Goal: Task Accomplishment & Management: Manage account settings

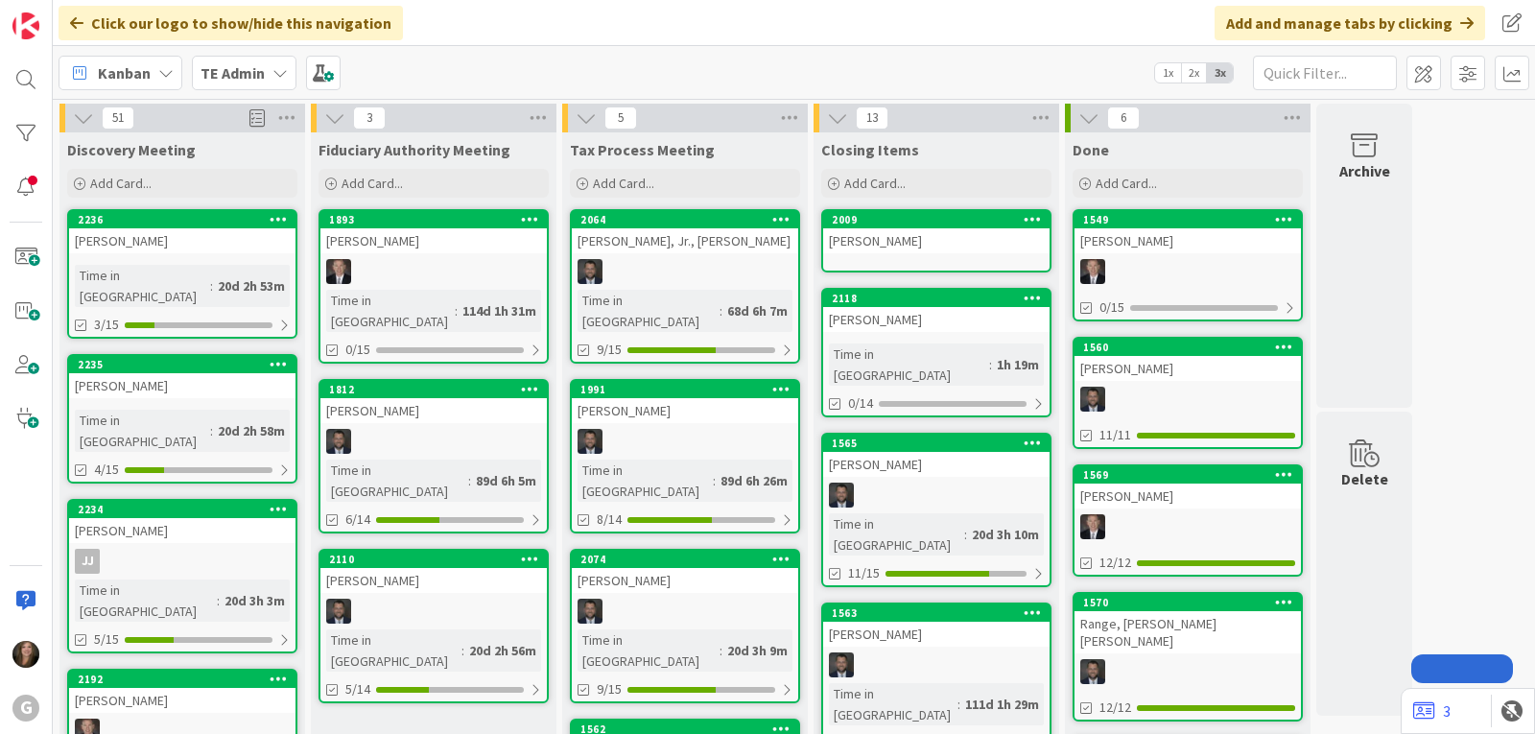
click at [280, 69] on icon at bounding box center [279, 72] width 15 height 15
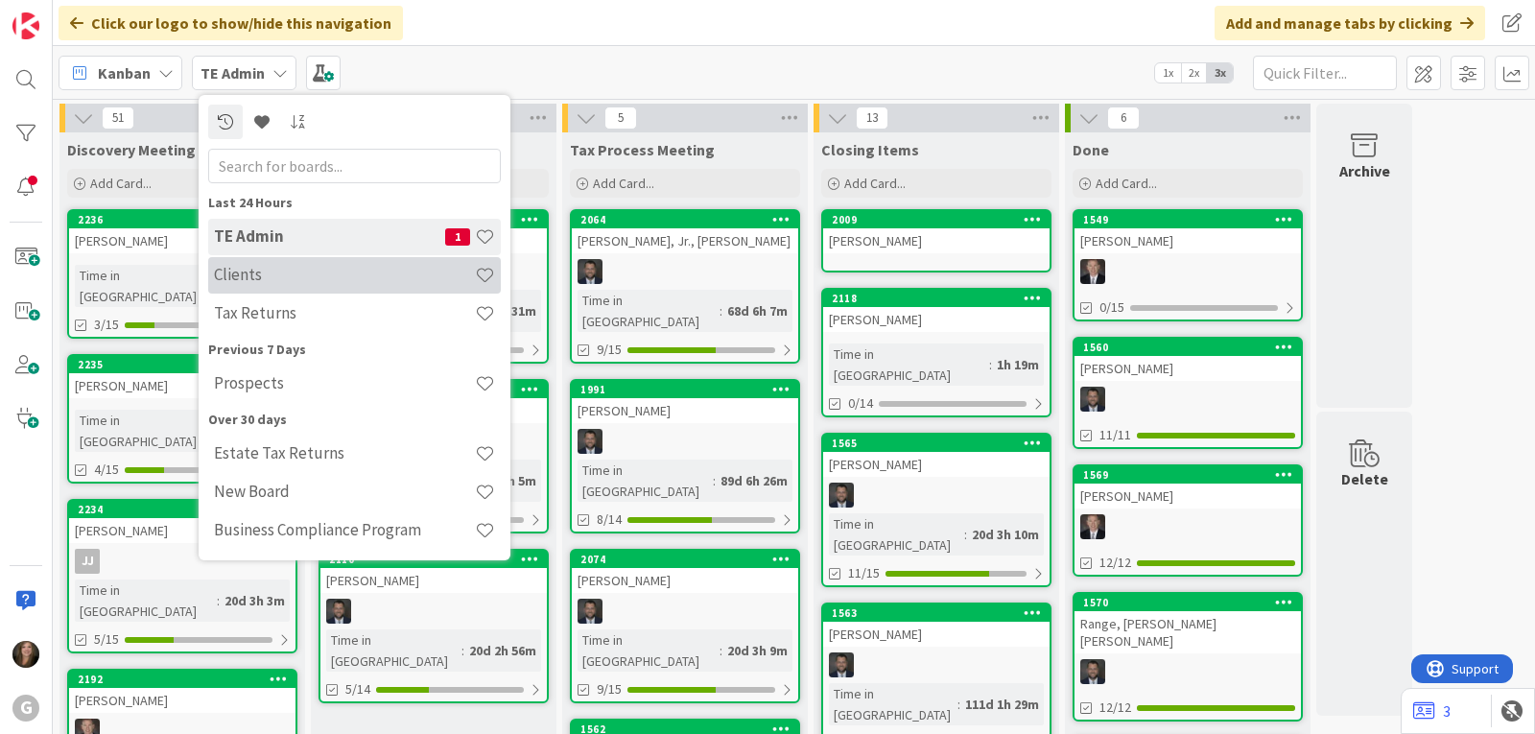
click at [264, 269] on h4 "Clients" at bounding box center [344, 274] width 261 height 19
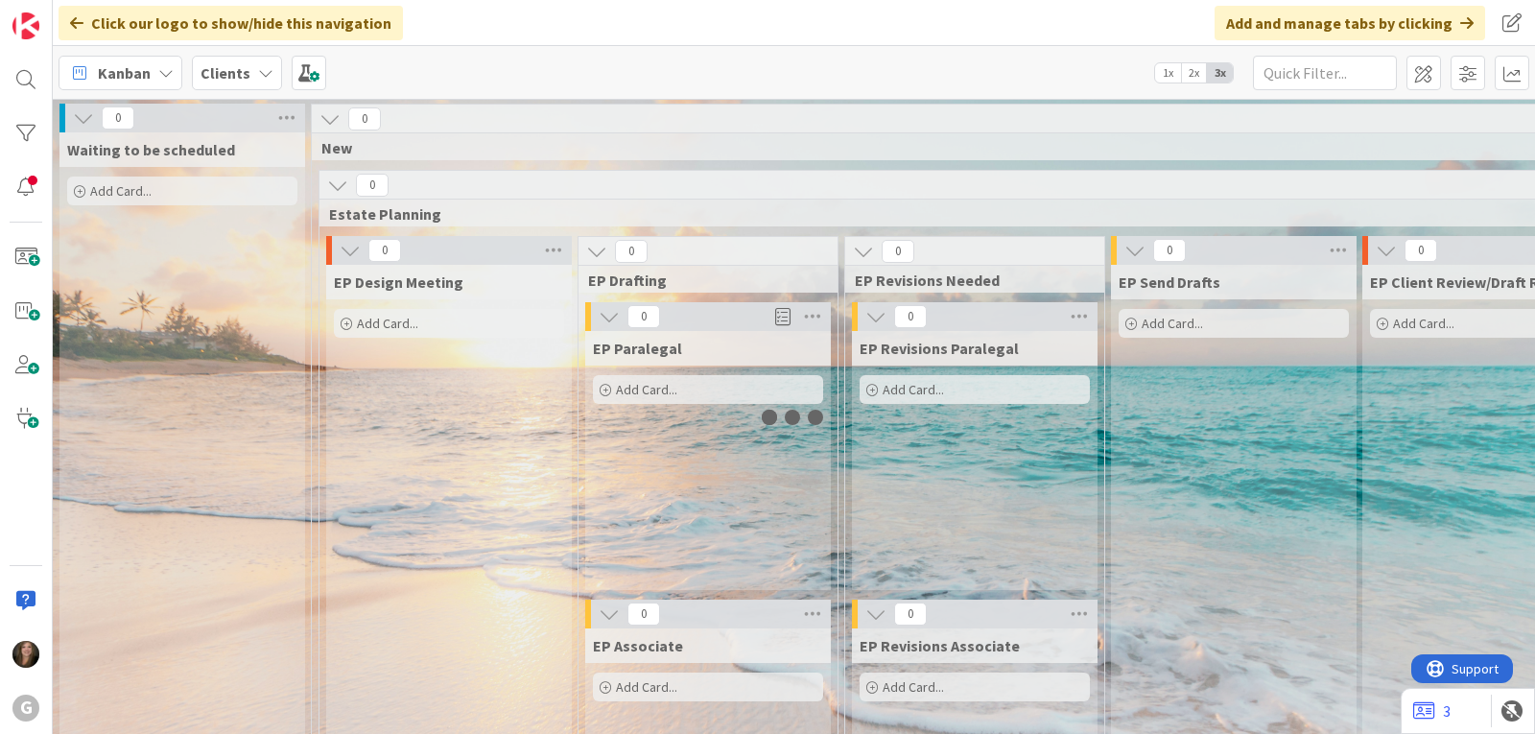
click at [206, 80] on b "Clients" at bounding box center [225, 72] width 50 height 19
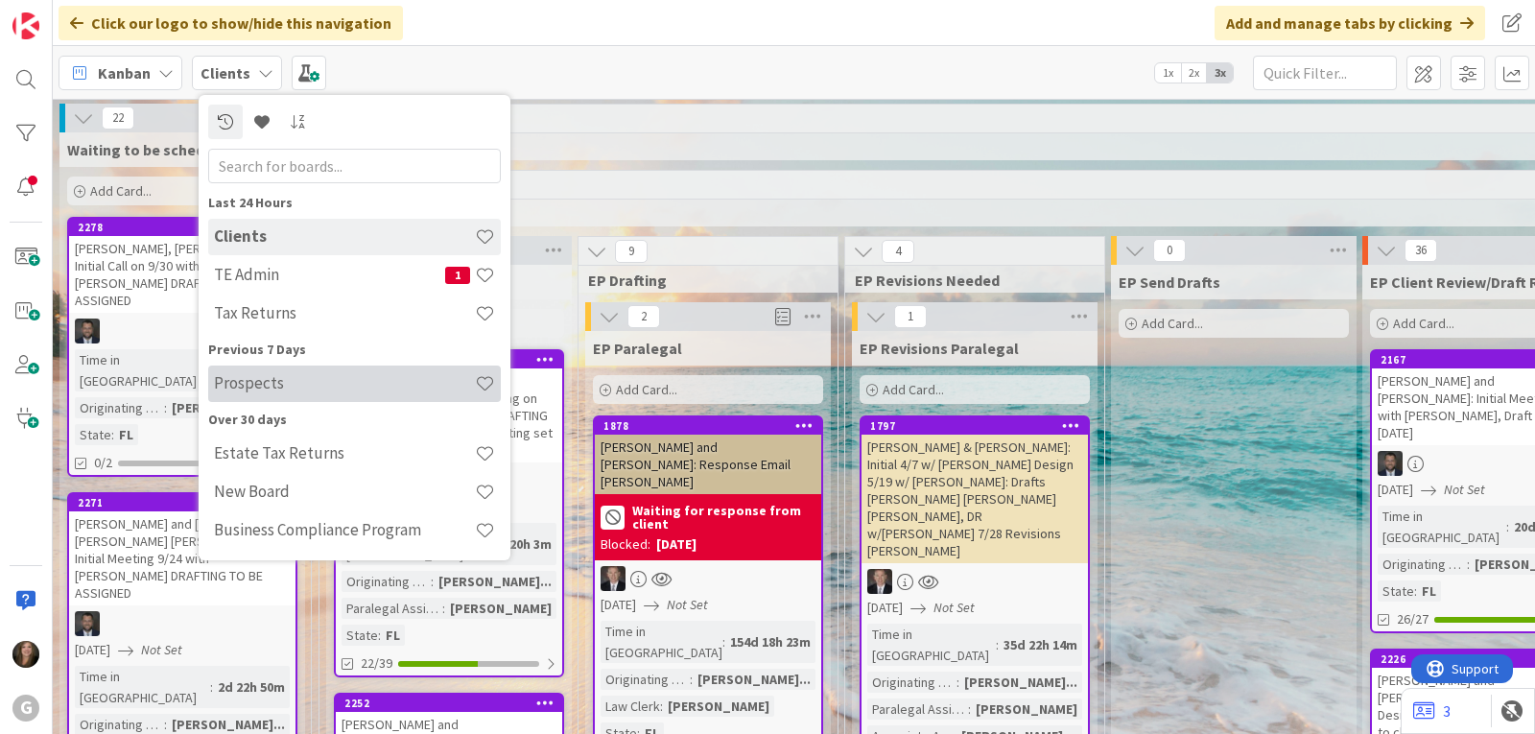
click at [235, 388] on h4 "Prospects" at bounding box center [344, 382] width 261 height 19
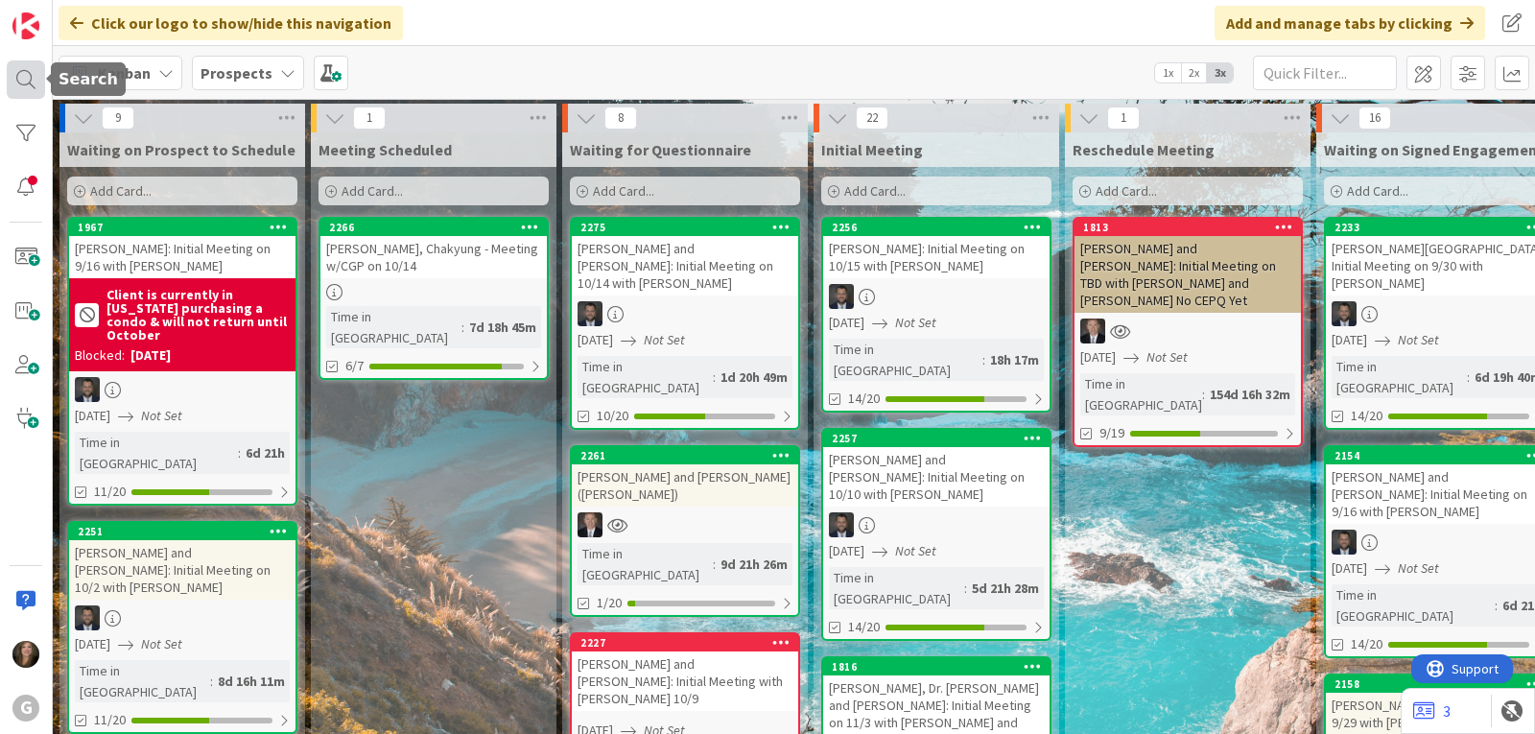
click at [29, 80] on div at bounding box center [26, 79] width 38 height 38
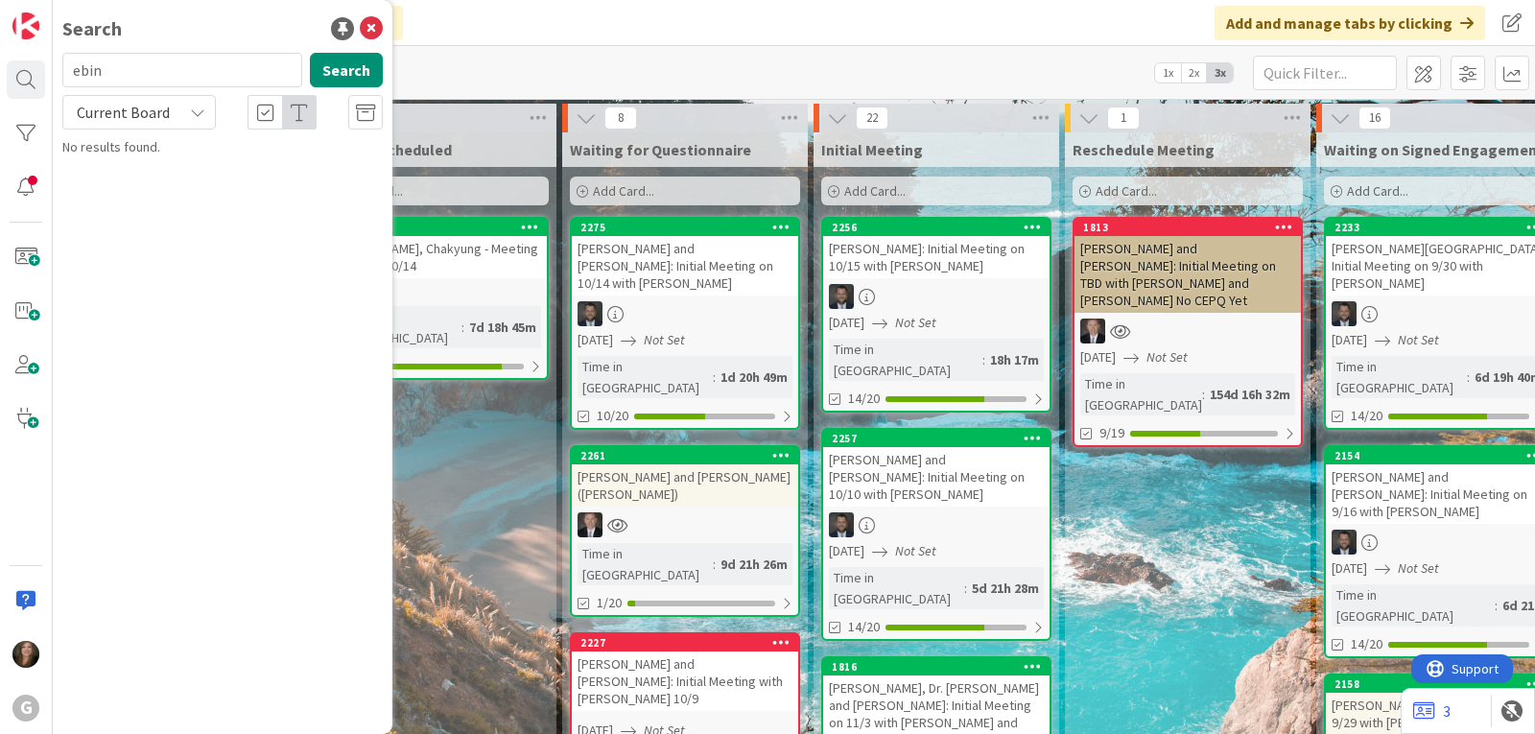
drag, startPoint x: 146, startPoint y: 83, endPoint x: 69, endPoint y: 76, distance: 77.1
click at [69, 76] on input "ebin" at bounding box center [182, 70] width 240 height 35
type input "[PERSON_NAME]"
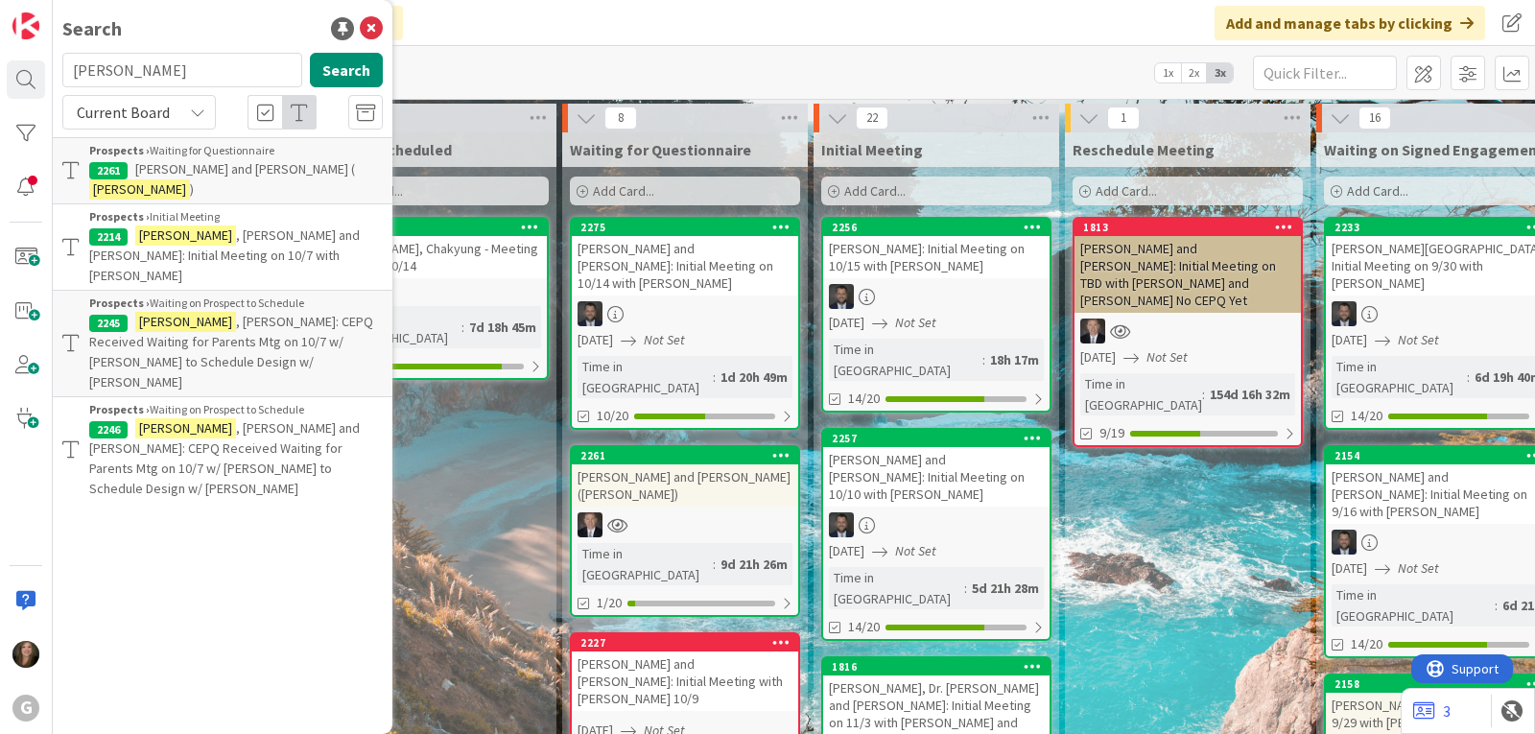
click at [205, 225] on mark "[PERSON_NAME]" at bounding box center [185, 235] width 101 height 20
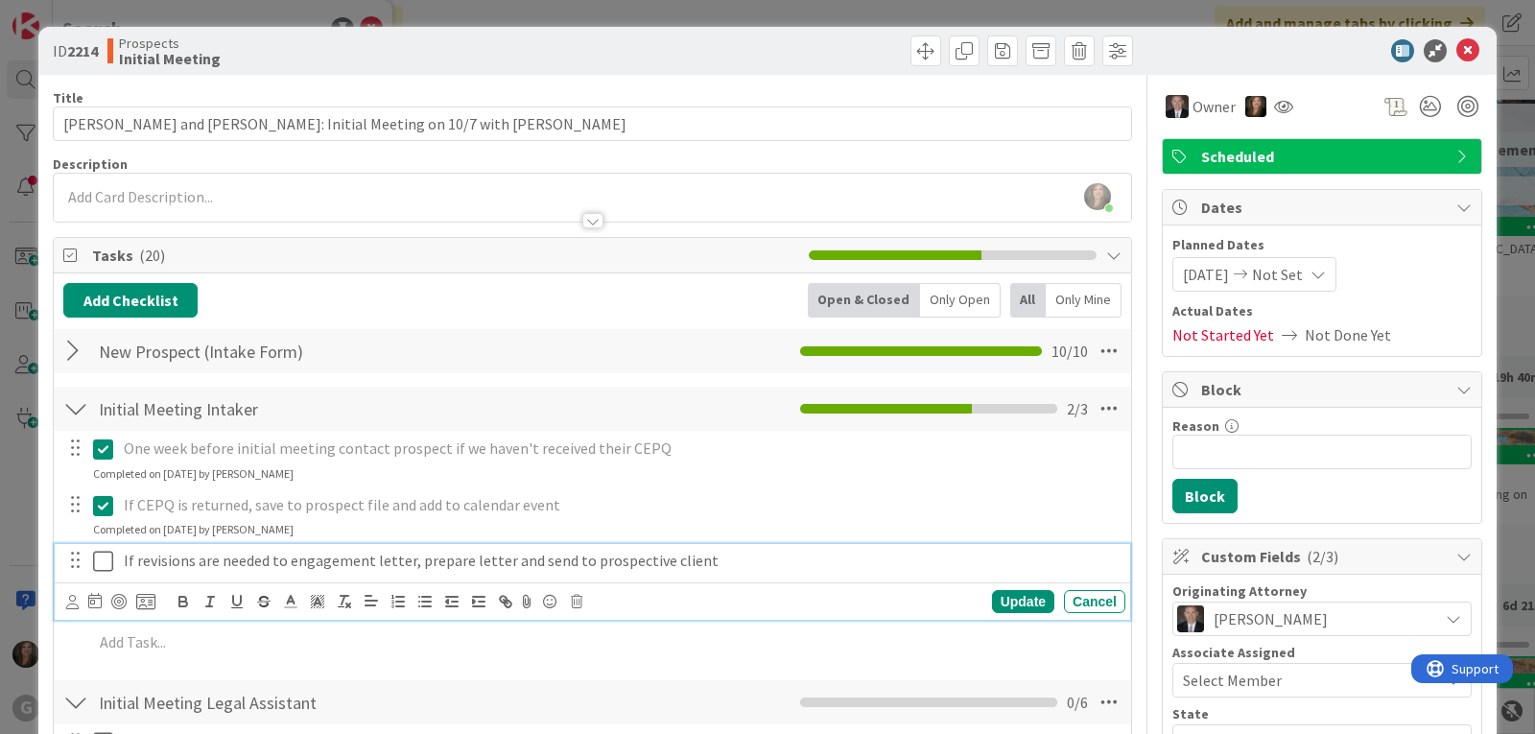
click at [102, 564] on icon at bounding box center [103, 561] width 20 height 23
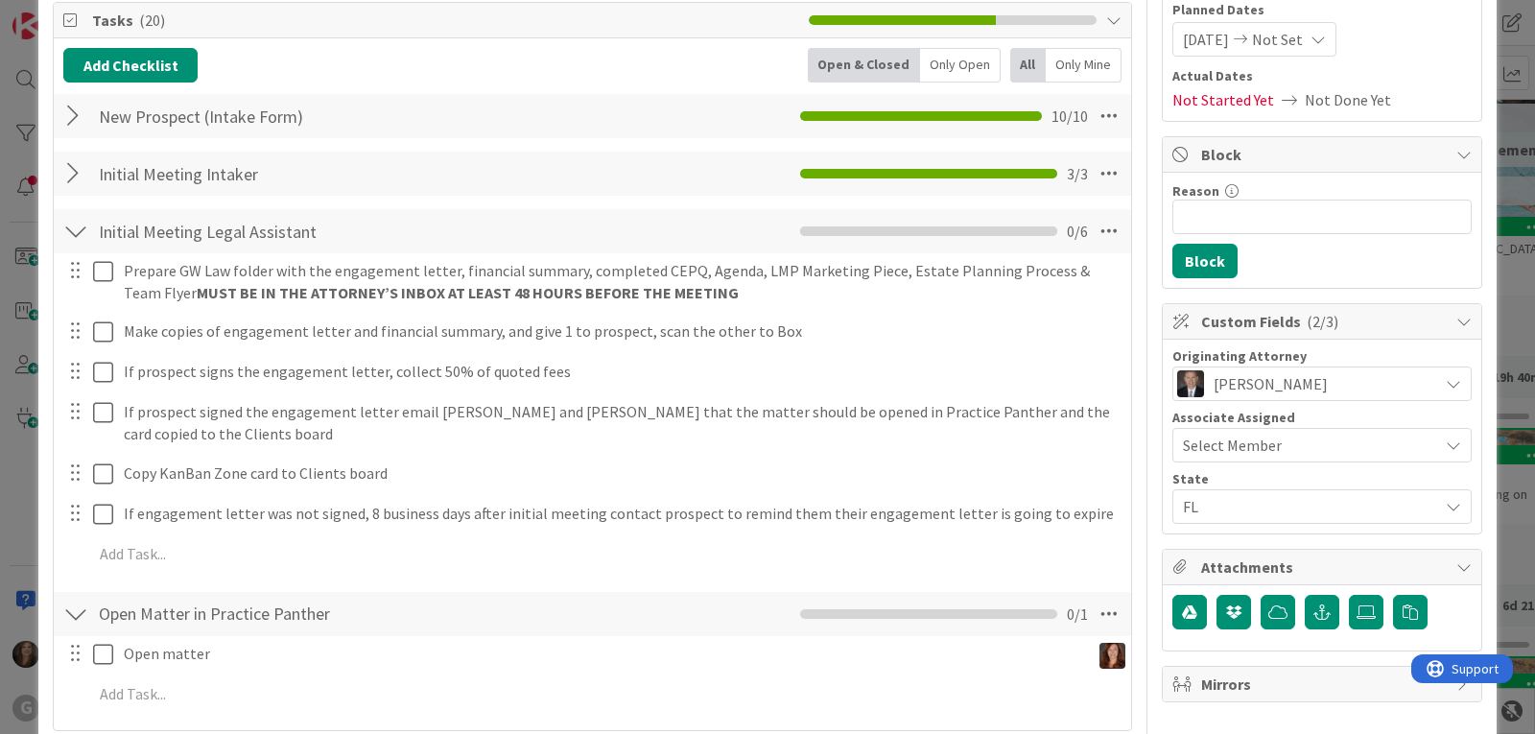
scroll to position [288, 0]
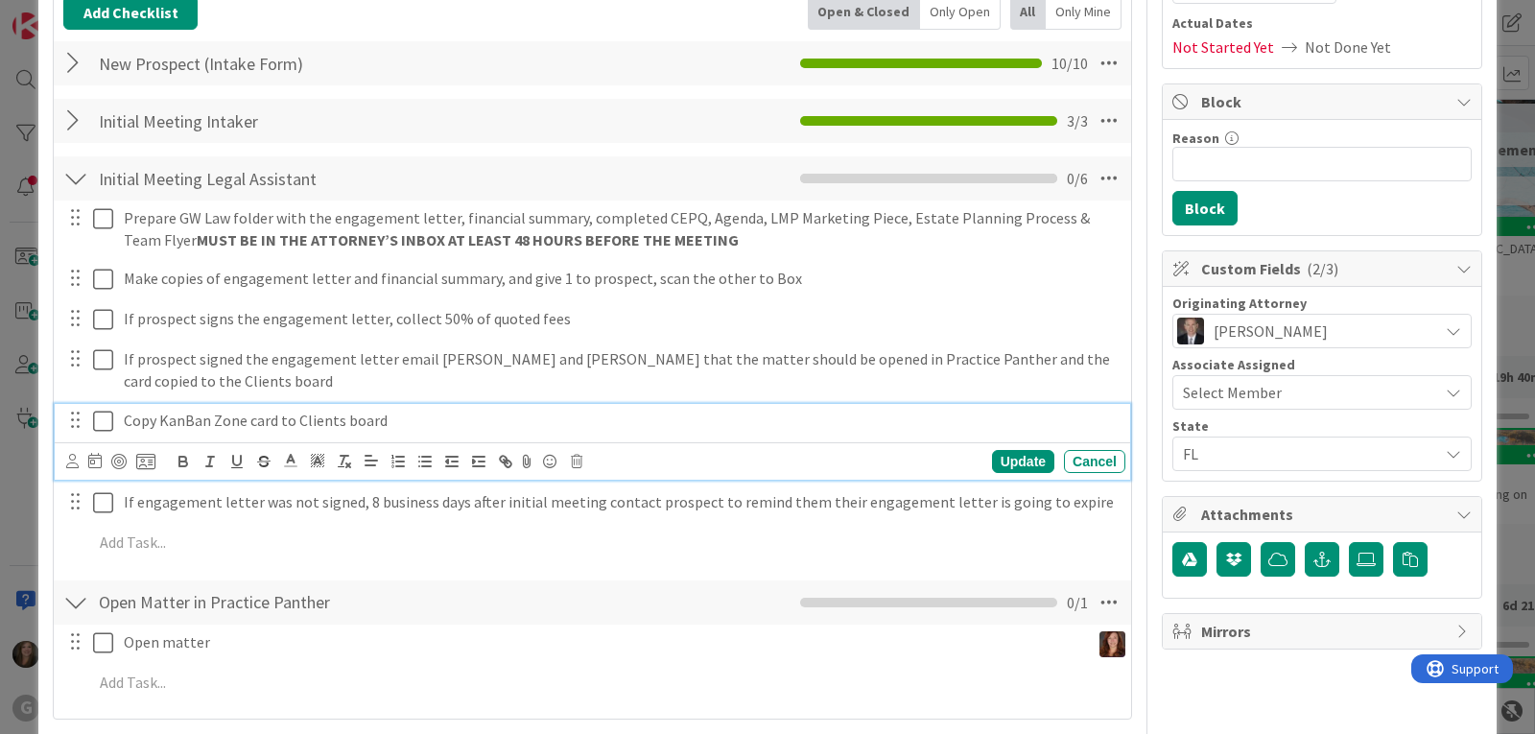
click at [99, 425] on icon at bounding box center [103, 421] width 20 height 23
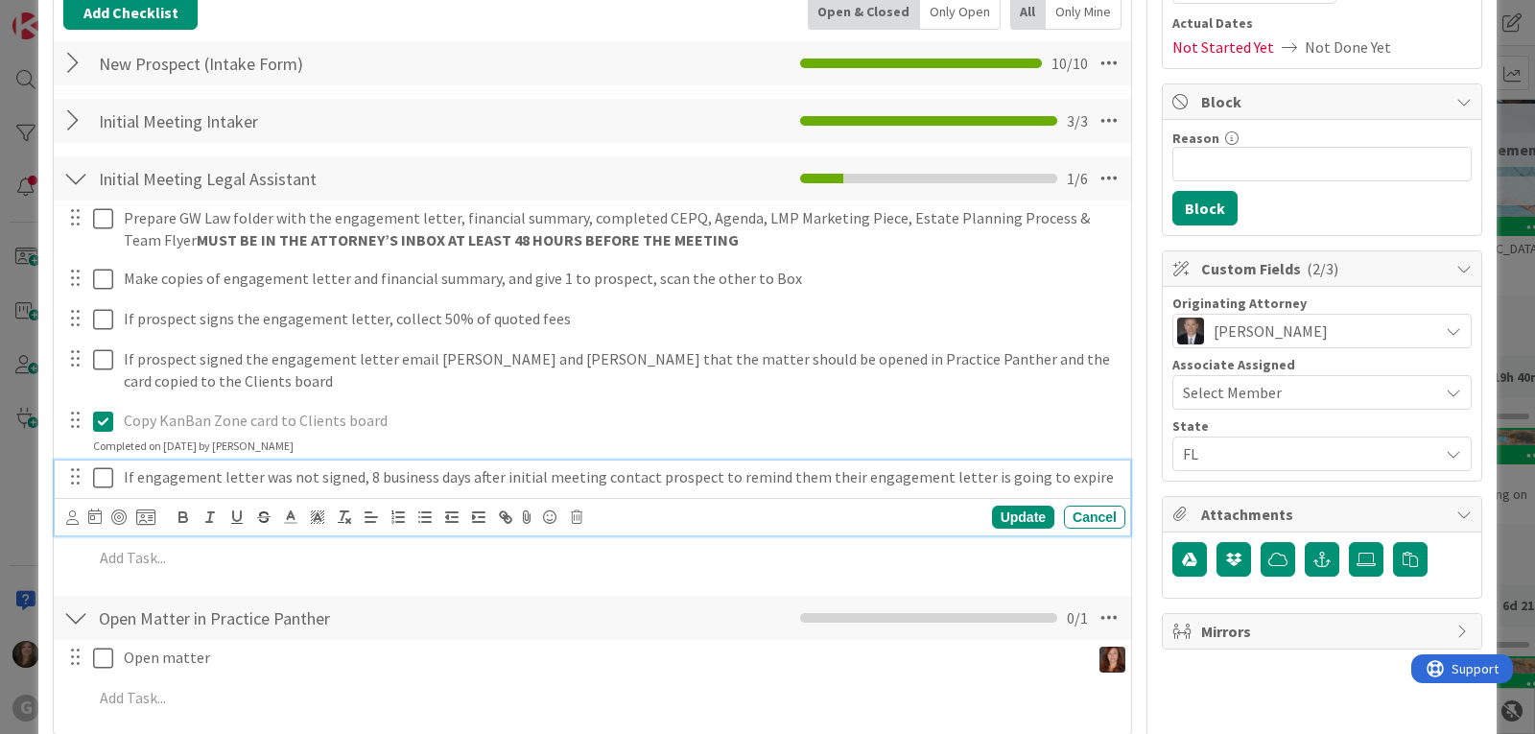
click at [396, 467] on p "If engagement letter was not signed, 8 business days after initial meeting cont…" at bounding box center [621, 477] width 994 height 22
click at [573, 516] on icon at bounding box center [577, 516] width 12 height 13
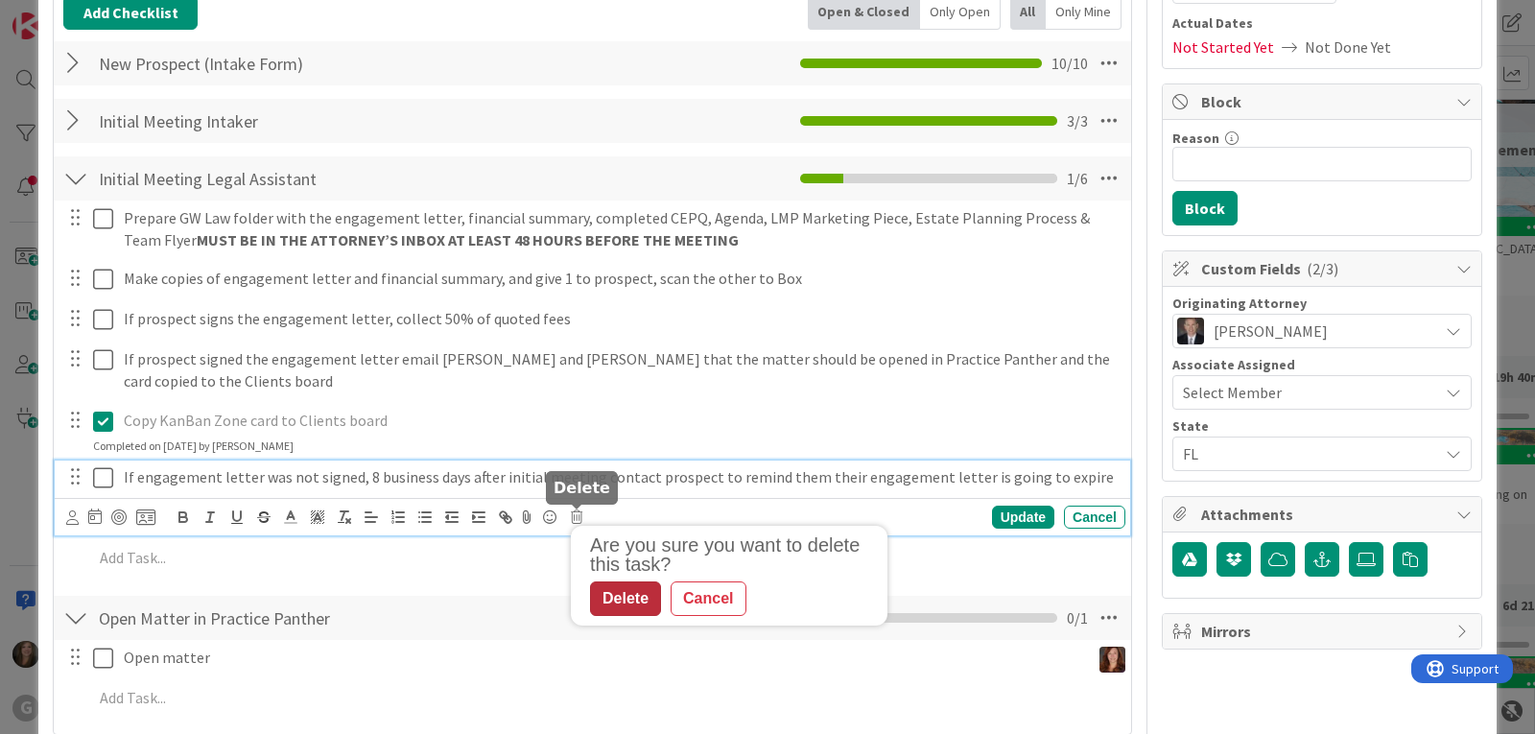
click at [628, 597] on div "Delete" at bounding box center [625, 598] width 71 height 35
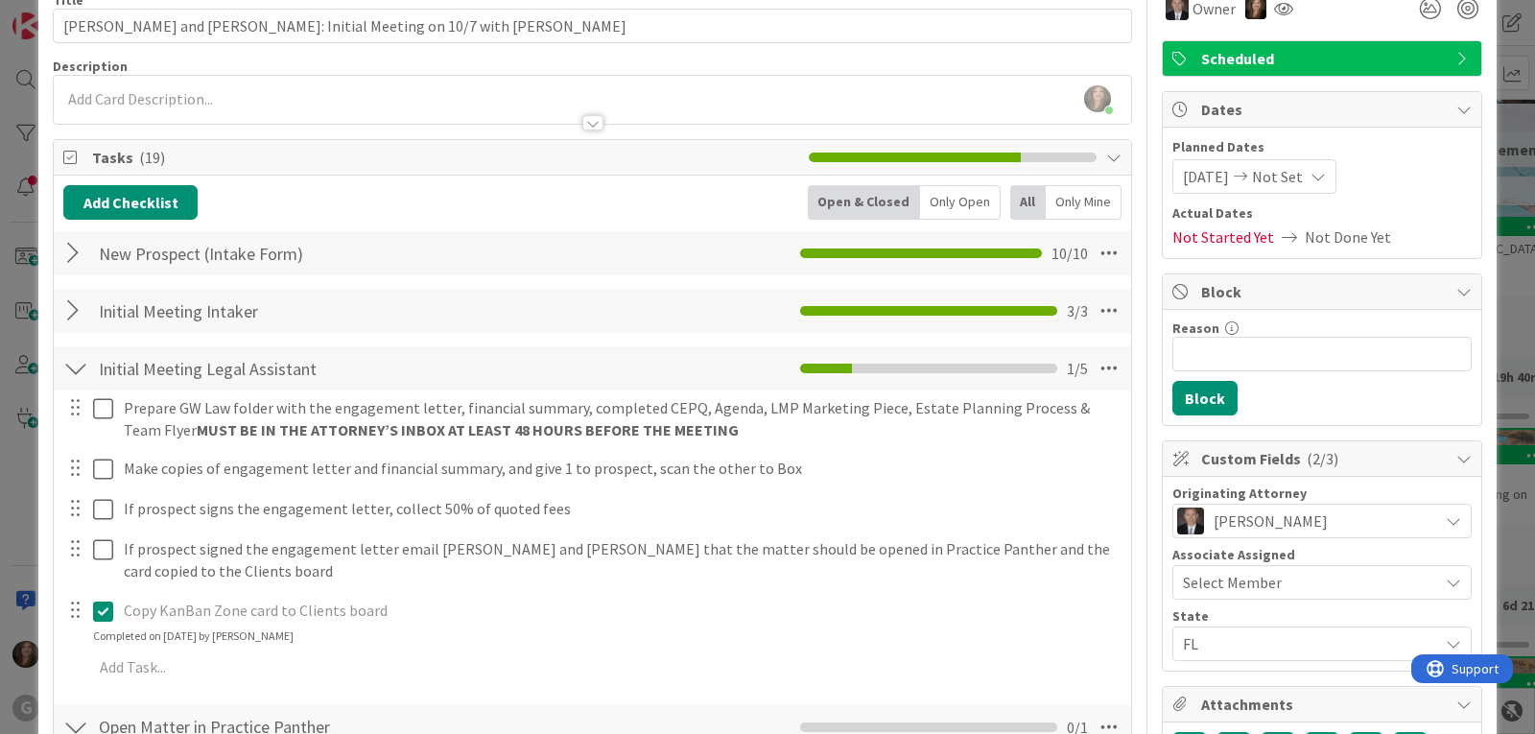
scroll to position [96, 0]
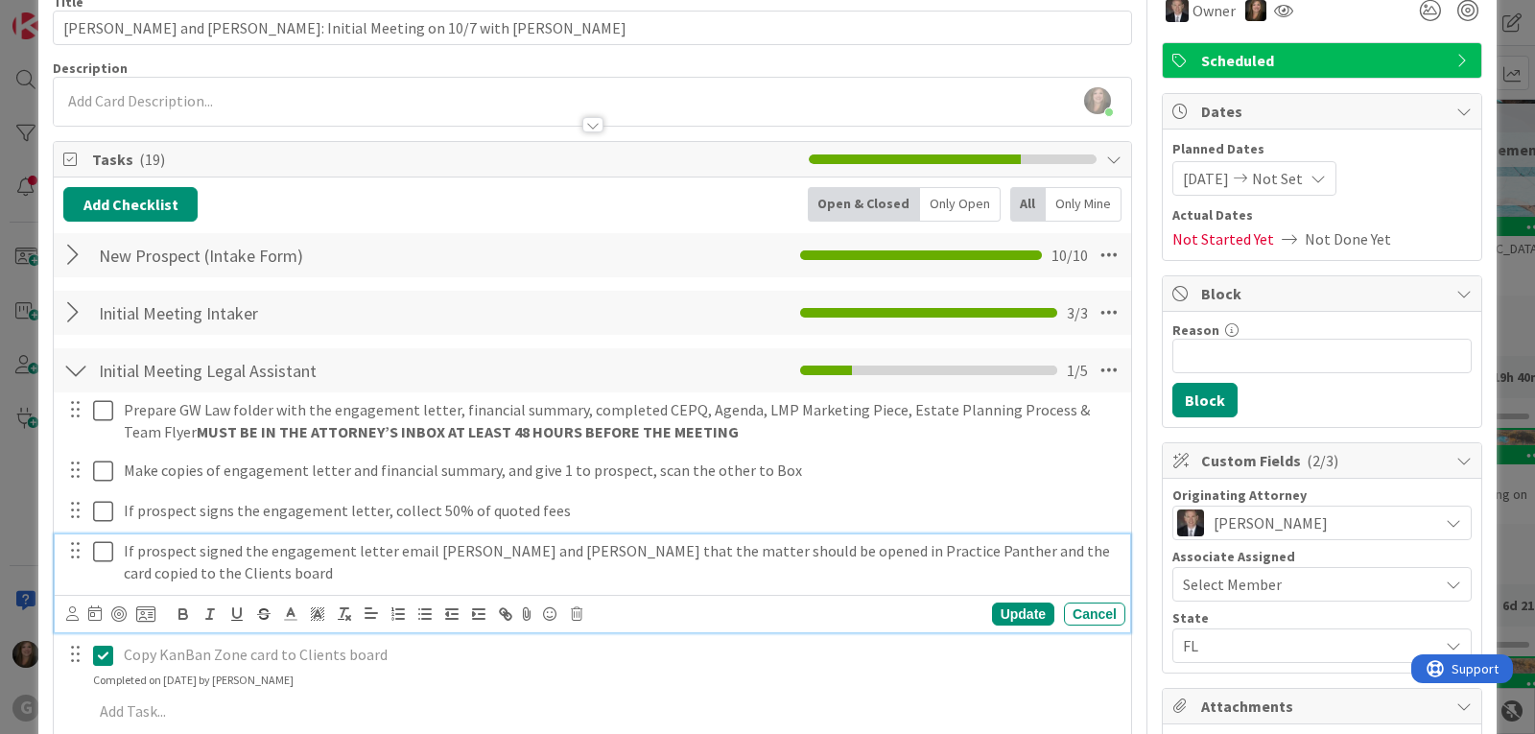
click at [104, 550] on icon at bounding box center [103, 551] width 20 height 23
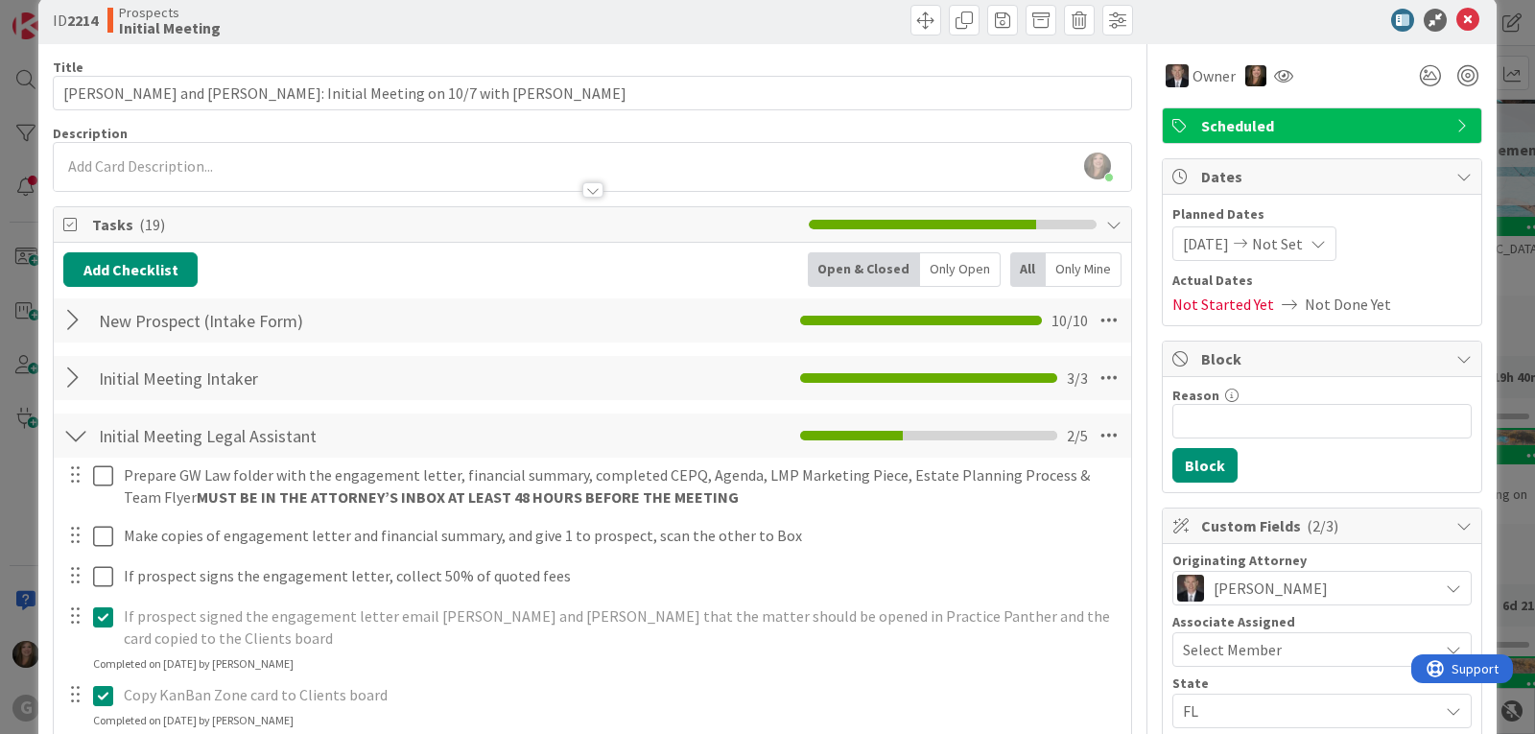
scroll to position [0, 0]
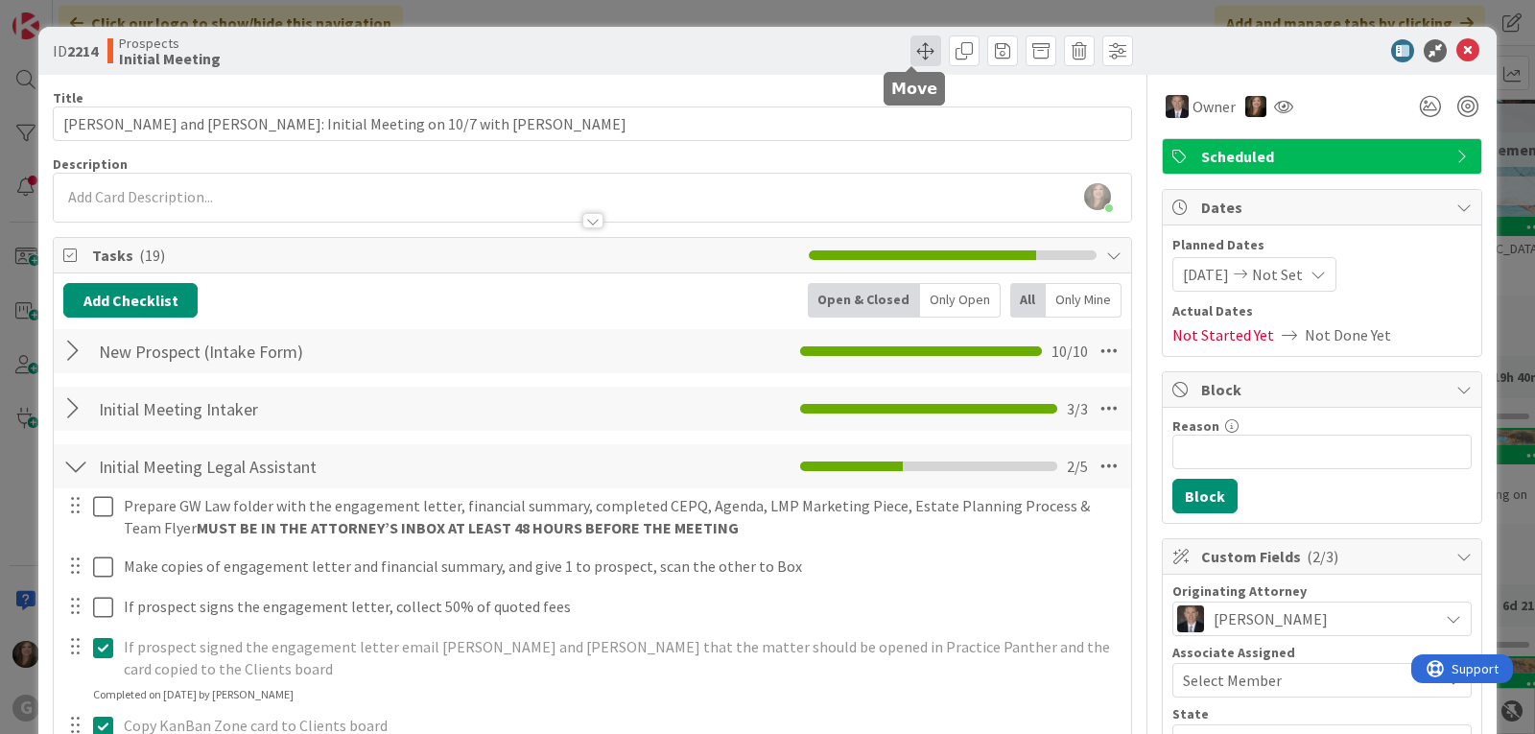
click at [914, 50] on span at bounding box center [925, 50] width 31 height 31
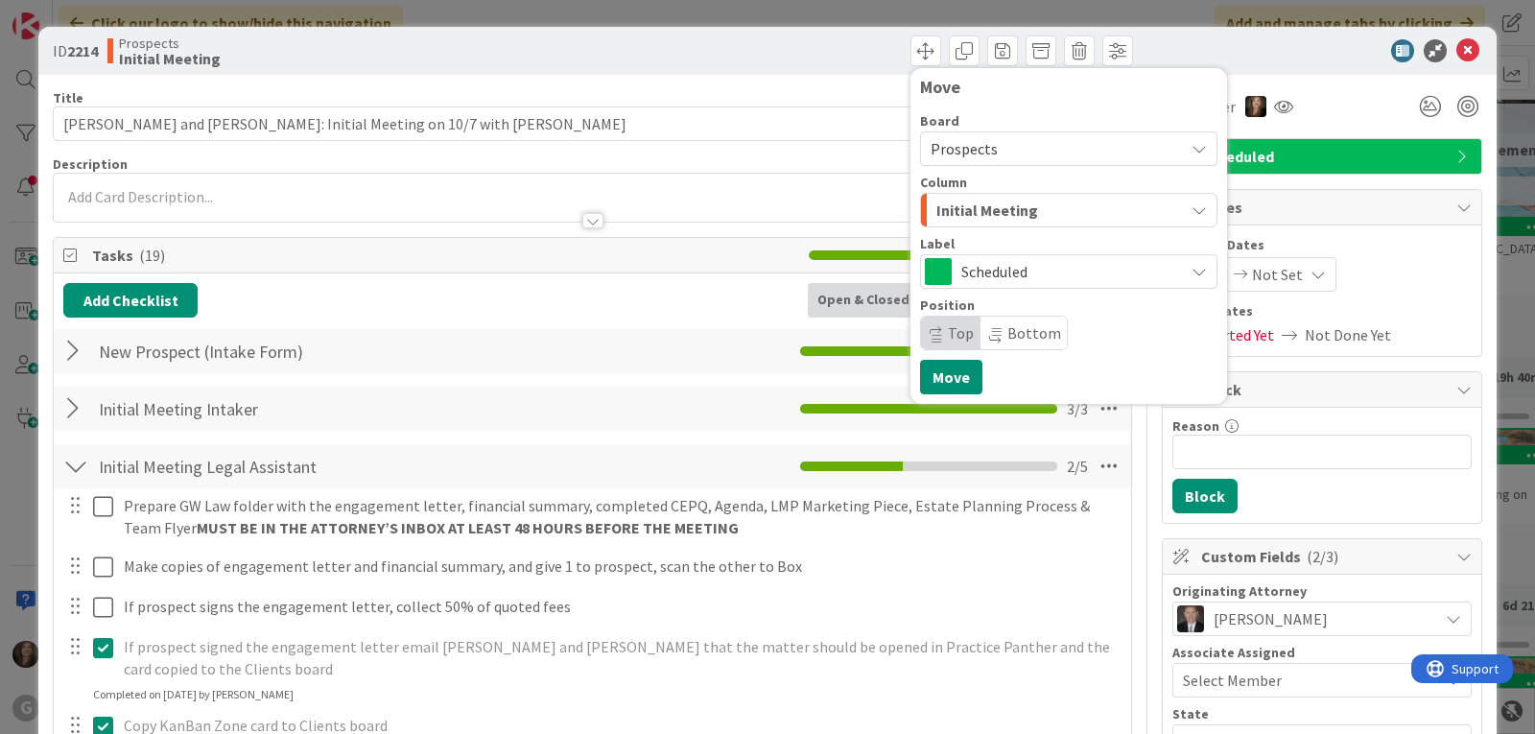
click at [989, 222] on span "Initial Meeting" at bounding box center [987, 210] width 102 height 25
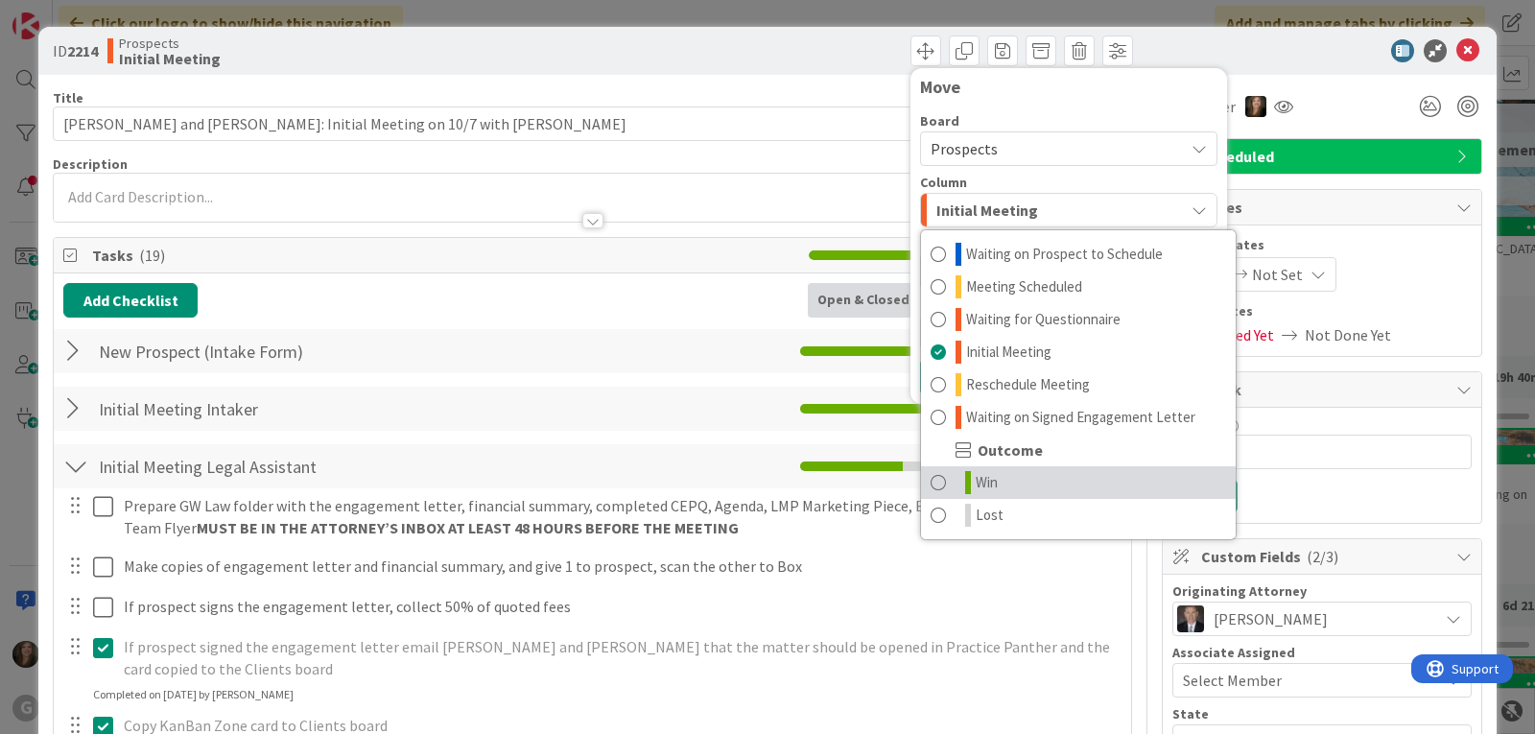
click at [977, 473] on span "Win" at bounding box center [986, 482] width 22 height 23
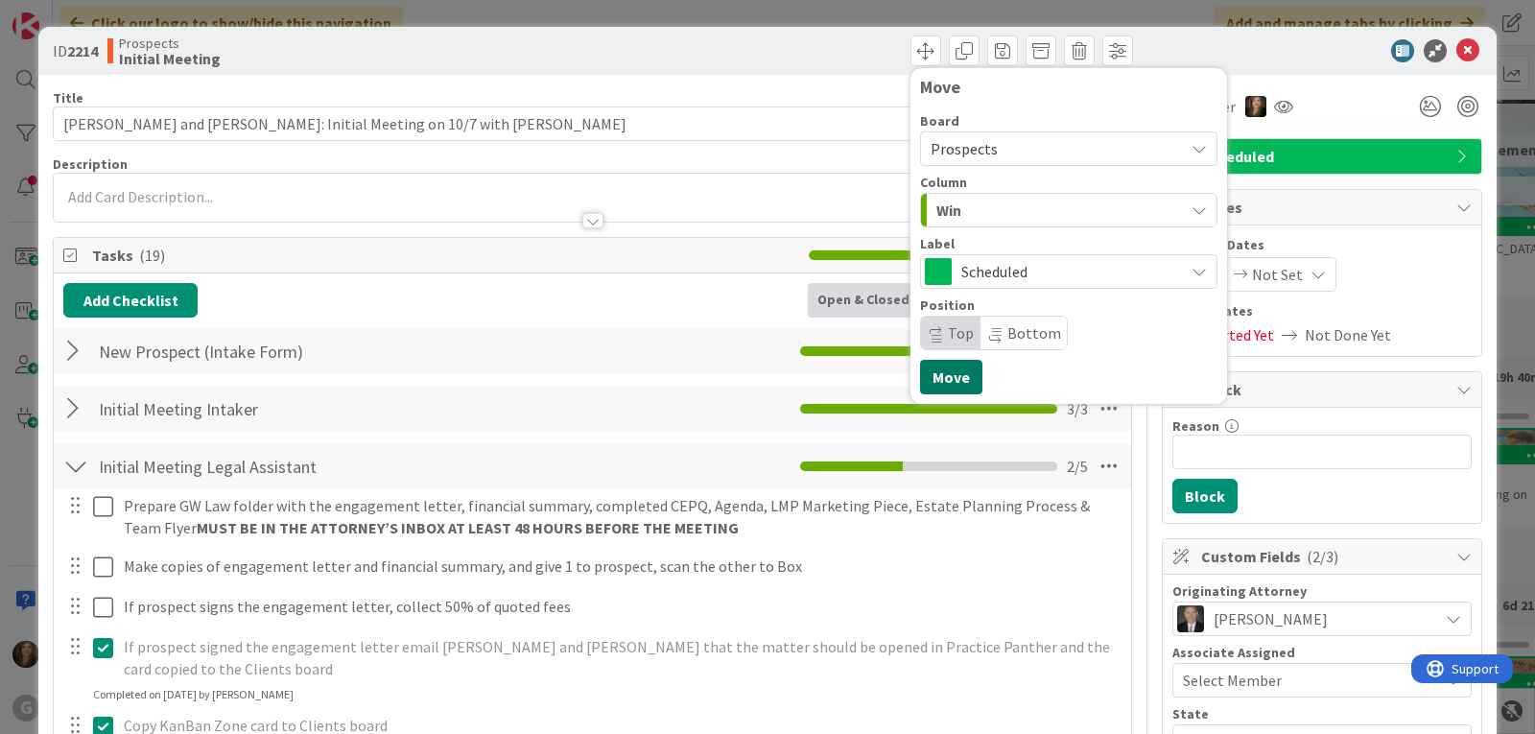
click at [937, 381] on button "Move" at bounding box center [951, 377] width 62 height 35
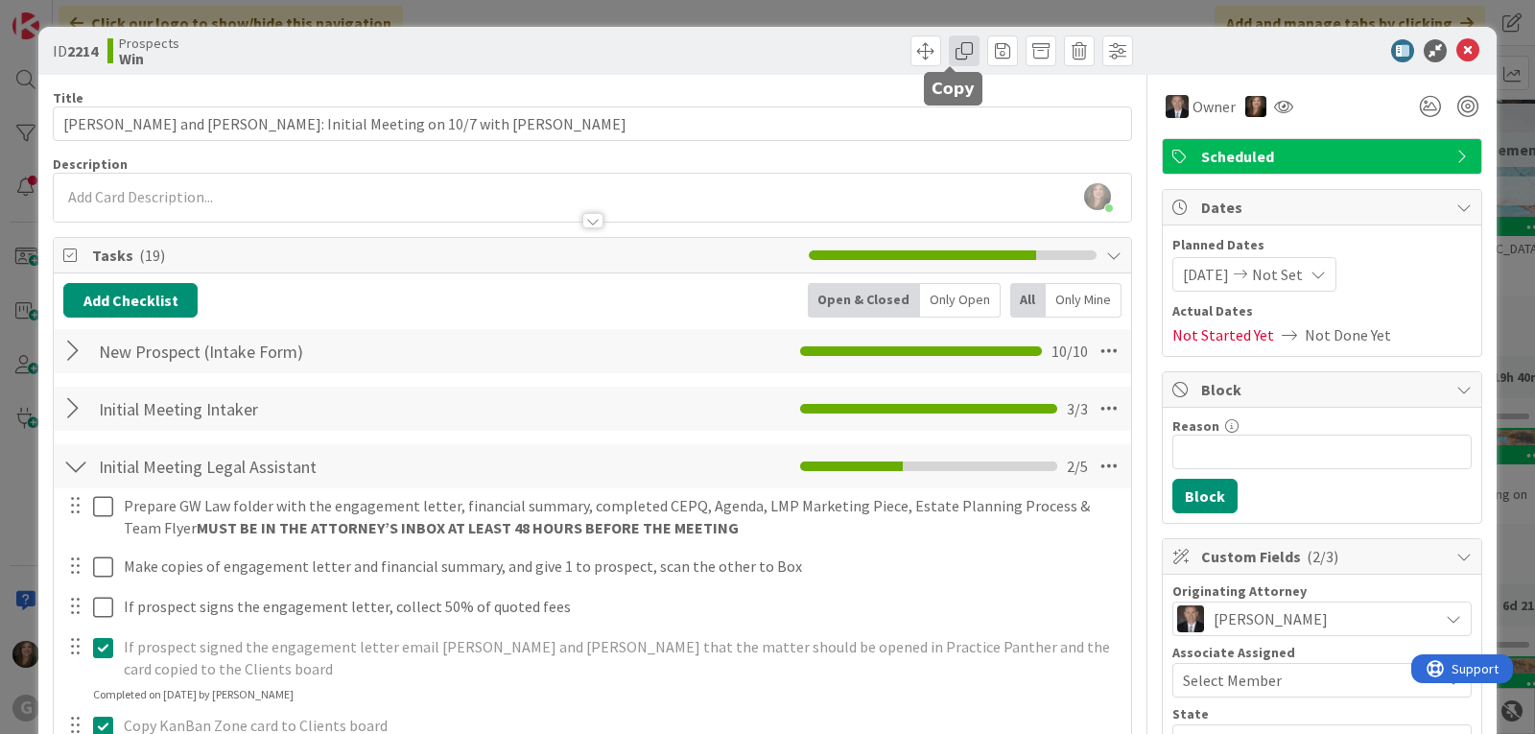
click at [958, 45] on span at bounding box center [964, 50] width 31 height 31
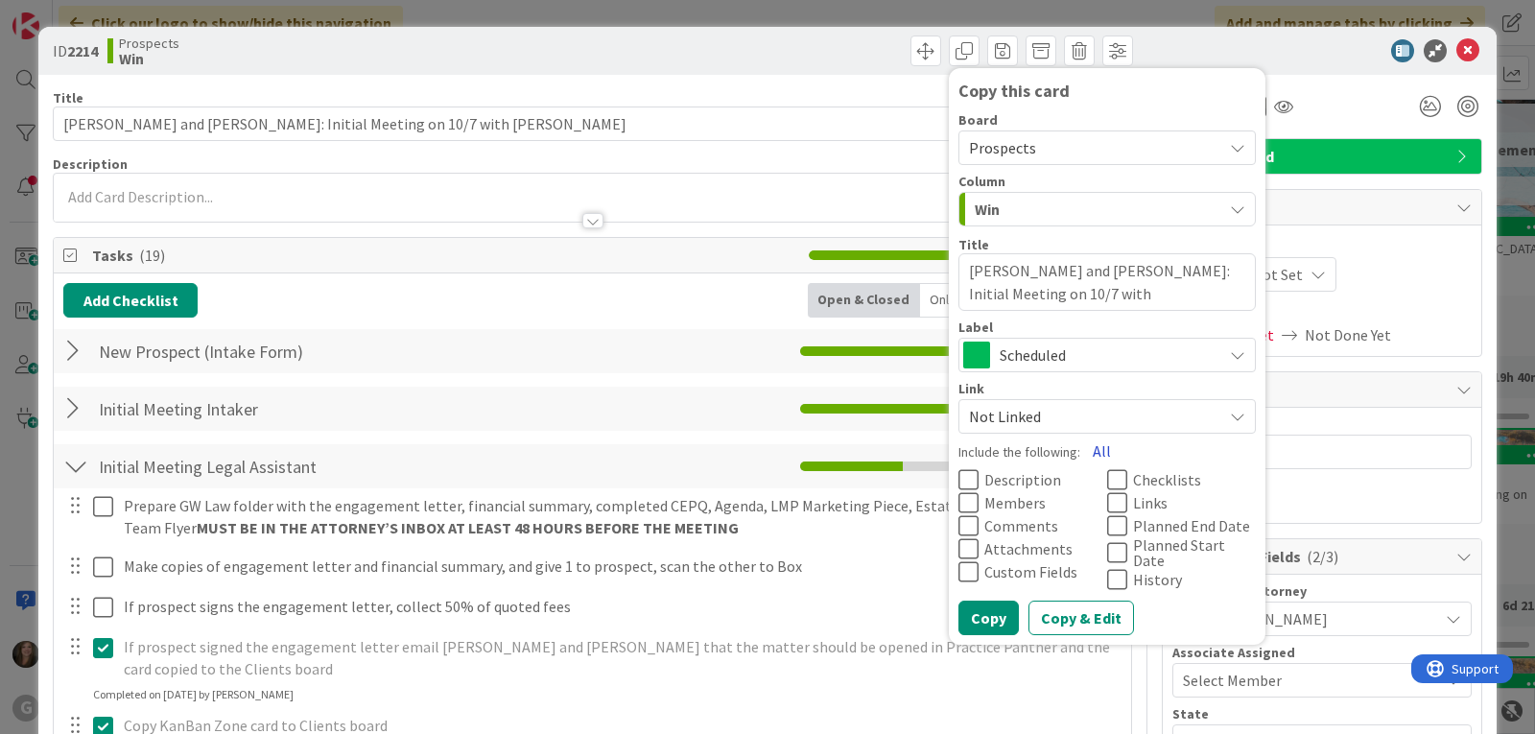
click at [1090, 453] on button "All" at bounding box center [1101, 450] width 43 height 35
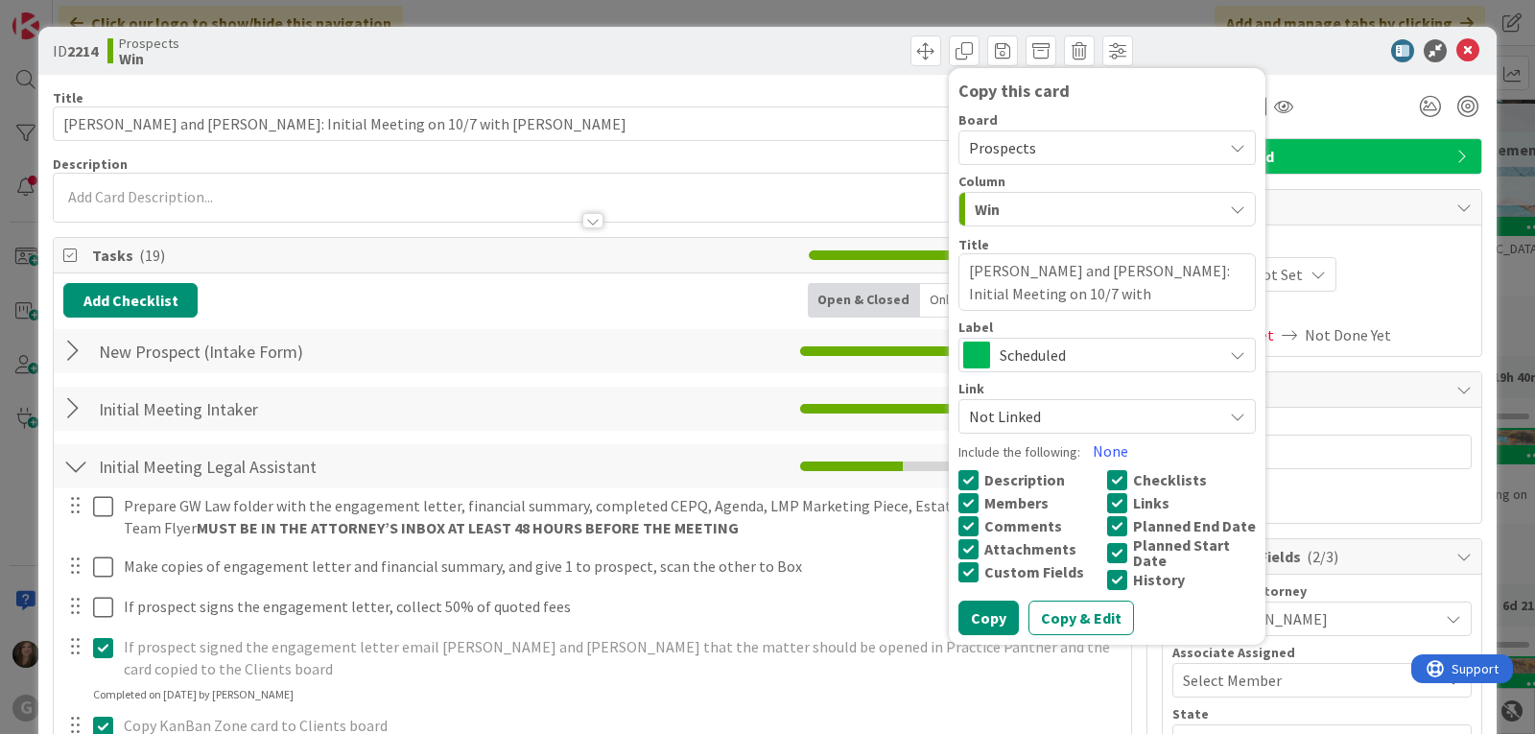
click at [1230, 143] on icon at bounding box center [1237, 147] width 15 height 15
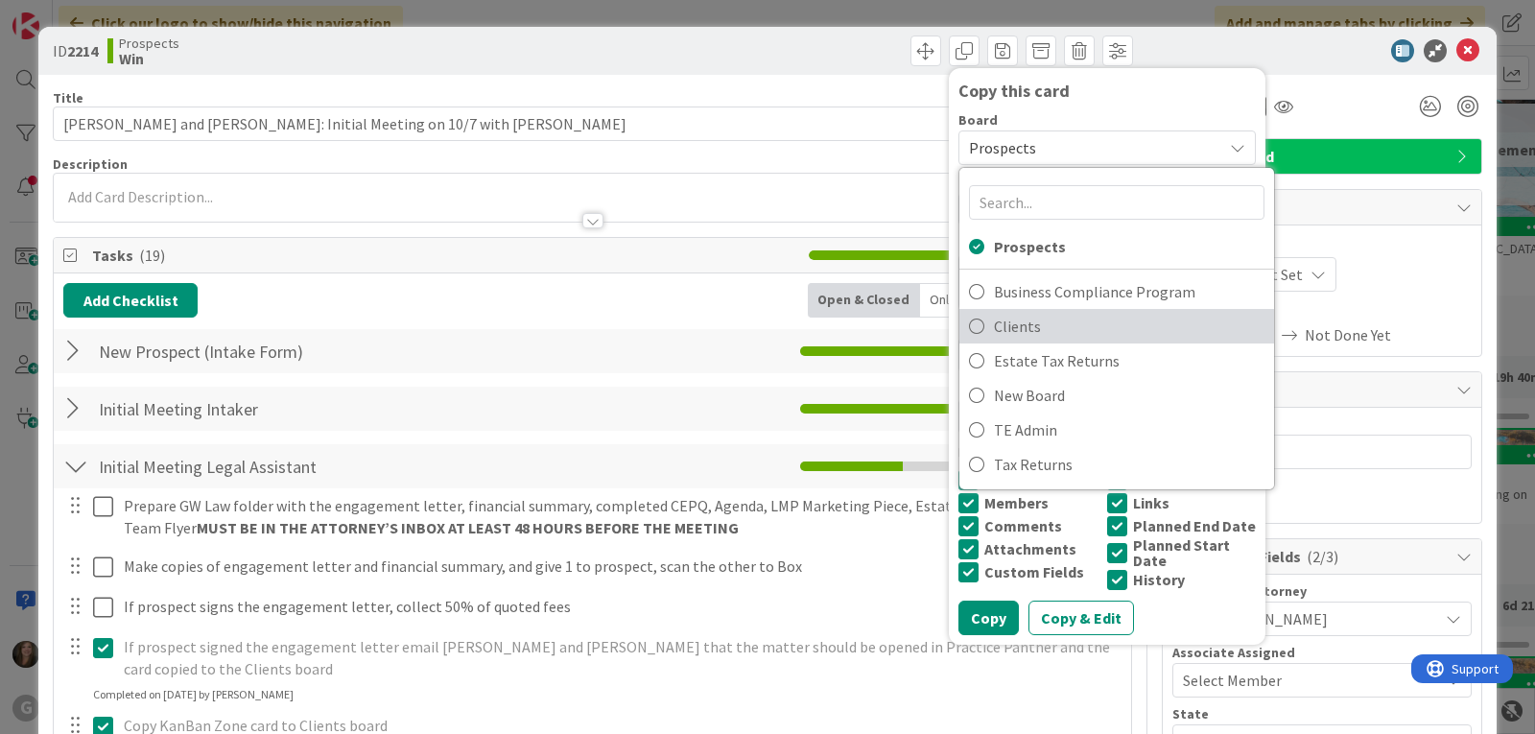
click at [1044, 325] on span "Clients" at bounding box center [1129, 326] width 270 height 29
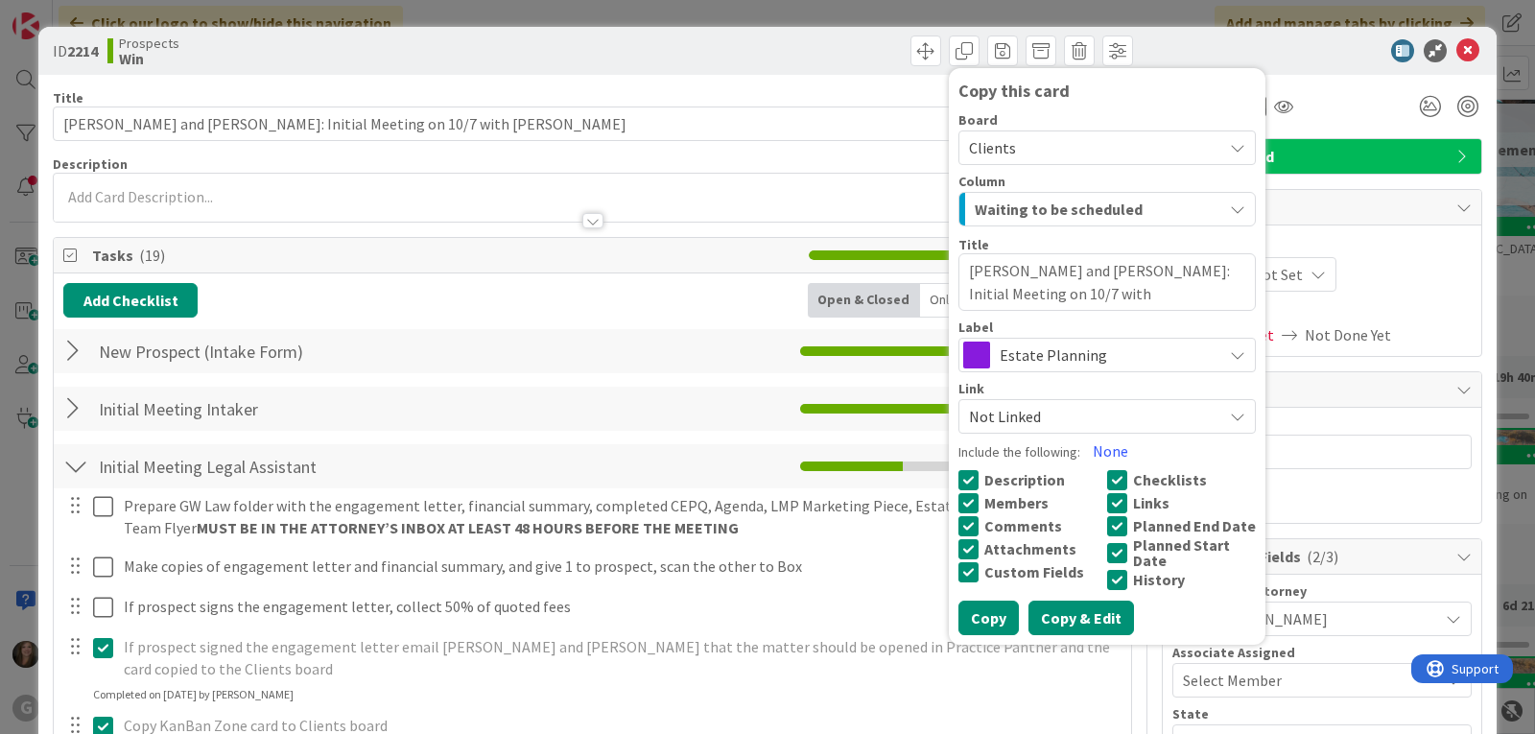
click at [1081, 621] on button "Copy & Edit" at bounding box center [1080, 617] width 105 height 35
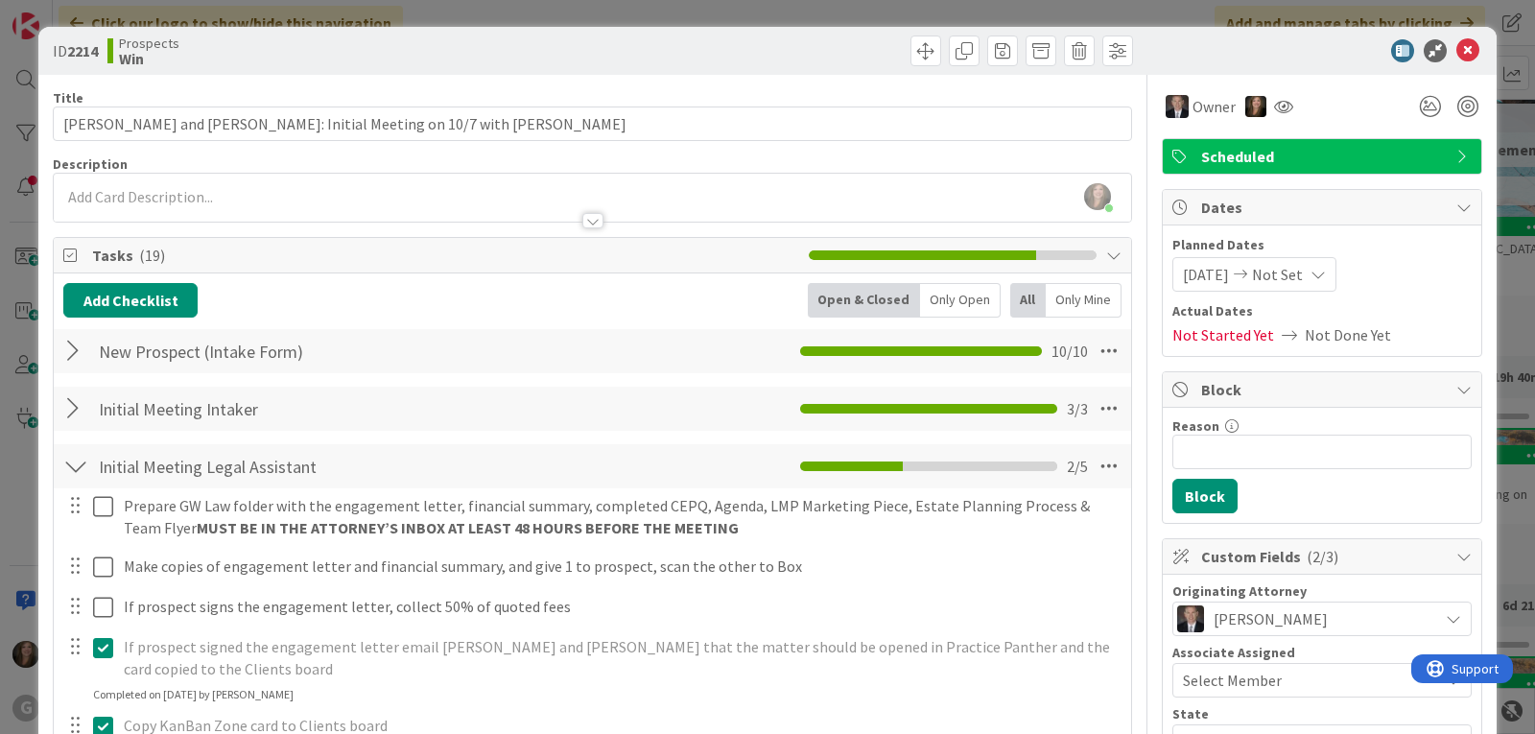
type textarea "x"
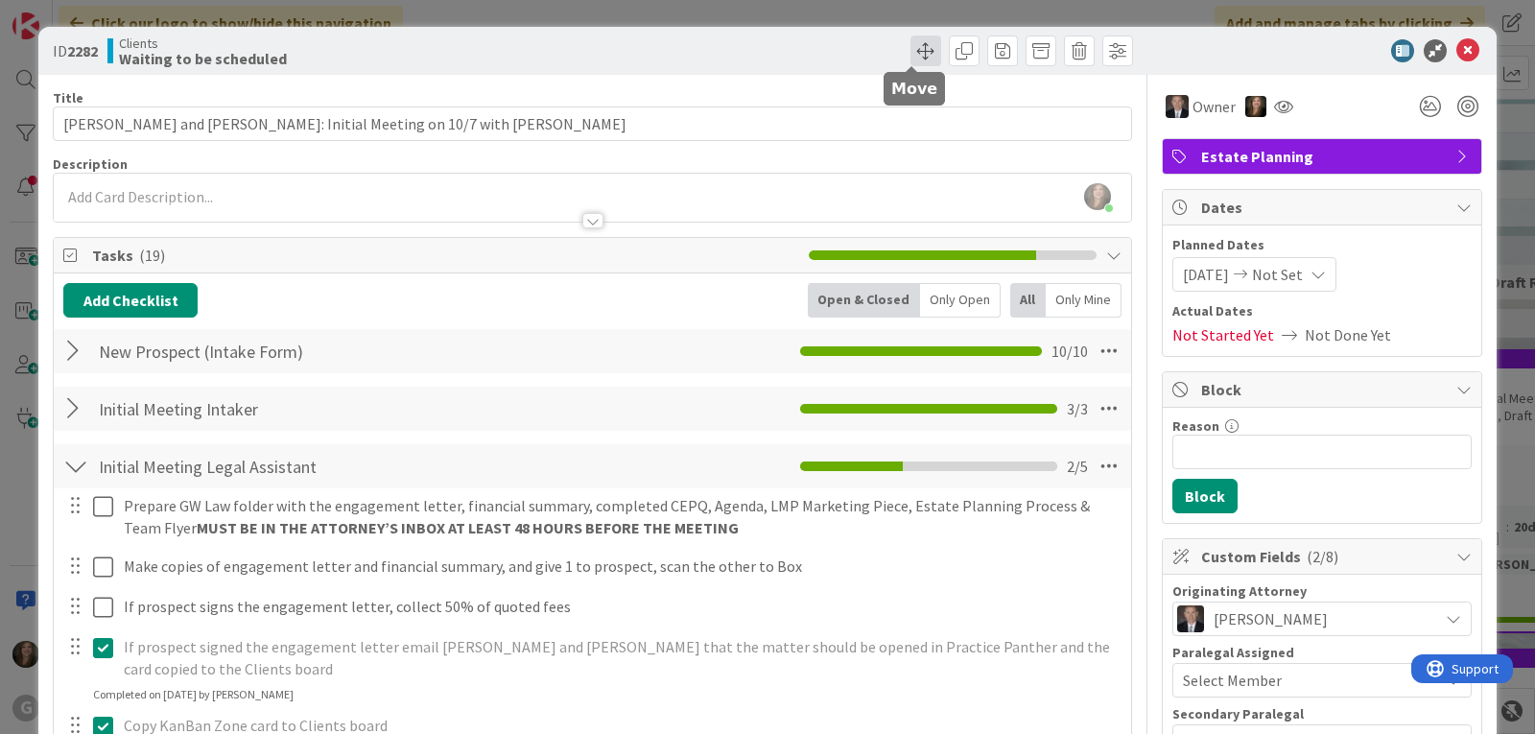
click at [910, 55] on span at bounding box center [925, 50] width 31 height 31
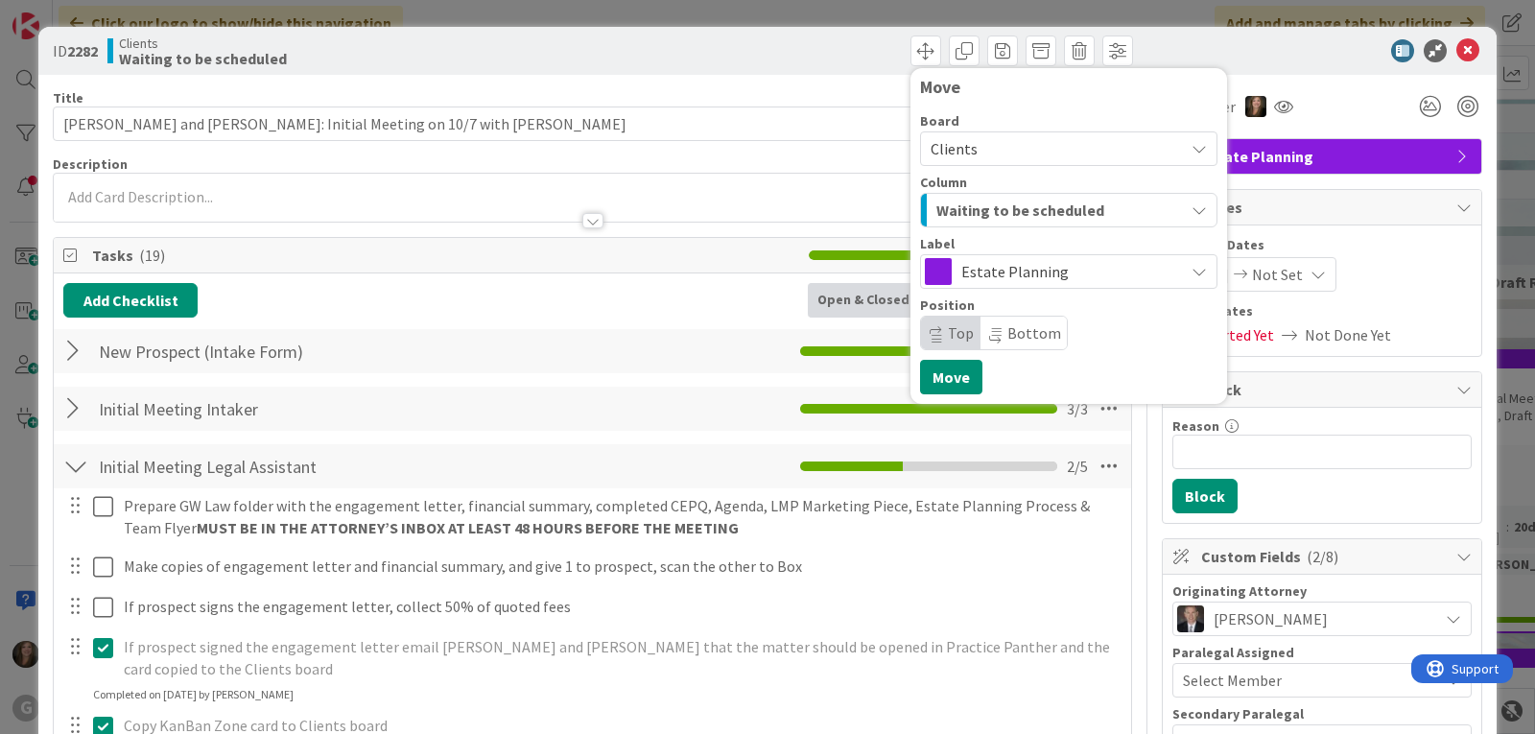
click at [966, 210] on span "Waiting to be scheduled" at bounding box center [1020, 210] width 168 height 25
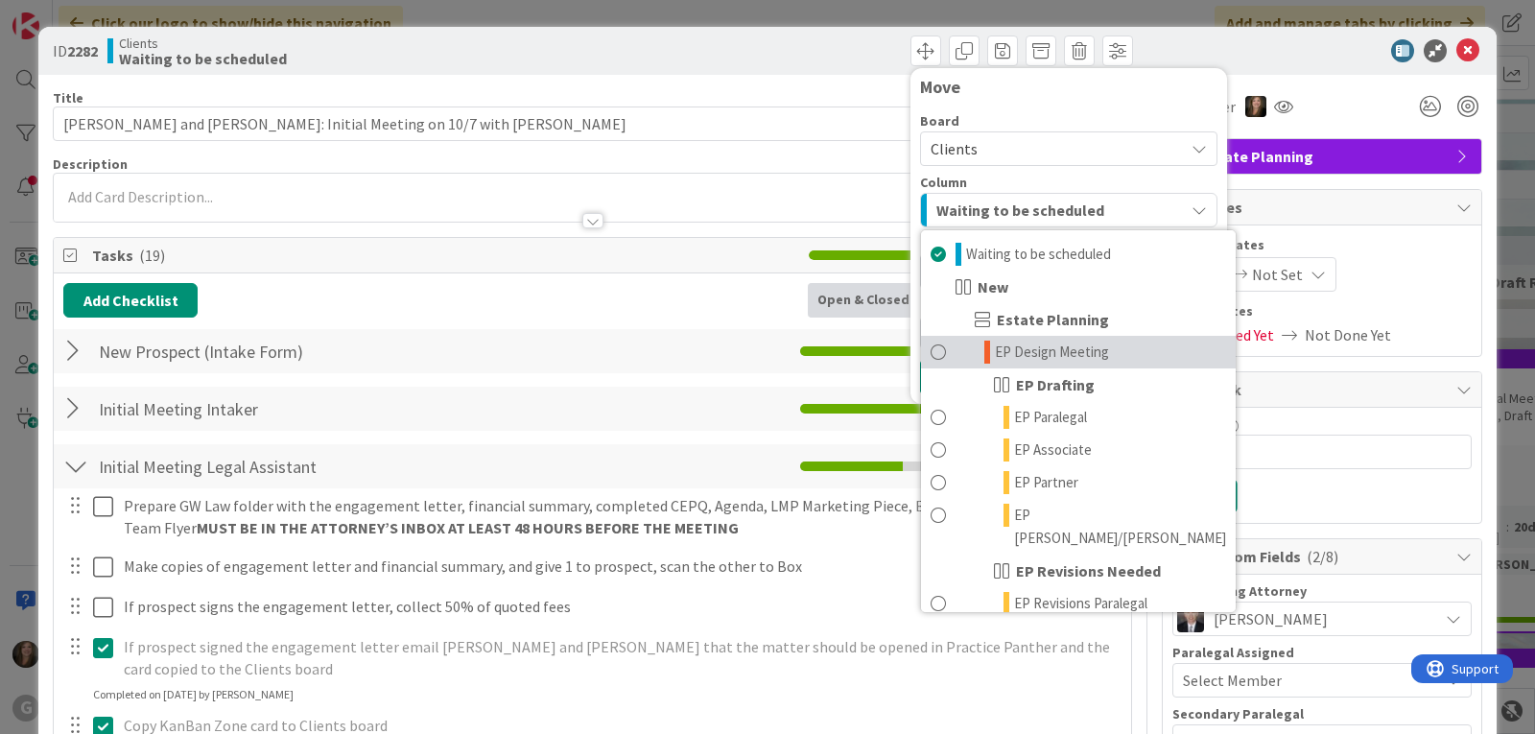
click at [995, 355] on span "EP Design Meeting" at bounding box center [1052, 351] width 114 height 23
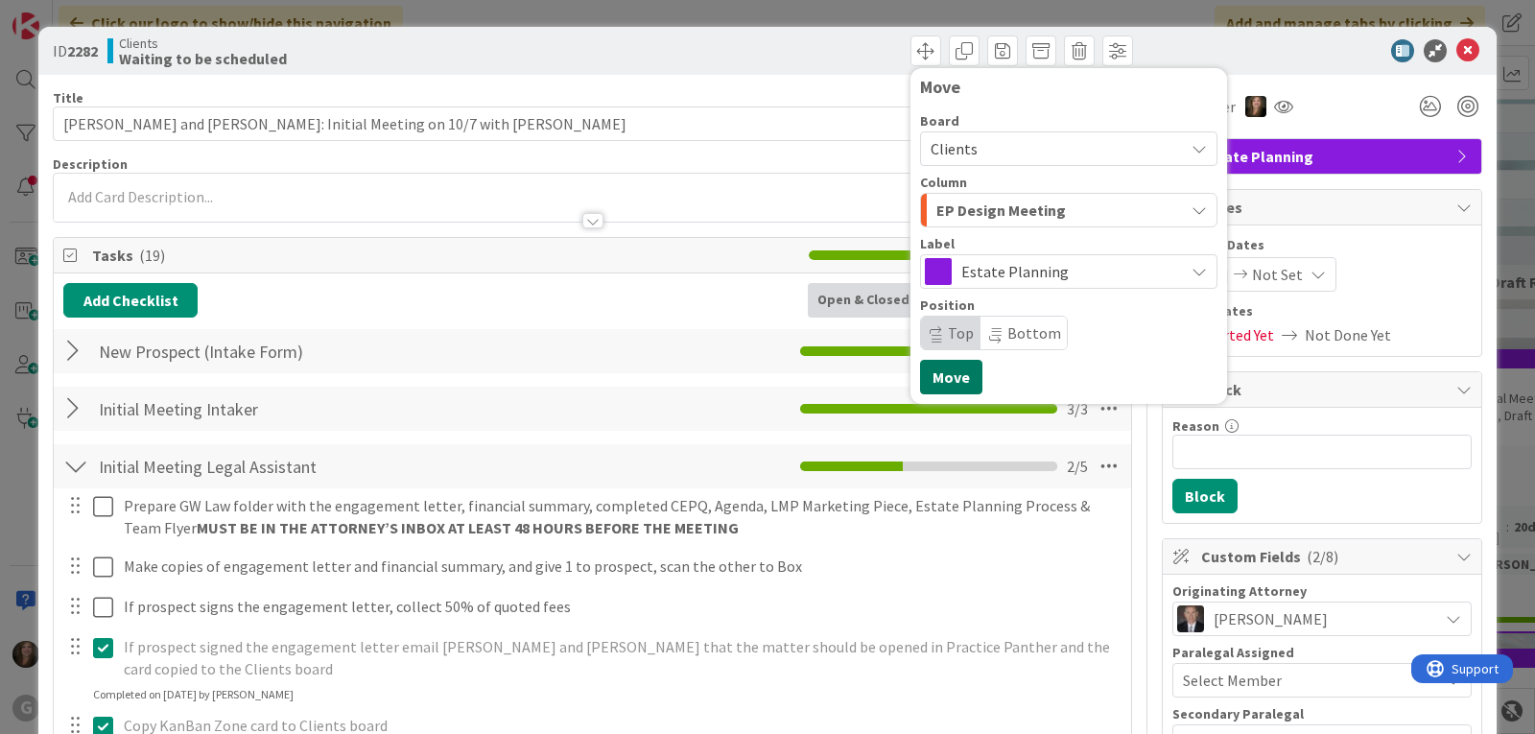
click at [932, 374] on button "Move" at bounding box center [951, 377] width 62 height 35
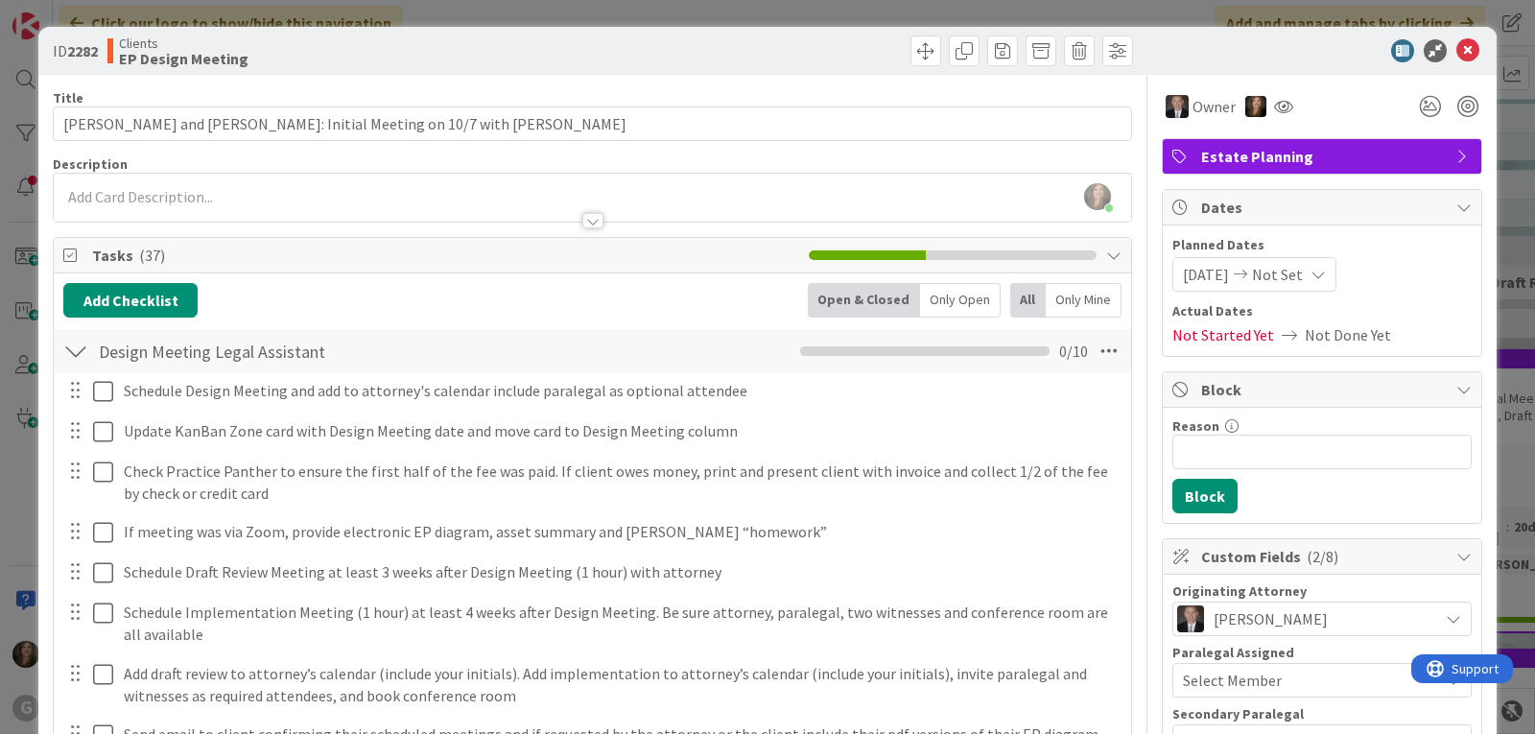
scroll to position [689, 0]
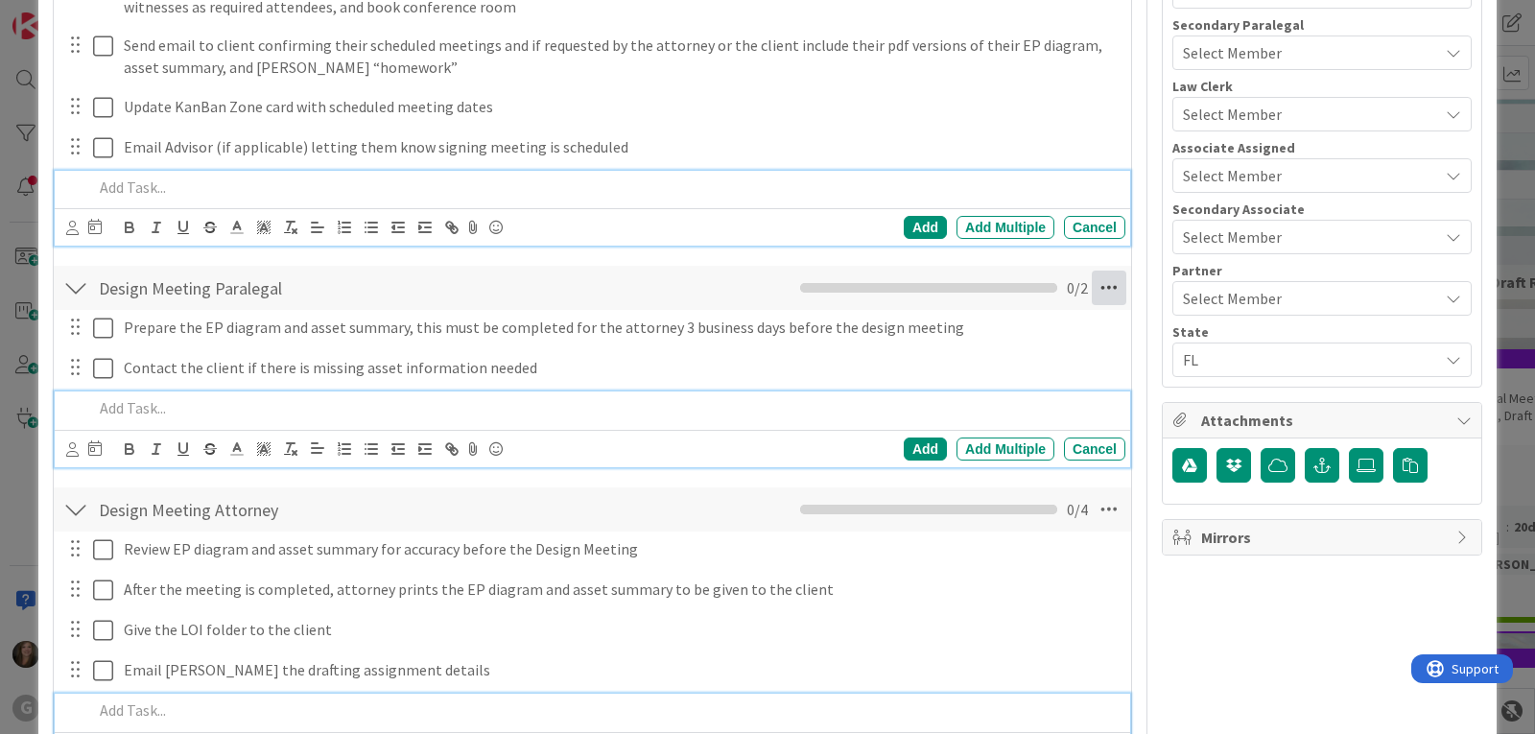
click at [1091, 287] on icon at bounding box center [1108, 287] width 35 height 35
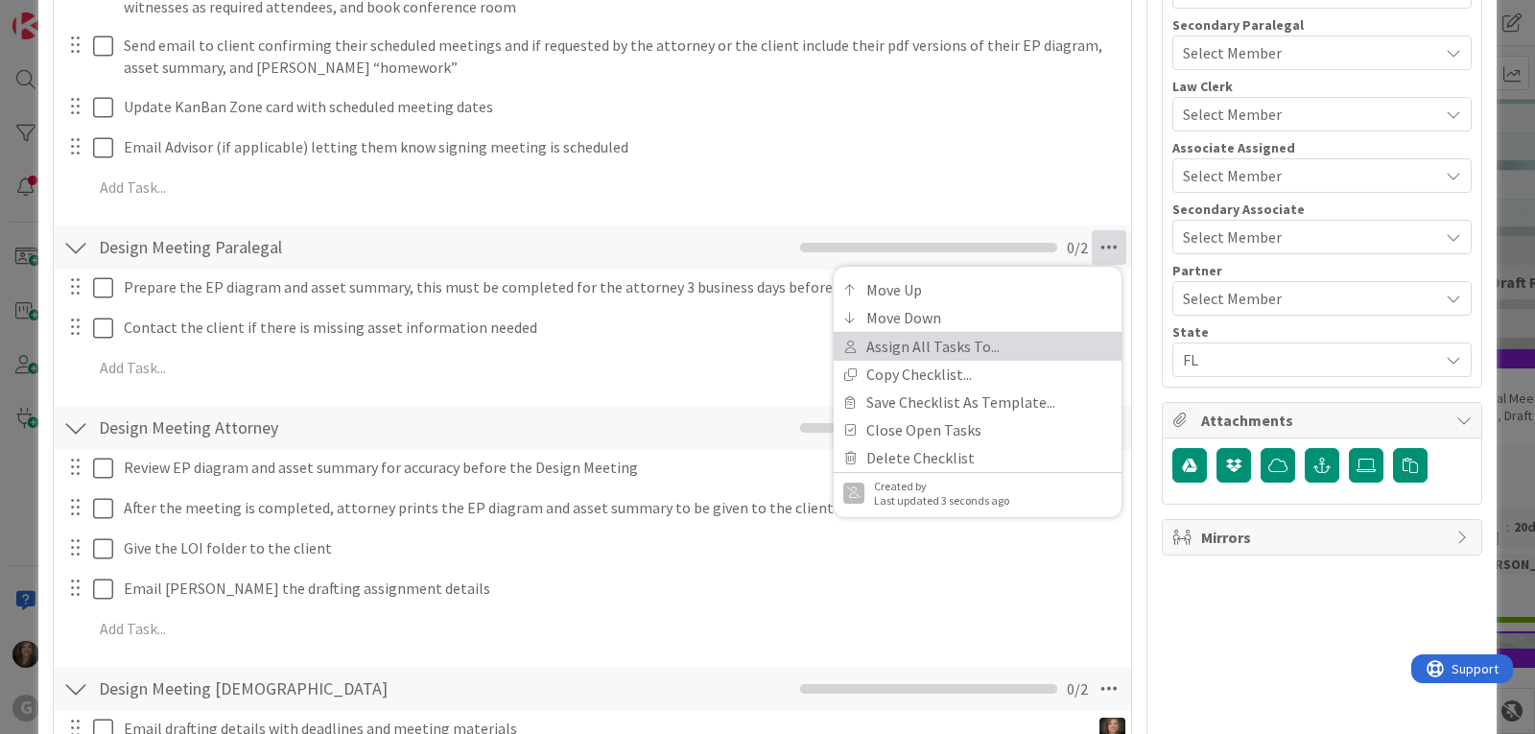
click at [941, 340] on link "Assign All Tasks To..." at bounding box center [977, 347] width 288 height 28
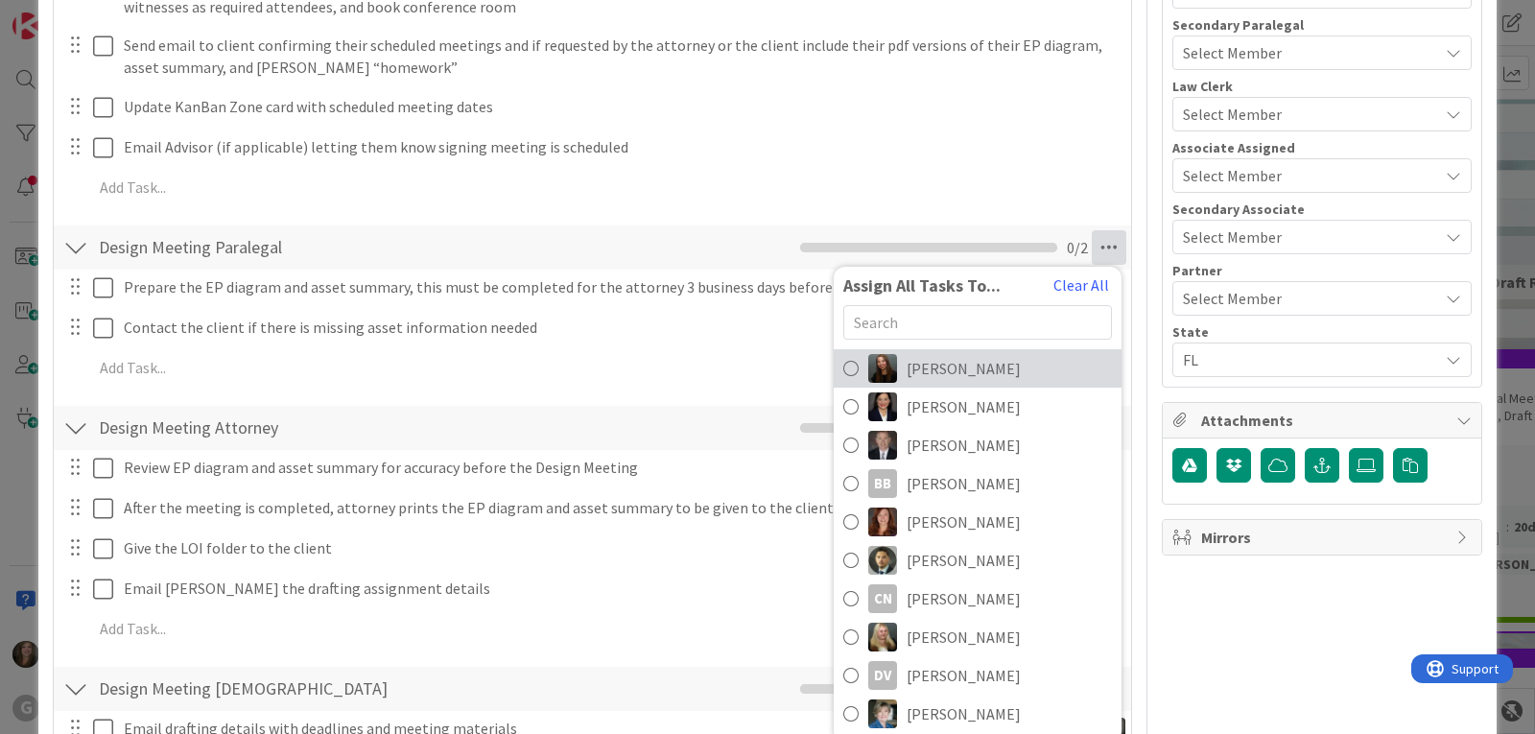
click at [906, 370] on span "[PERSON_NAME]" at bounding box center [963, 368] width 114 height 23
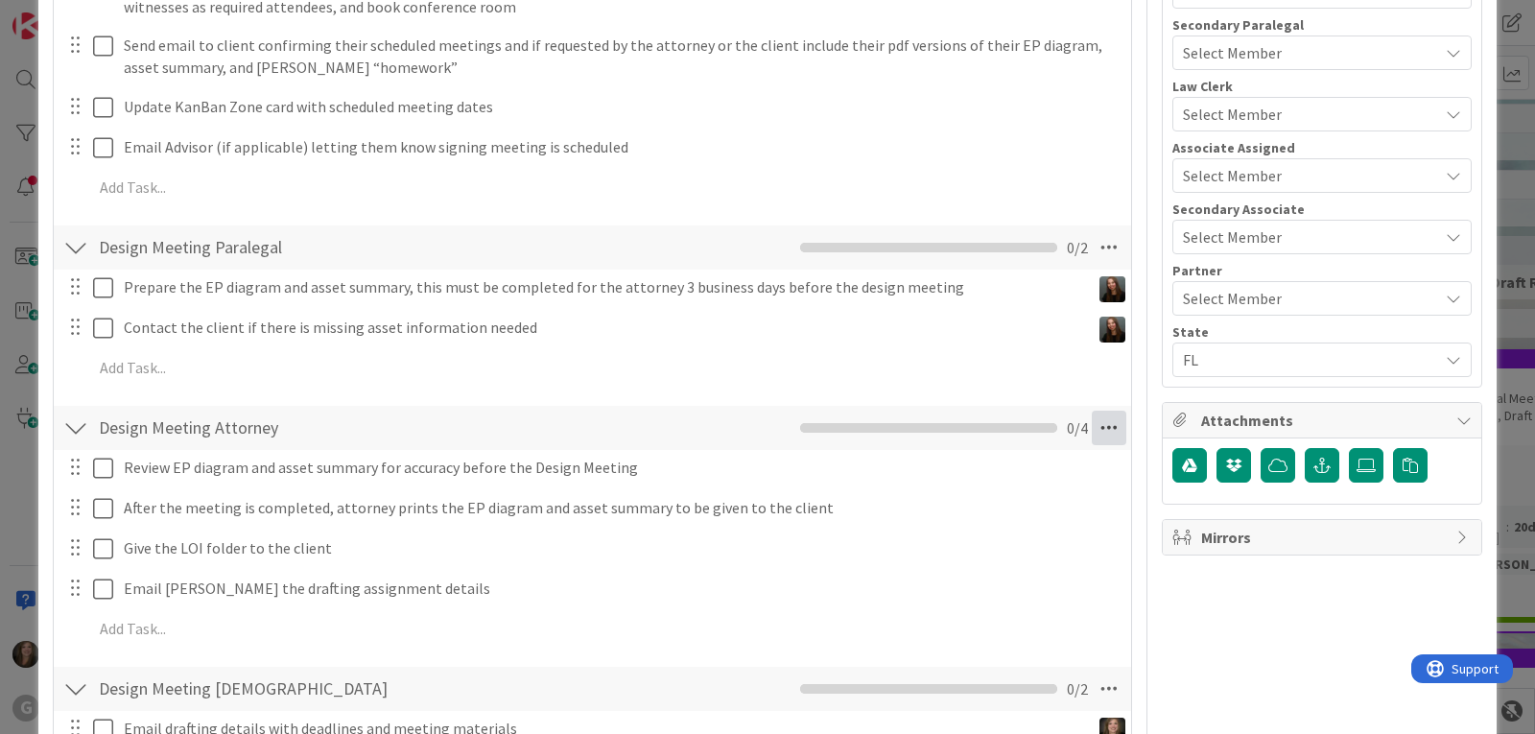
click at [1091, 430] on icon at bounding box center [1108, 427] width 35 height 35
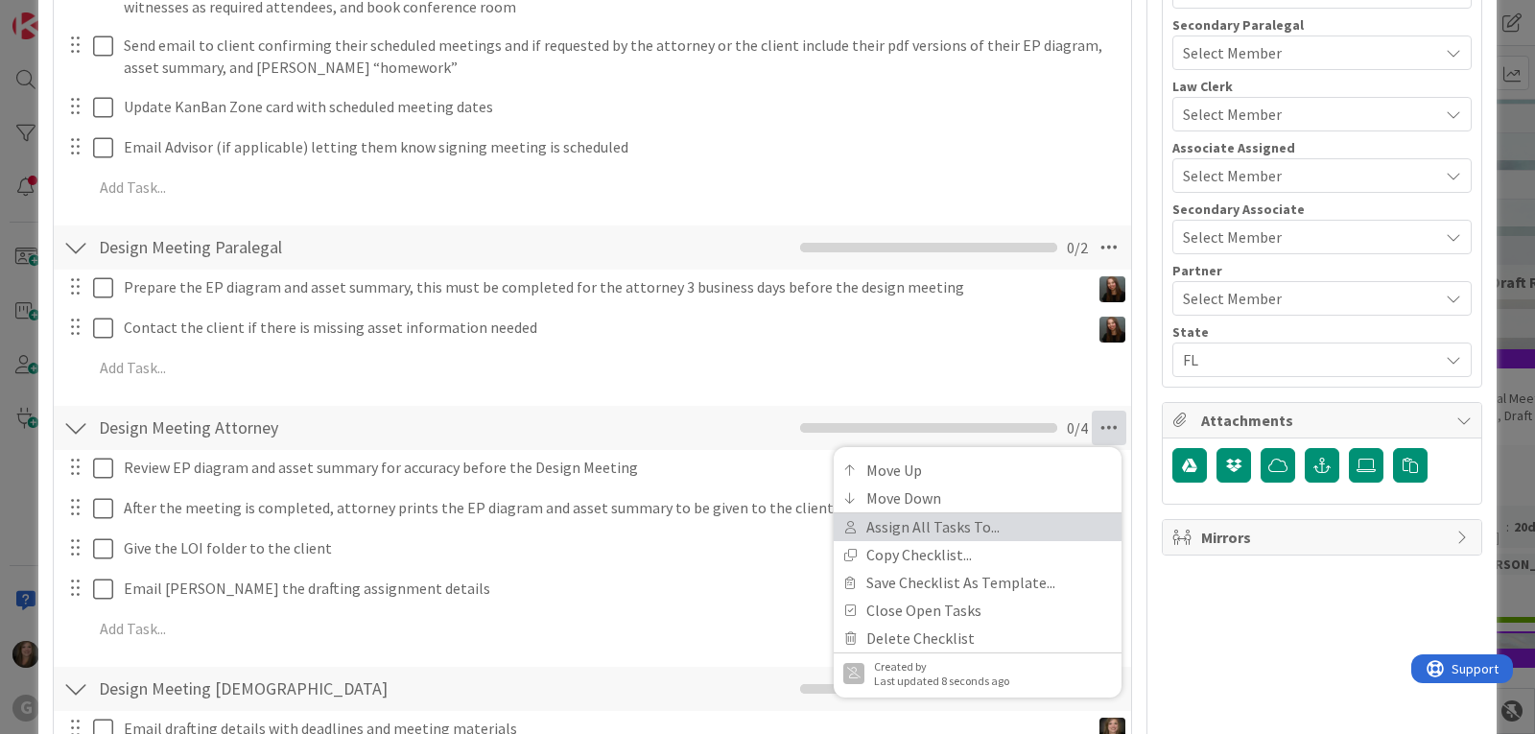
click at [921, 520] on link "Assign All Tasks To..." at bounding box center [977, 527] width 288 height 28
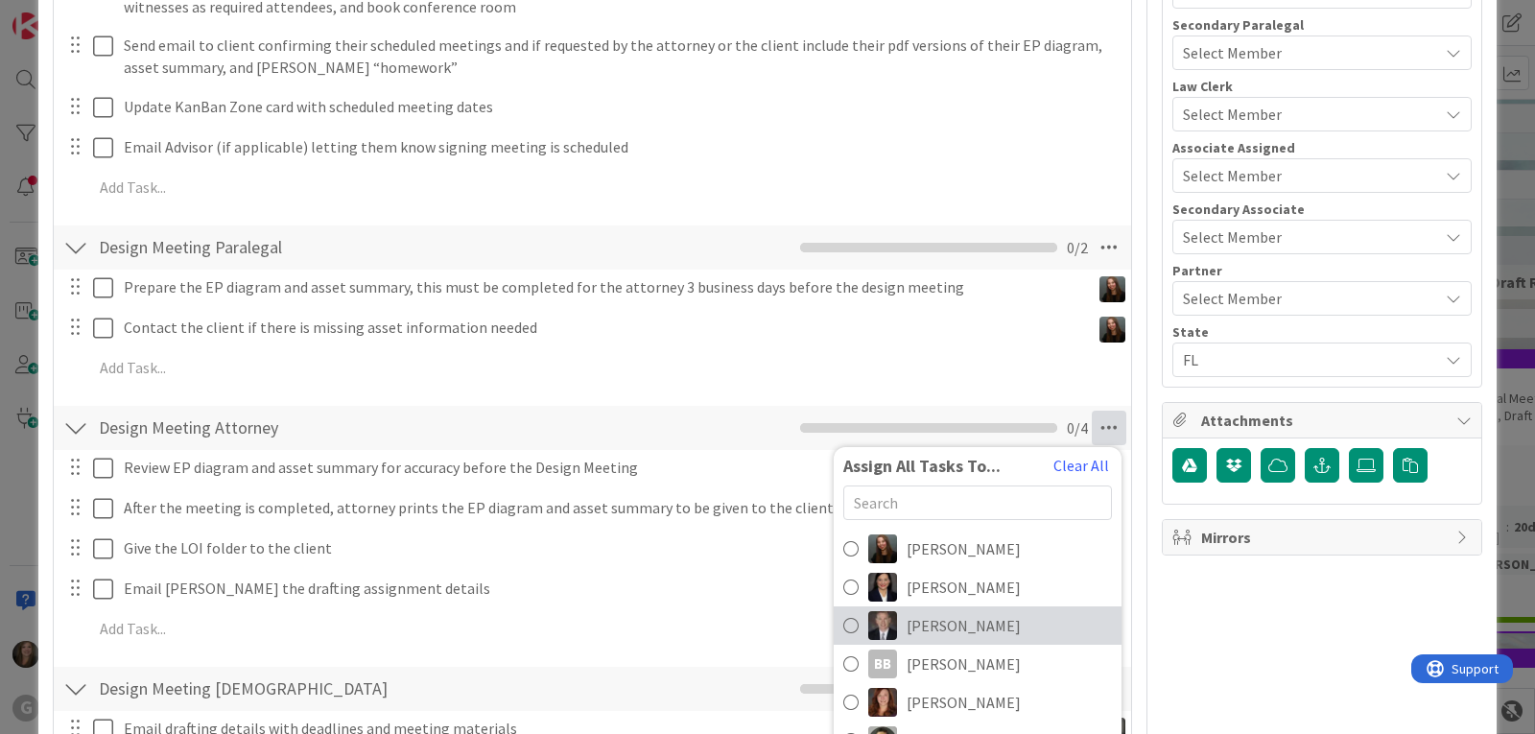
click at [909, 624] on span "[PERSON_NAME]" at bounding box center [963, 625] width 114 height 23
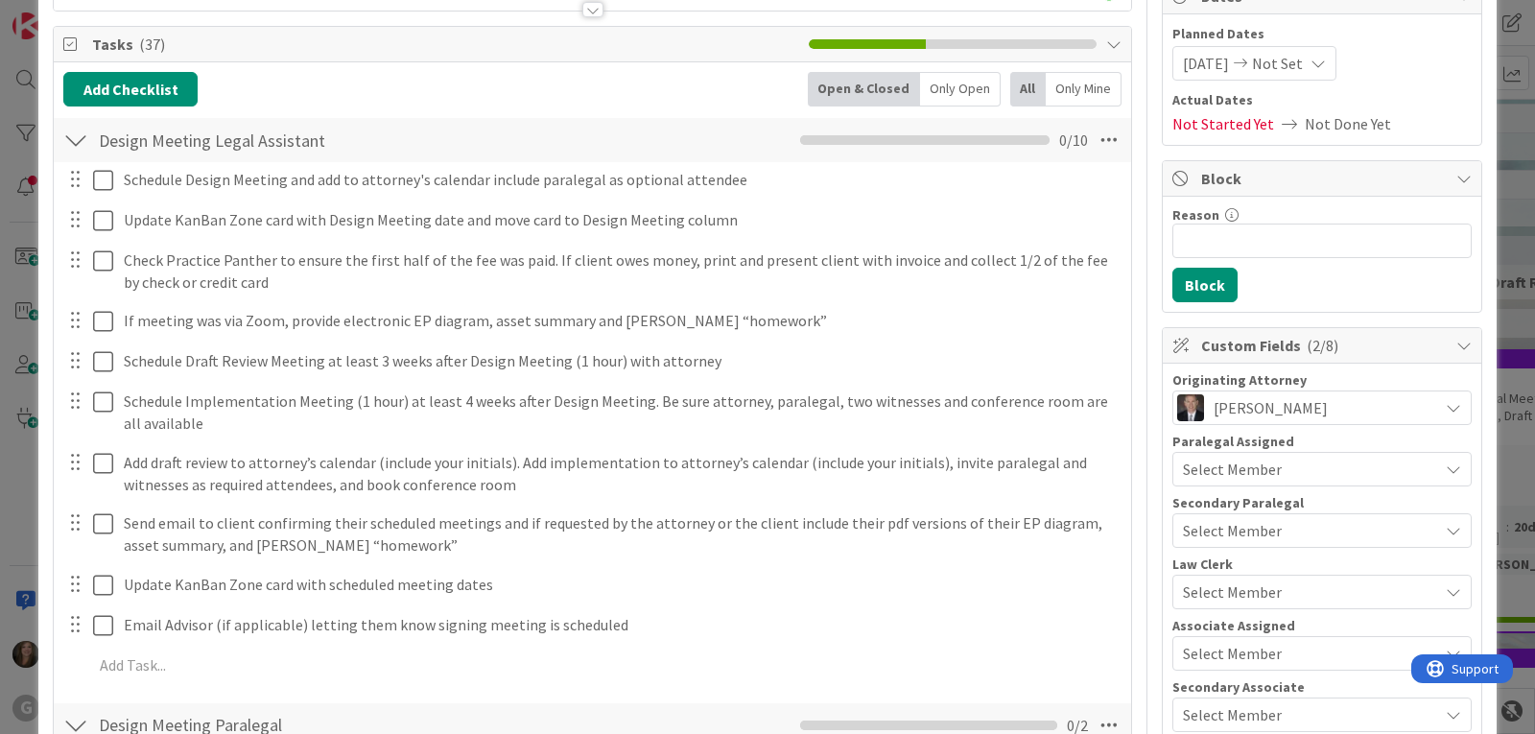
scroll to position [209, 0]
click at [1096, 139] on icon at bounding box center [1108, 142] width 35 height 35
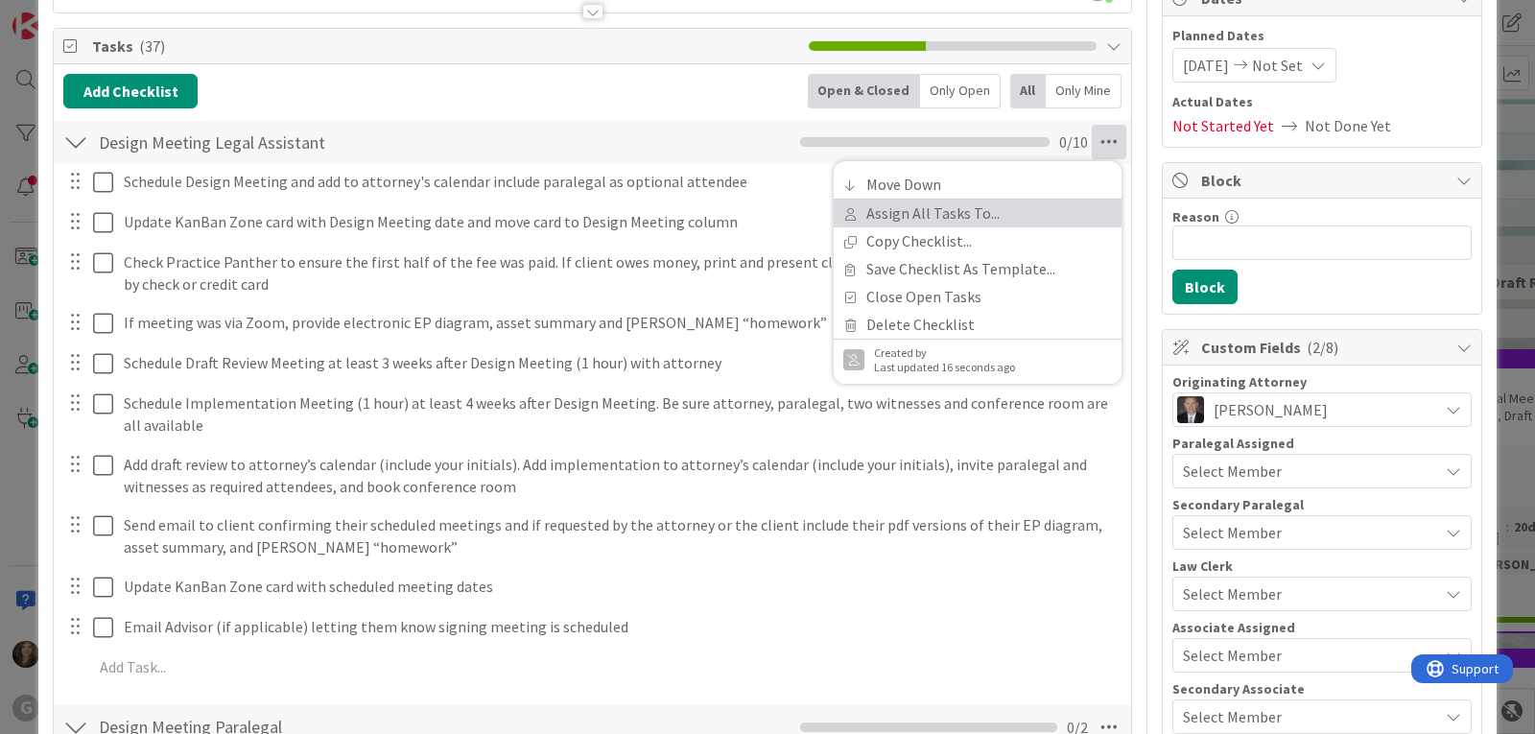
click at [966, 210] on link "Assign All Tasks To..." at bounding box center [977, 213] width 288 height 28
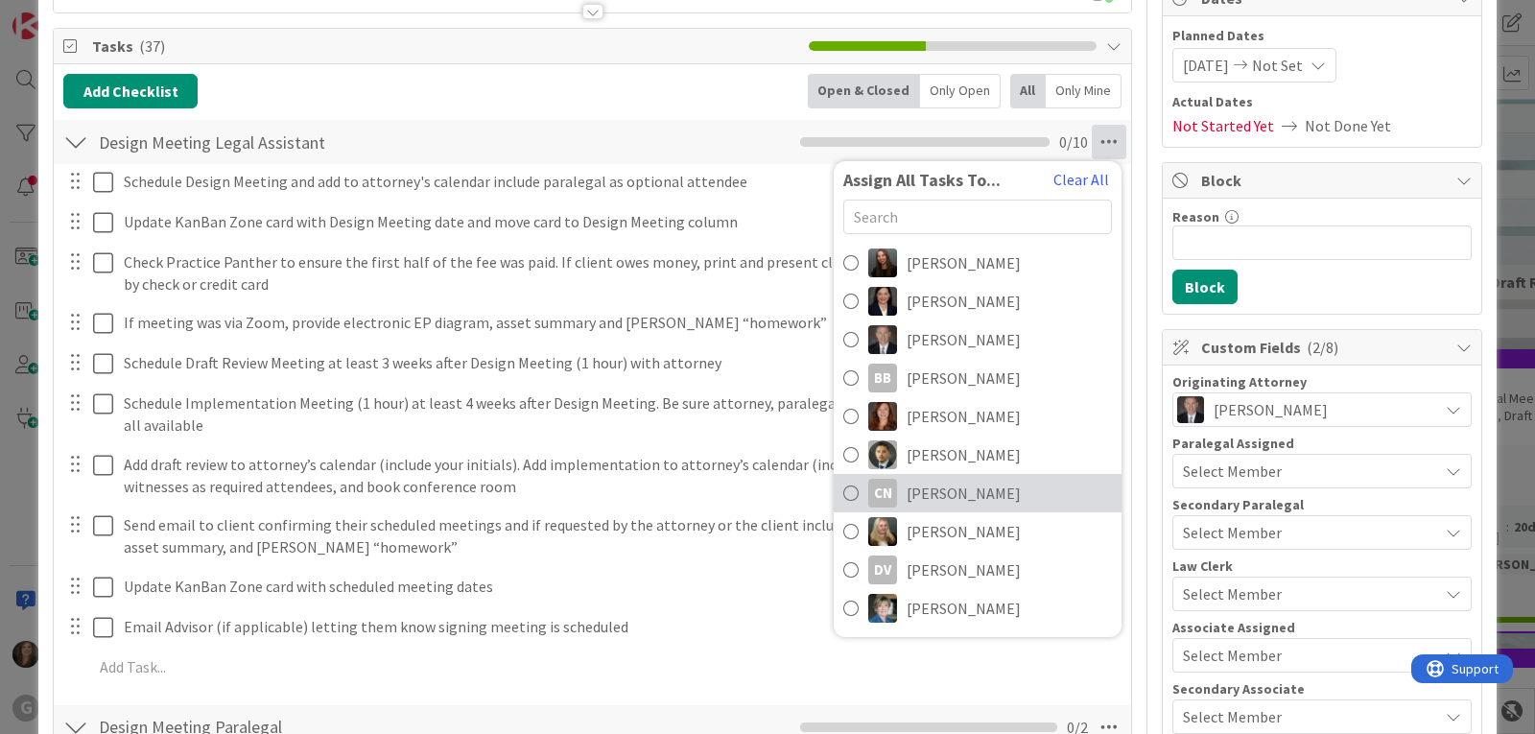
click at [929, 491] on span "[PERSON_NAME]" at bounding box center [963, 492] width 114 height 23
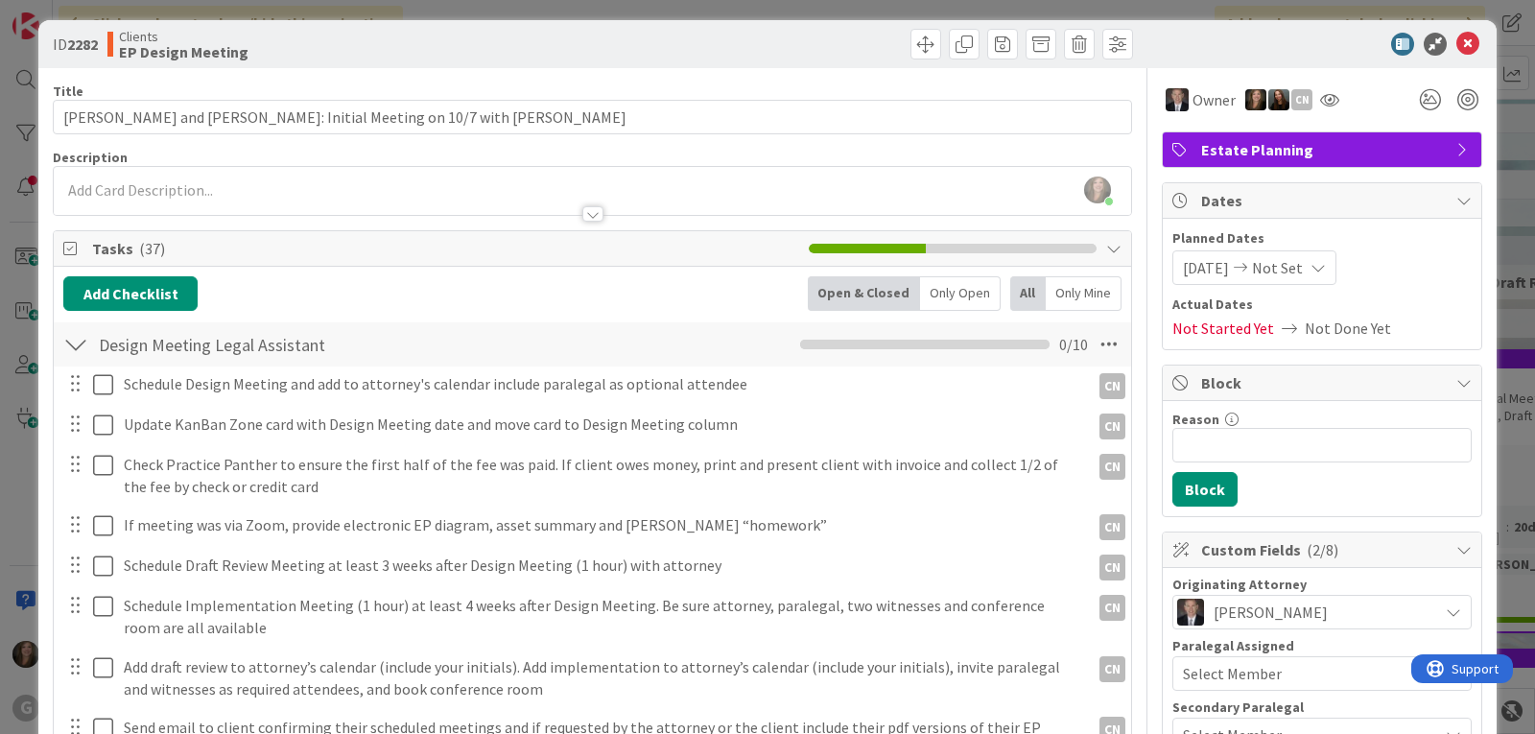
scroll to position [0, 0]
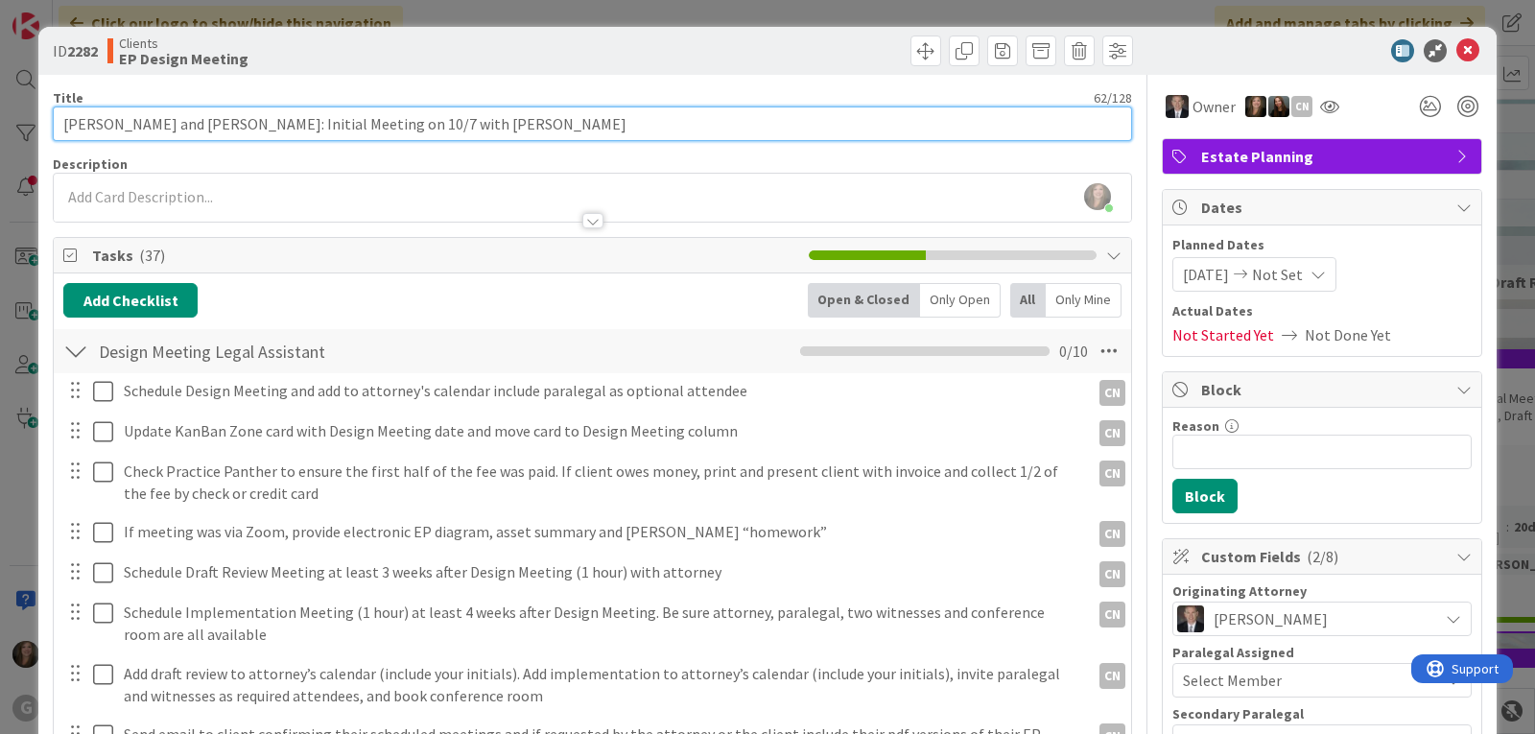
click at [473, 129] on input "[PERSON_NAME] and [PERSON_NAME]: Initial Meeting on 10/7 with [PERSON_NAME]" at bounding box center [592, 123] width 1079 height 35
type input "[PERSON_NAME] and [PERSON_NAME]: Initial Meeting on 10/7 with [PERSON_NAME]: De…"
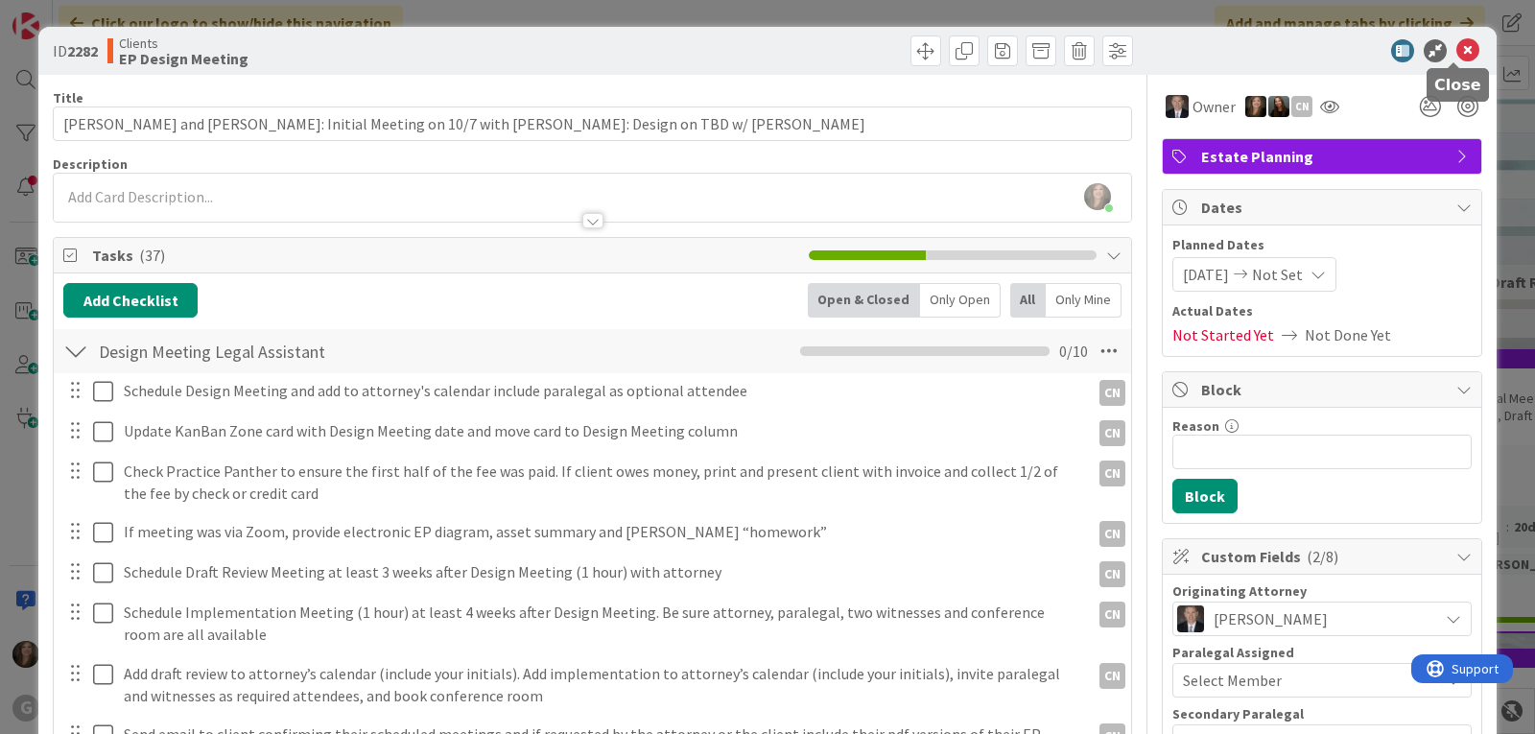
click at [1458, 46] on icon at bounding box center [1467, 50] width 23 height 23
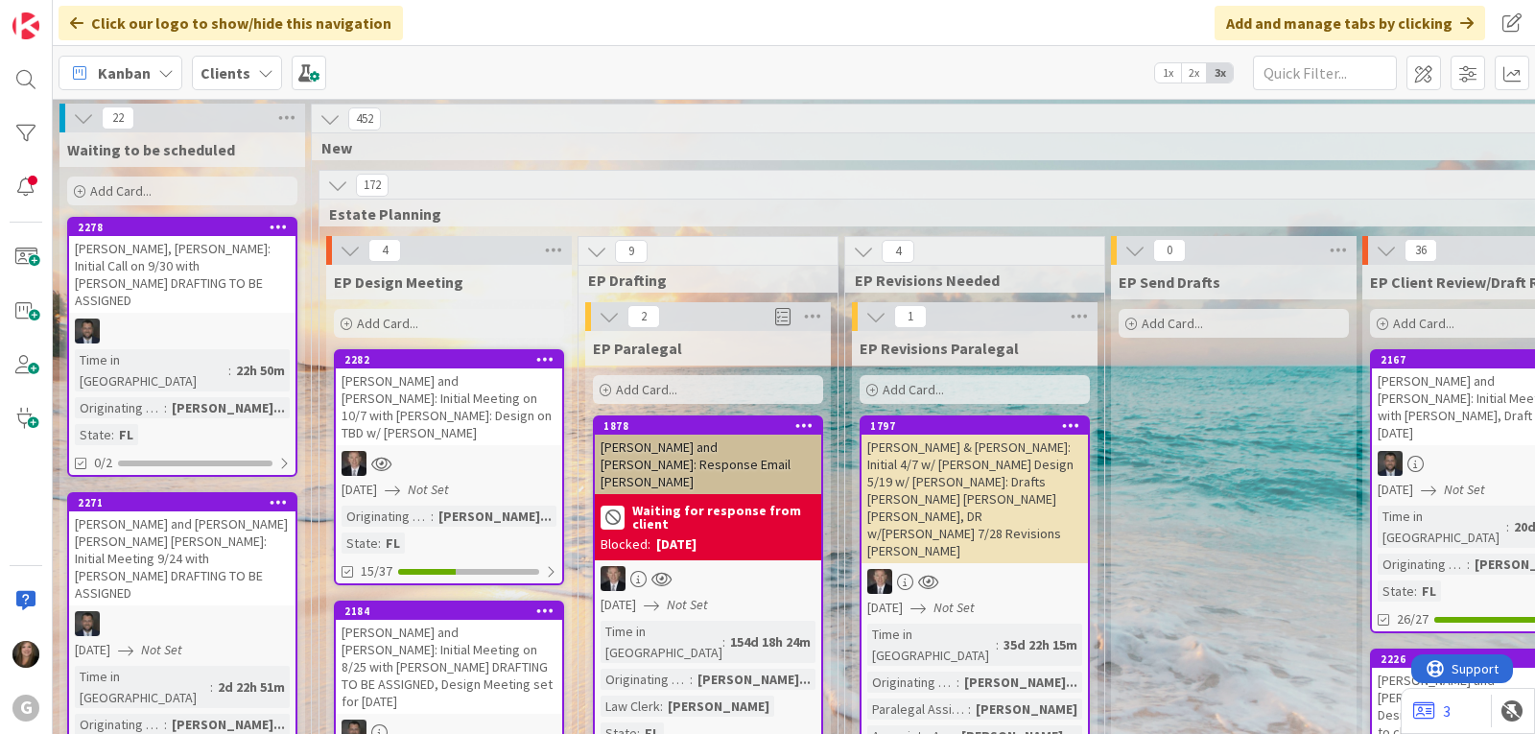
click at [250, 72] on div "Clients" at bounding box center [237, 73] width 90 height 35
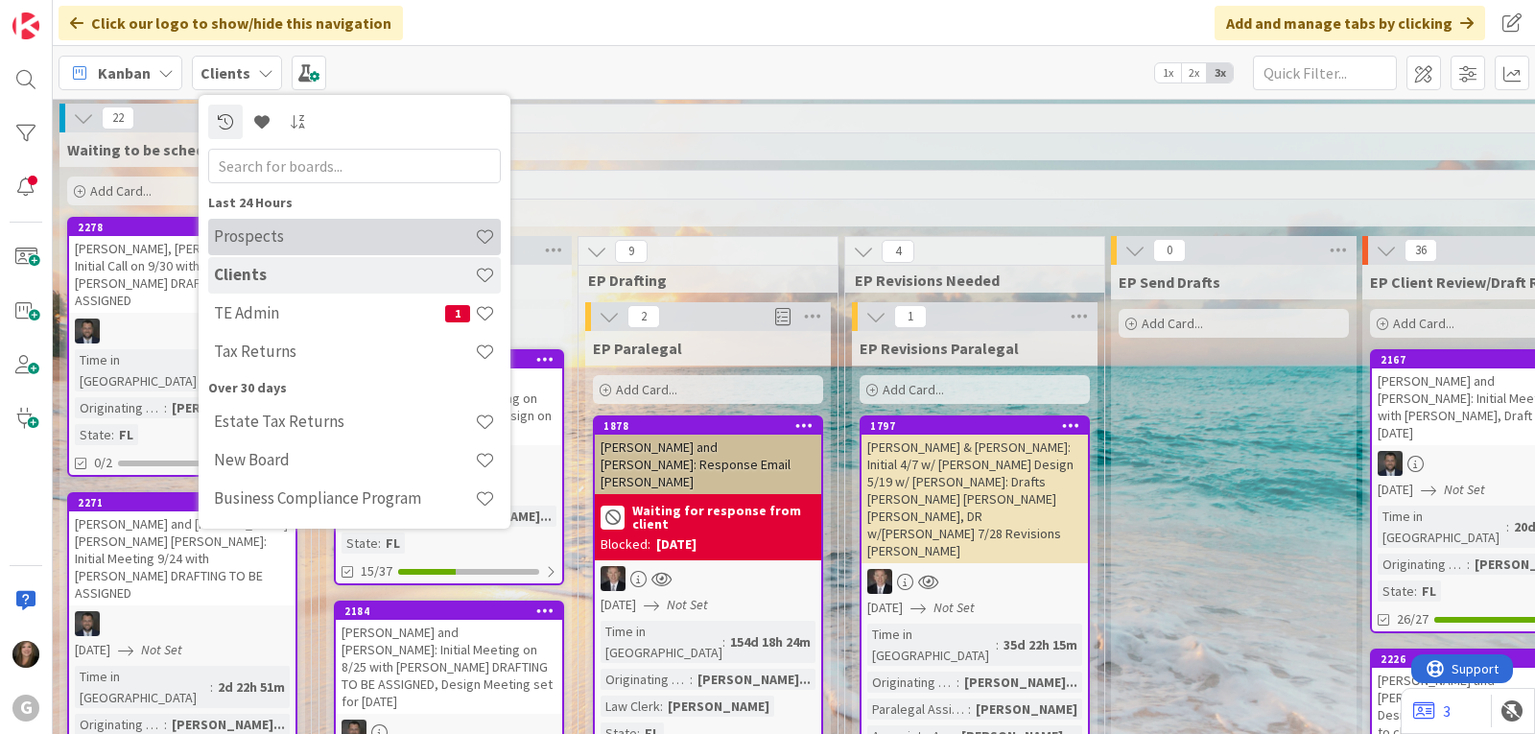
click at [237, 237] on h4 "Prospects" at bounding box center [344, 235] width 261 height 19
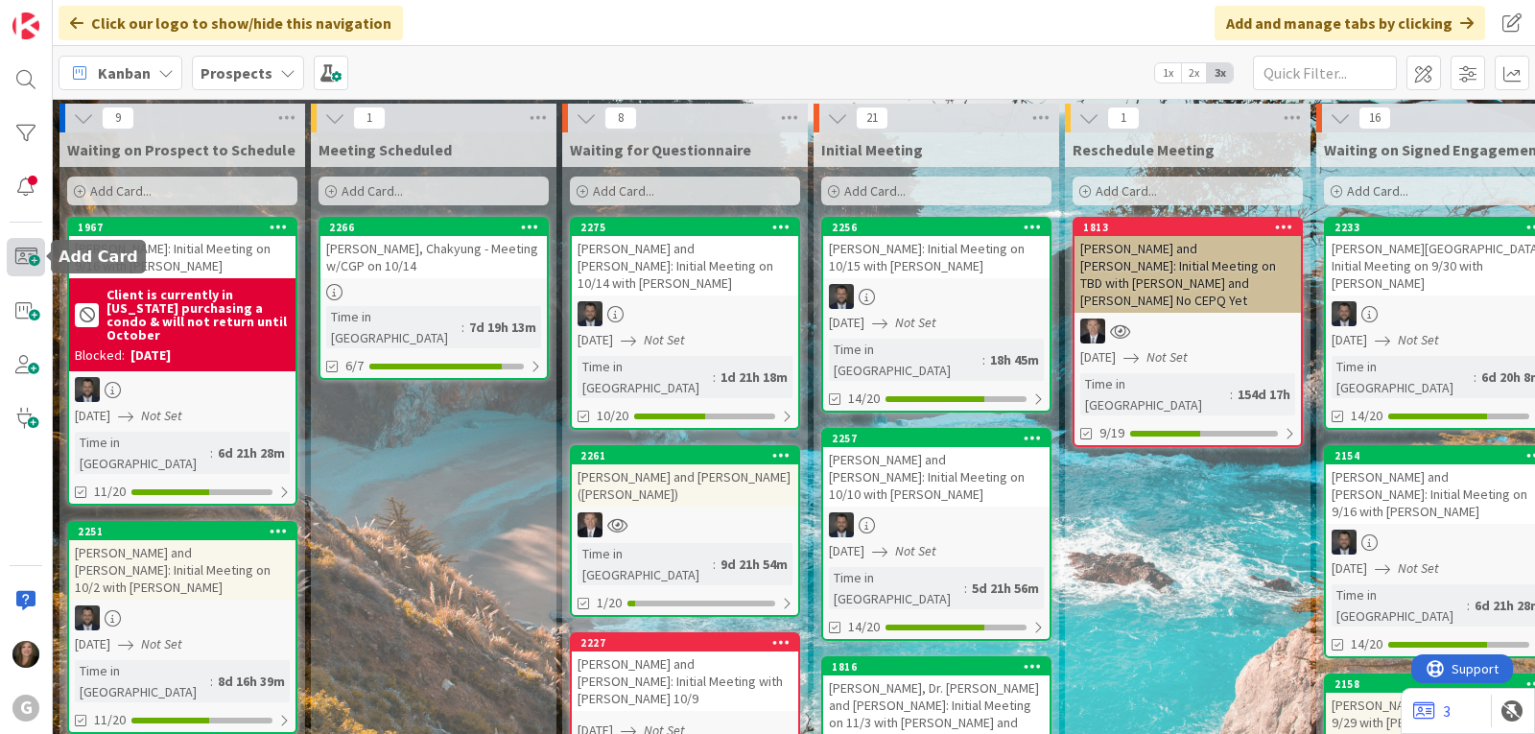
click at [21, 261] on span at bounding box center [26, 257] width 38 height 38
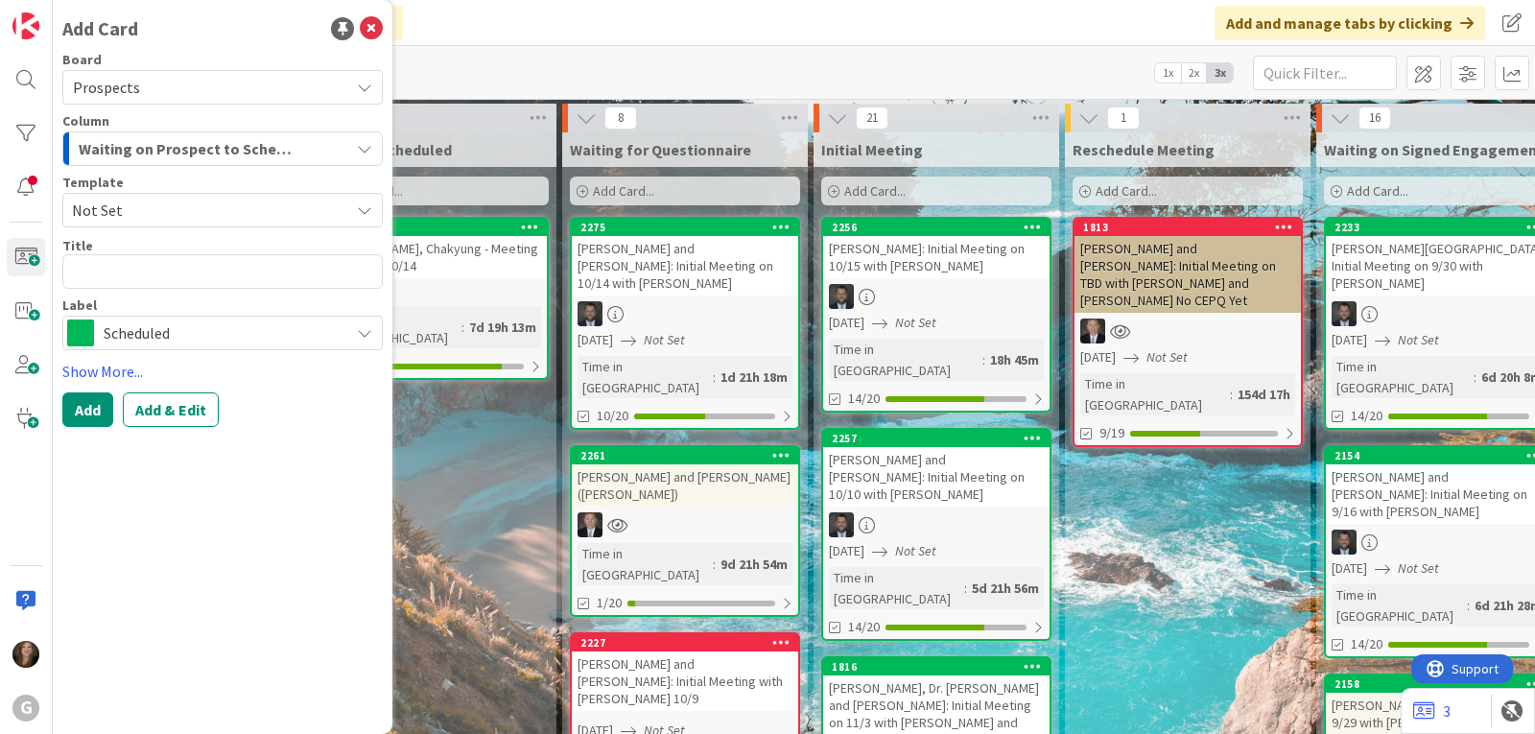
click at [373, 199] on span "Not Set" at bounding box center [222, 210] width 320 height 35
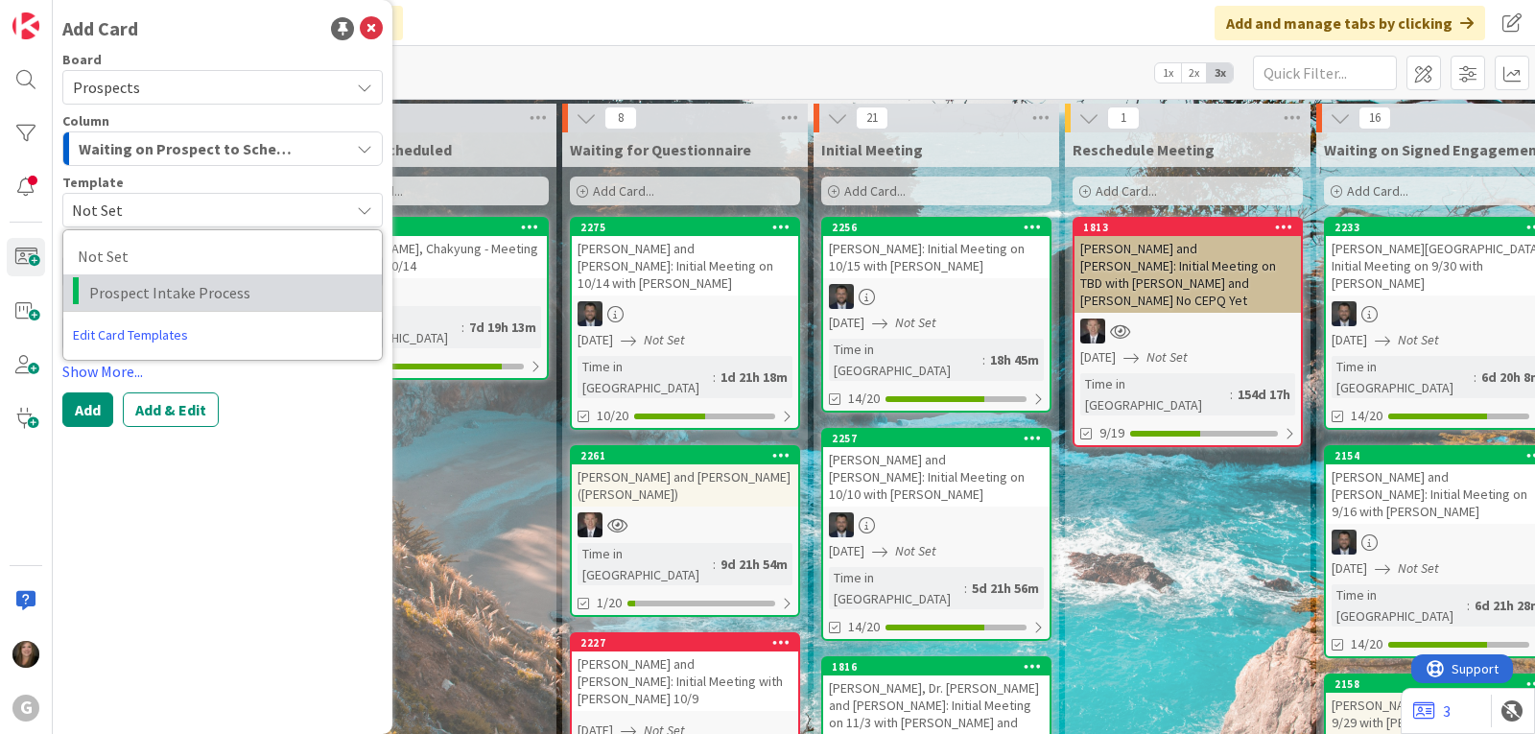
click at [250, 298] on span "Prospect Intake Process" at bounding box center [228, 292] width 278 height 25
type textarea "x"
type textarea "Prospect Intake Process"
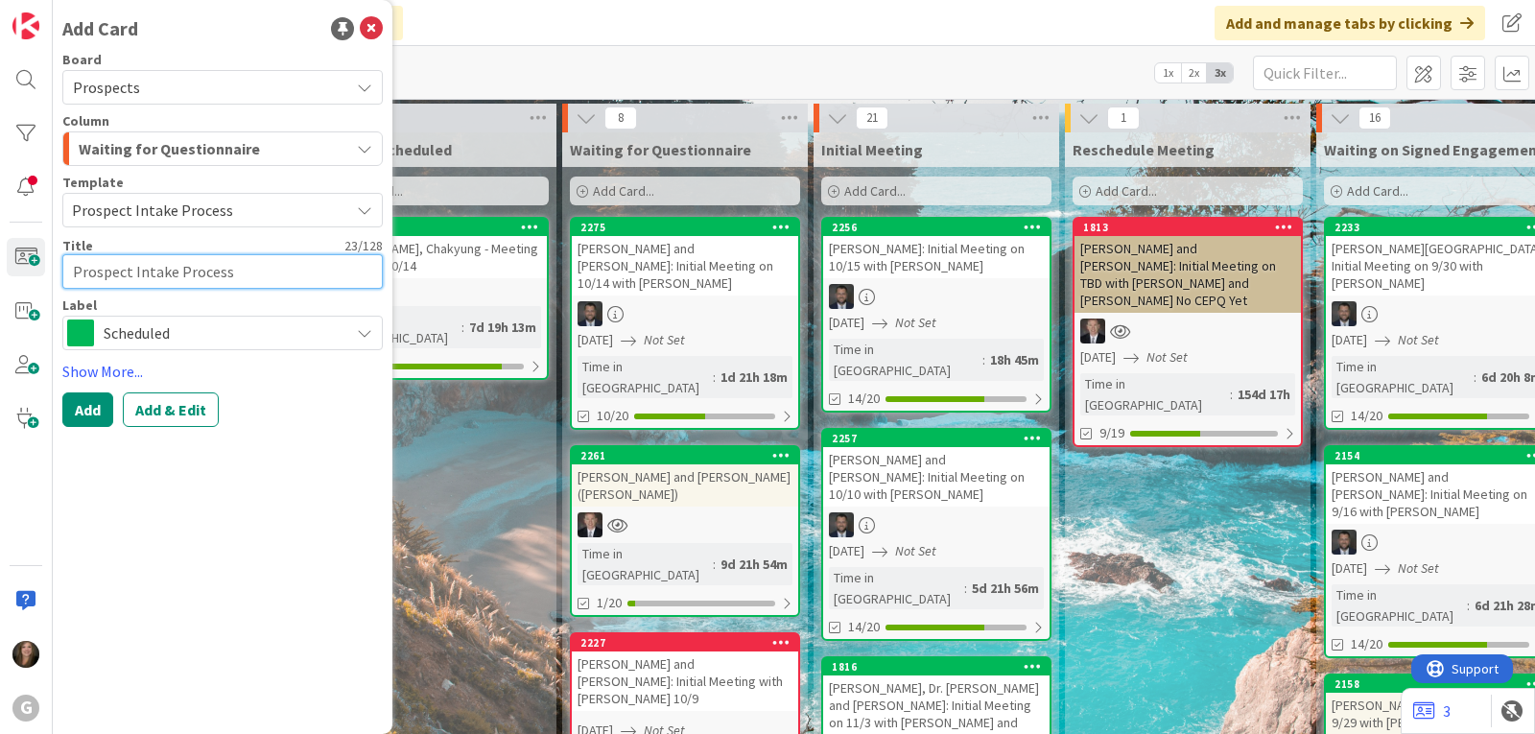
drag, startPoint x: 232, startPoint y: 277, endPoint x: 53, endPoint y: 275, distance: 179.4
click at [53, 275] on div "Add Card Board Prospects Column Waiting for Questionnaire Template Prospect Int…" at bounding box center [223, 367] width 340 height 734
type textarea "x"
type textarea "B"
type textarea "x"
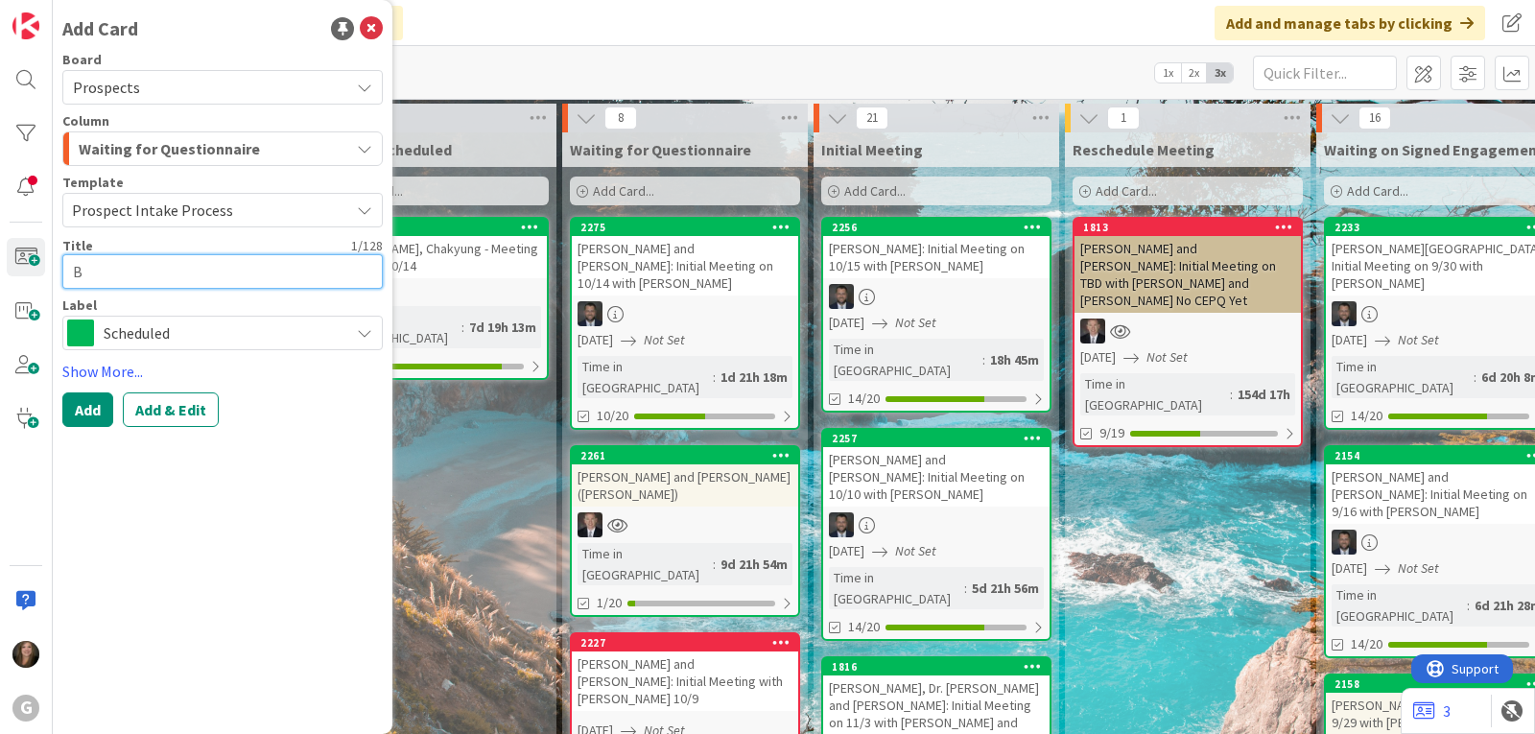
type textarea "Br"
type textarea "x"
type textarea "Bre"
type textarea "x"
type textarea "Bren"
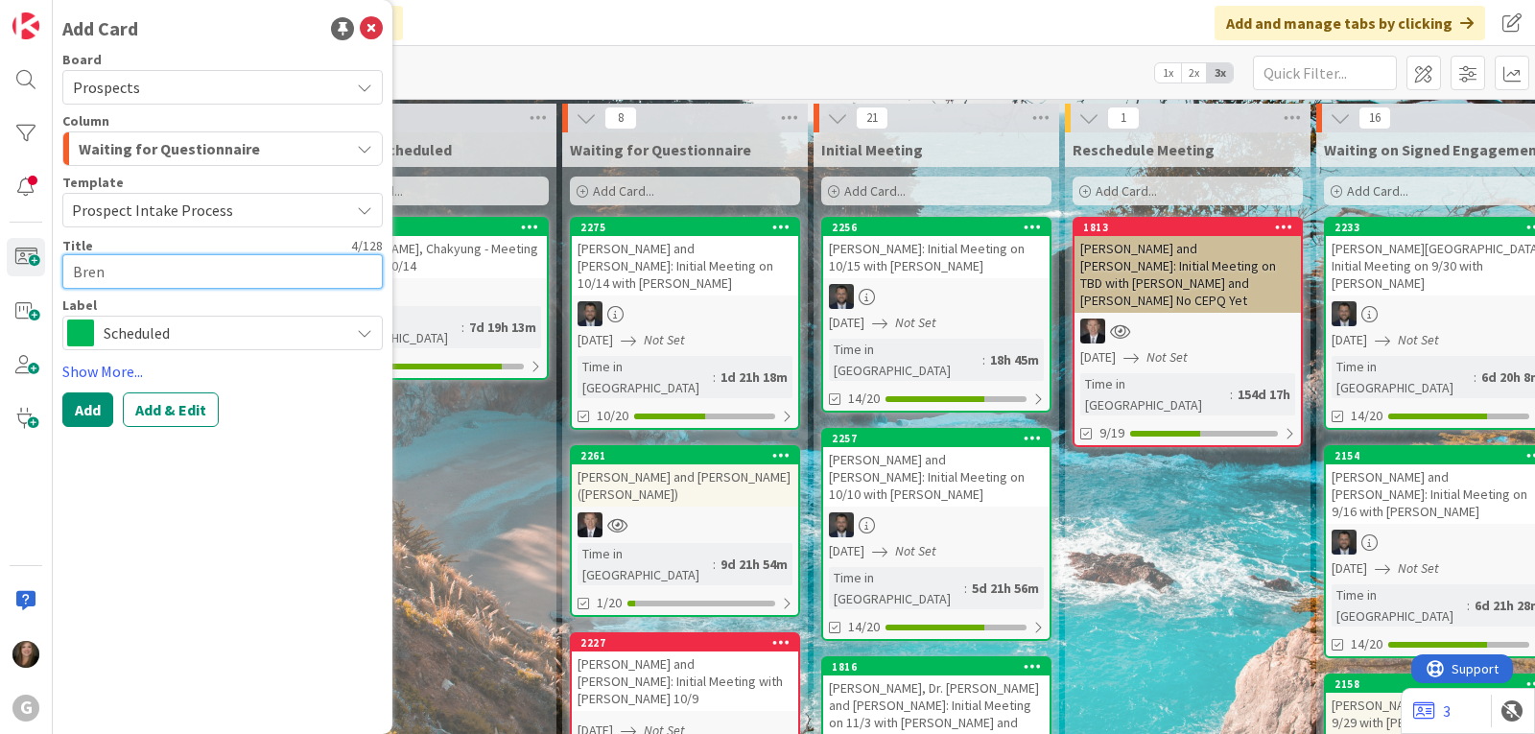
type textarea "x"
type textarea "Brenn"
type textarea "x"
type textarea "[PERSON_NAME]"
type textarea "x"
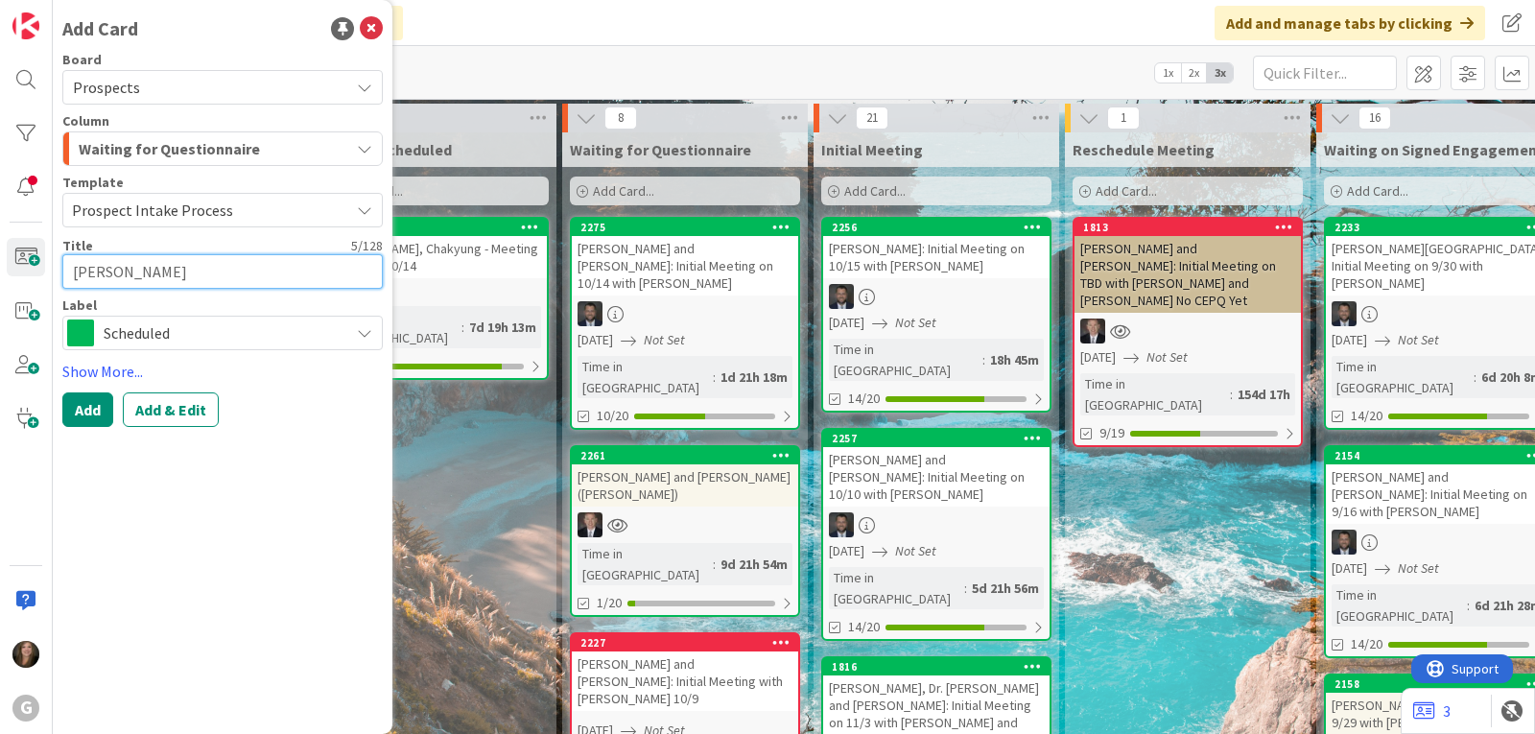
type textarea "[PERSON_NAME]"
type textarea "x"
type textarea "[PERSON_NAME],"
type textarea "x"
type textarea "[PERSON_NAME],"
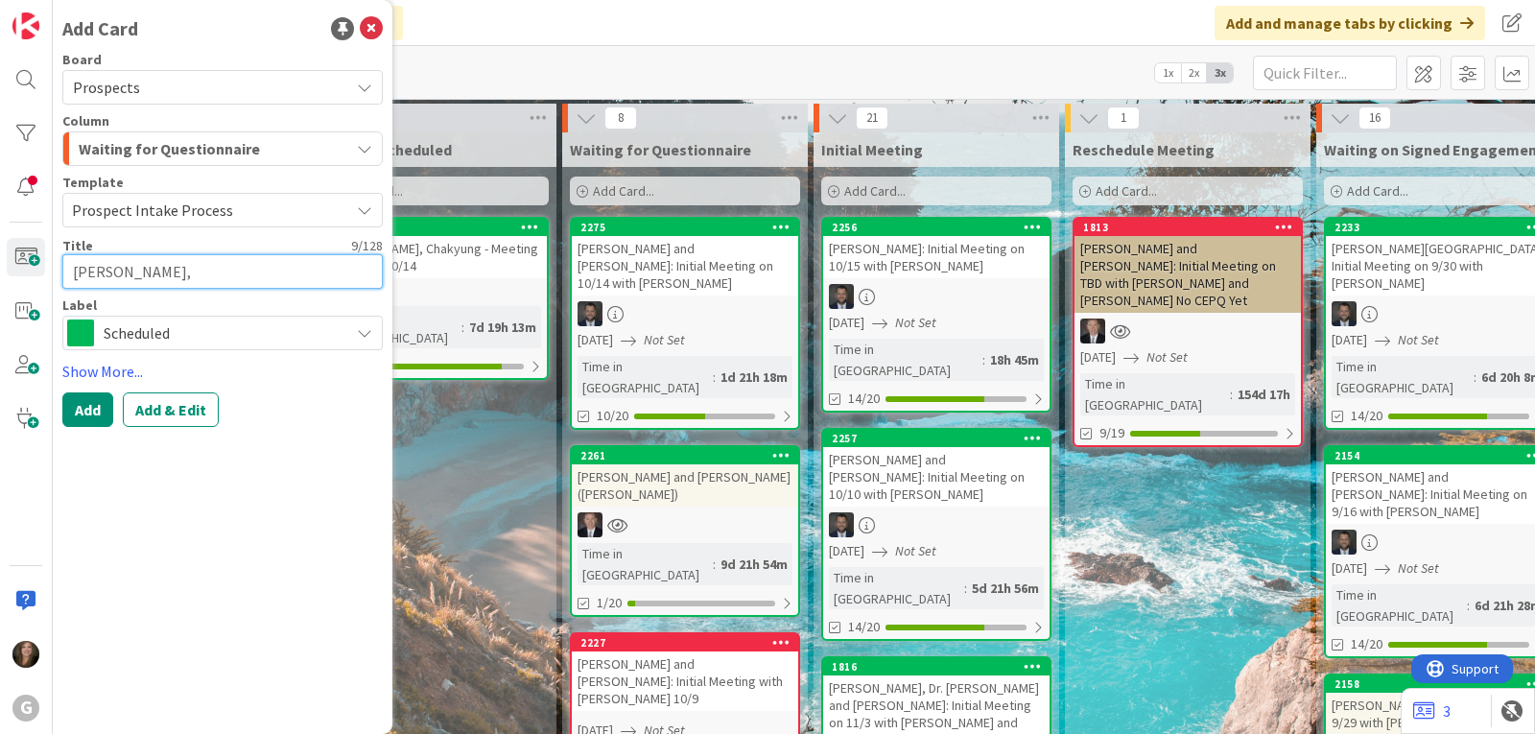
type textarea "x"
type textarea "[PERSON_NAME]"
type textarea "x"
type textarea "[PERSON_NAME]"
type textarea "x"
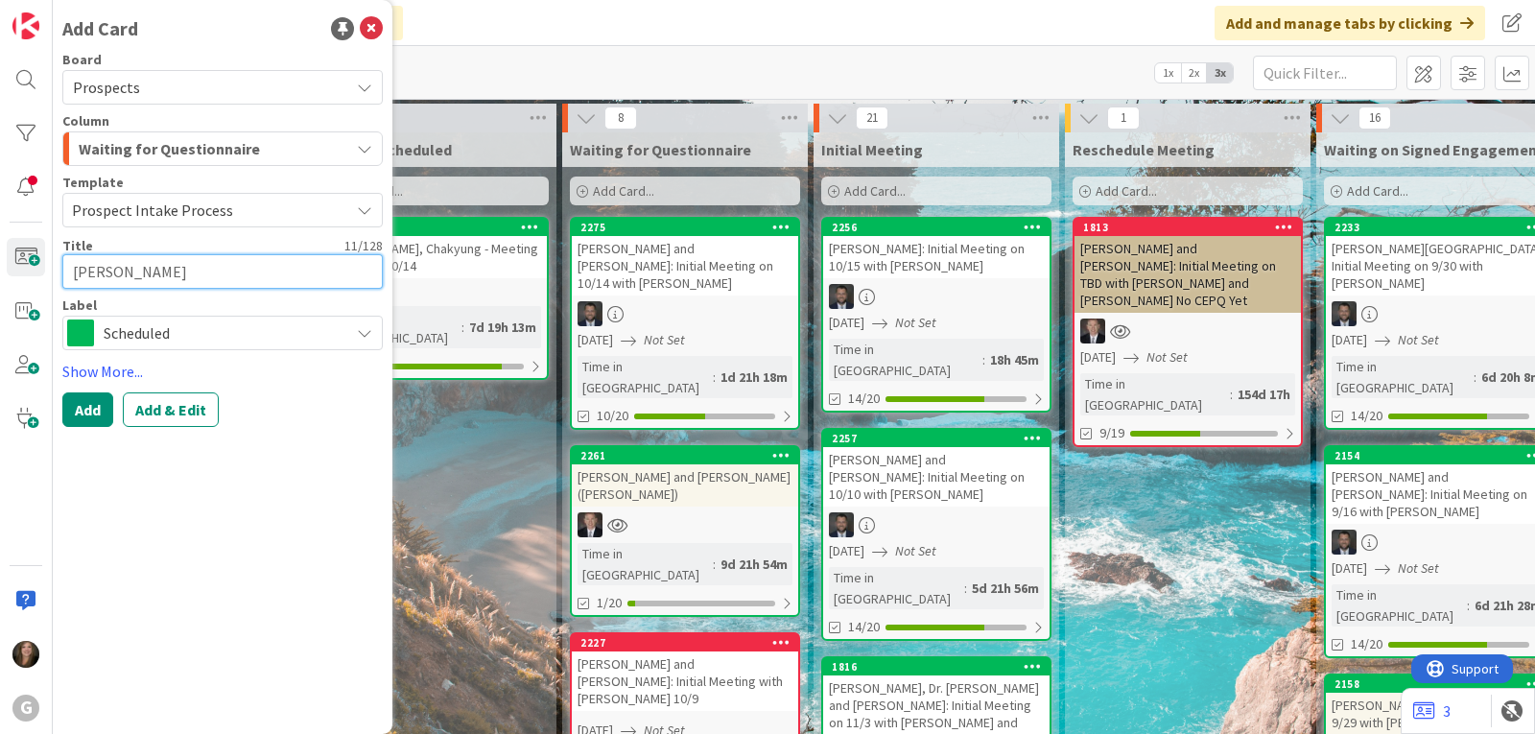
type textarea "[PERSON_NAME], Jam"
type textarea "x"
type textarea "[PERSON_NAME]"
type textarea "x"
type textarea "[PERSON_NAME]"
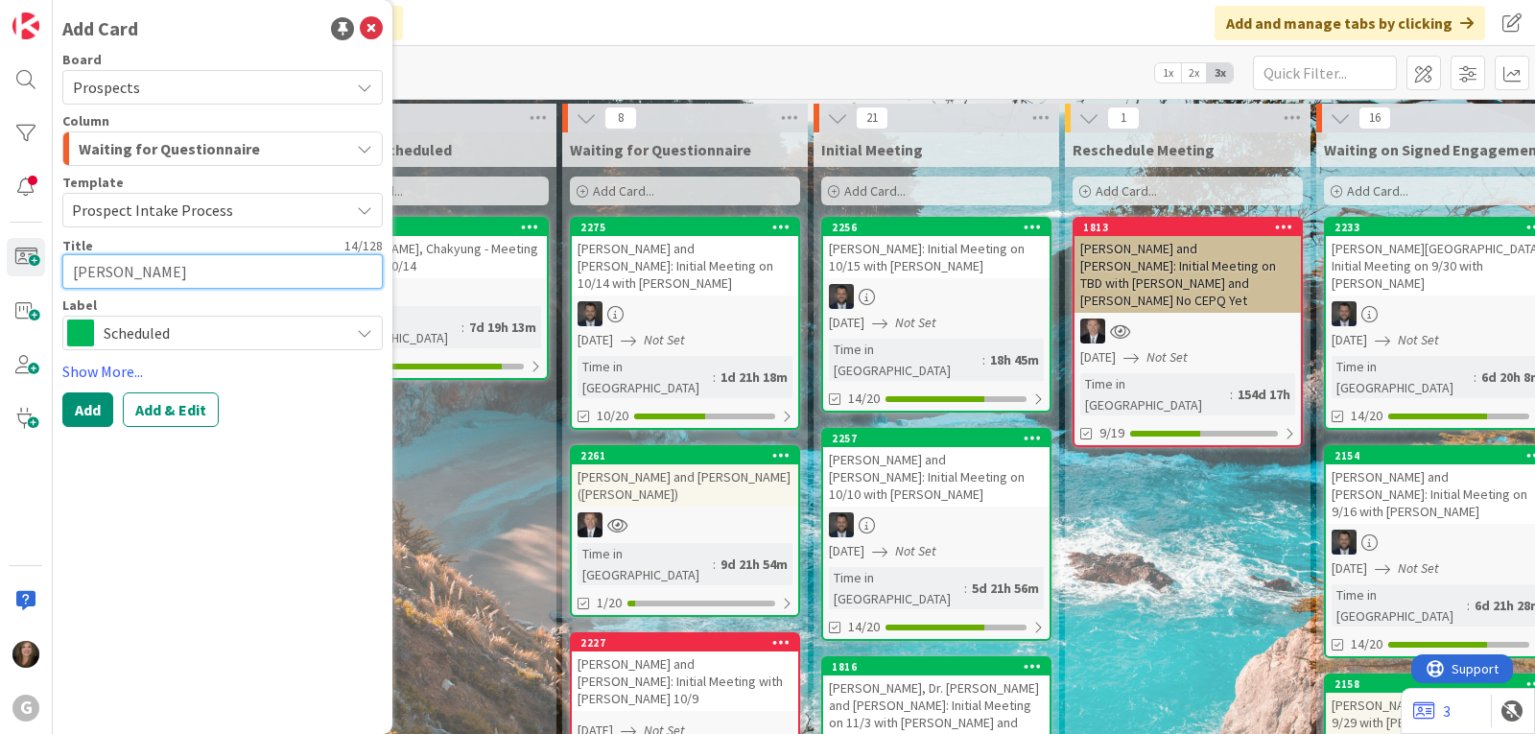
type textarea "x"
type textarea "[PERSON_NAME]"
type textarea "x"
type textarea "[PERSON_NAME]"
type textarea "x"
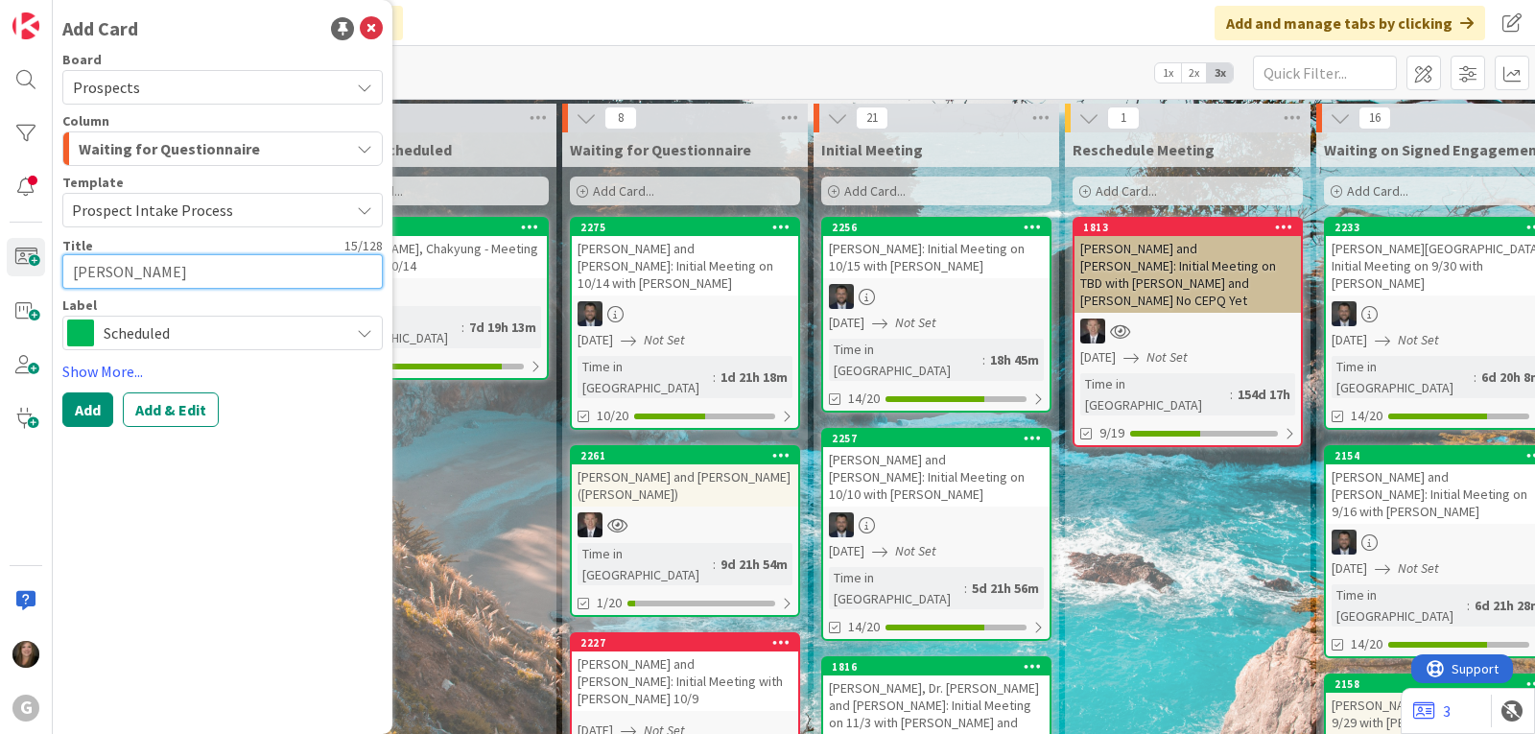
type textarea "[PERSON_NAME] an"
type textarea "x"
type textarea "[PERSON_NAME] and"
type textarea "x"
type textarea "[PERSON_NAME] and"
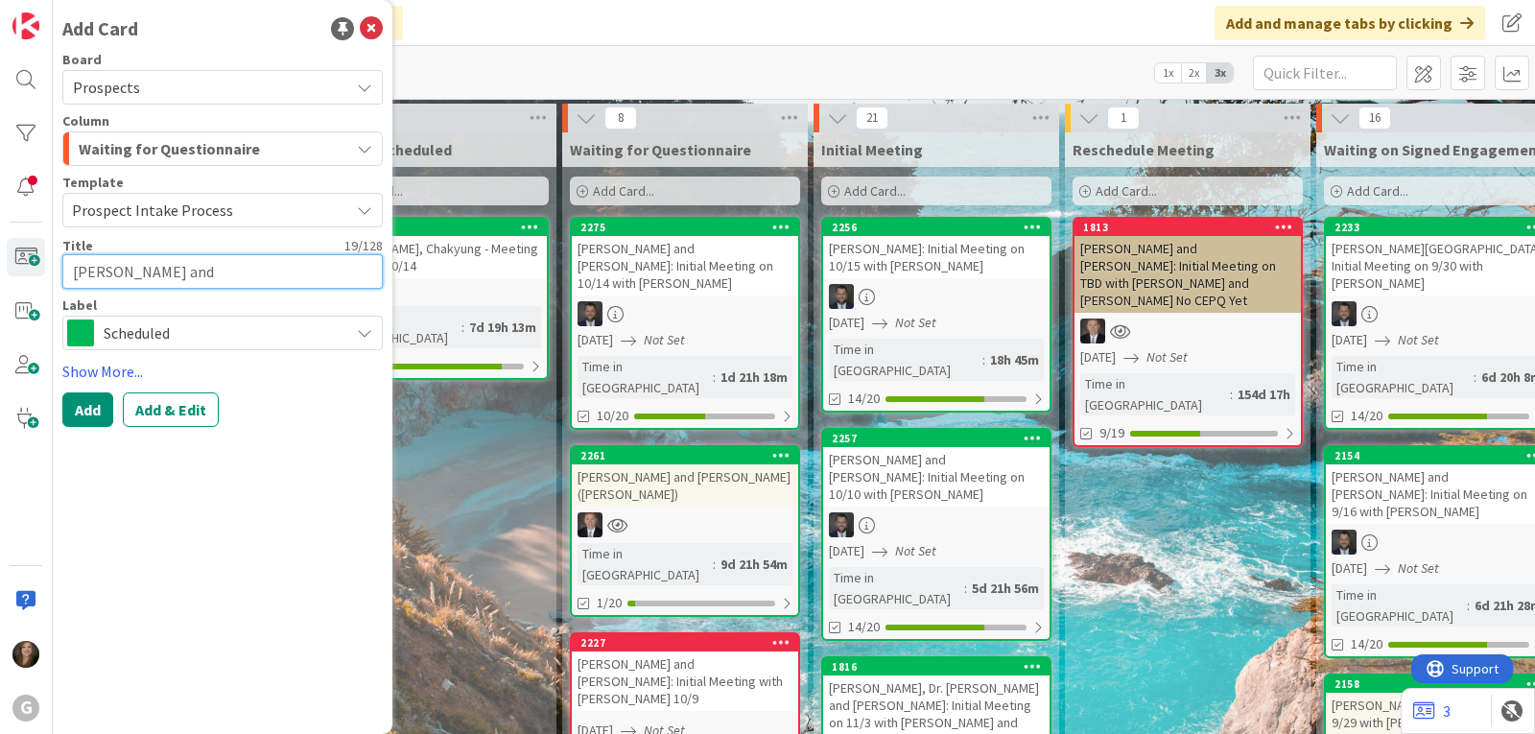
type textarea "x"
type textarea "[PERSON_NAME] and M"
type textarea "x"
type textarea "[PERSON_NAME] and [PERSON_NAME]"
type textarea "x"
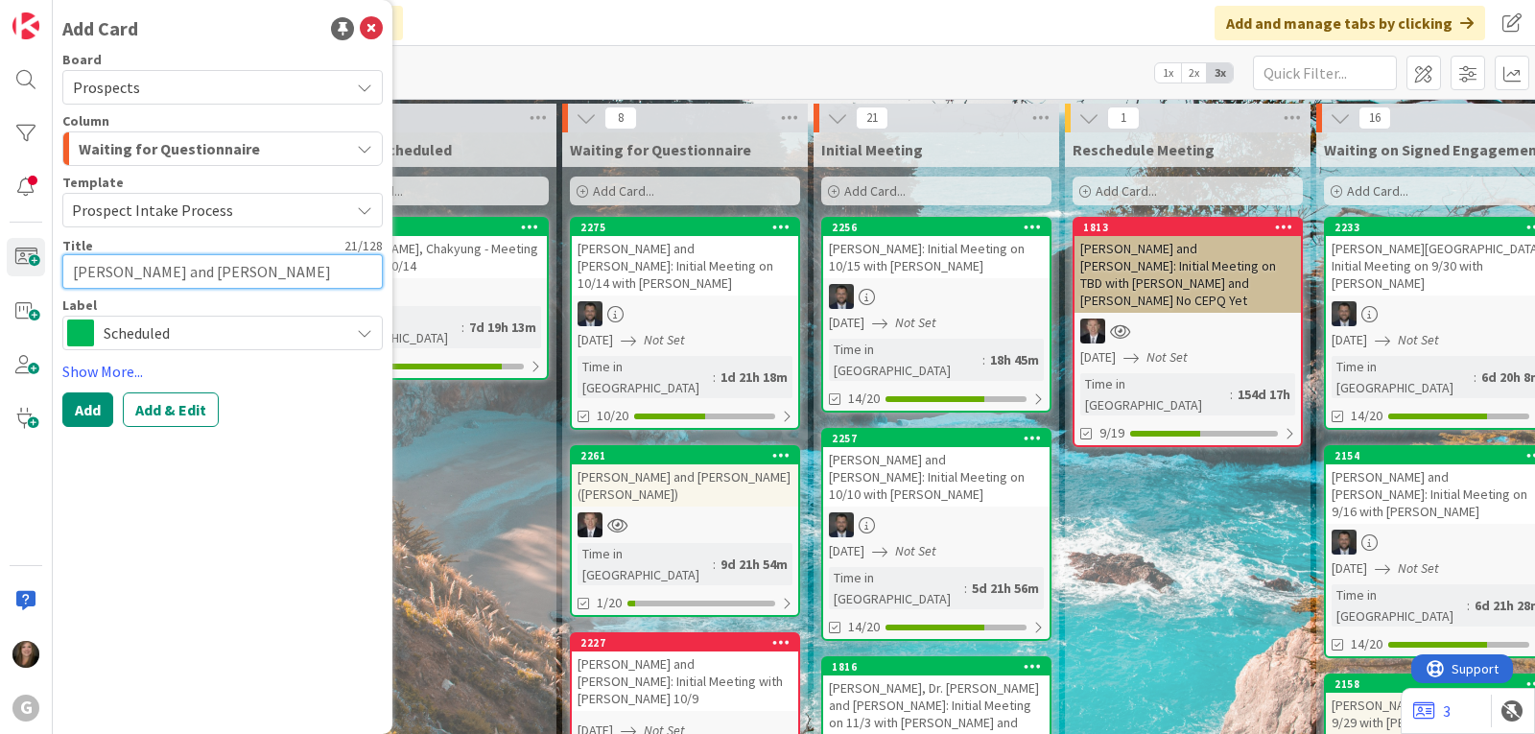
type textarea "[PERSON_NAME] and [PERSON_NAME]"
type textarea "x"
type textarea "[PERSON_NAME] and Marg"
type textarea "x"
type textarea "[PERSON_NAME] and [PERSON_NAME]"
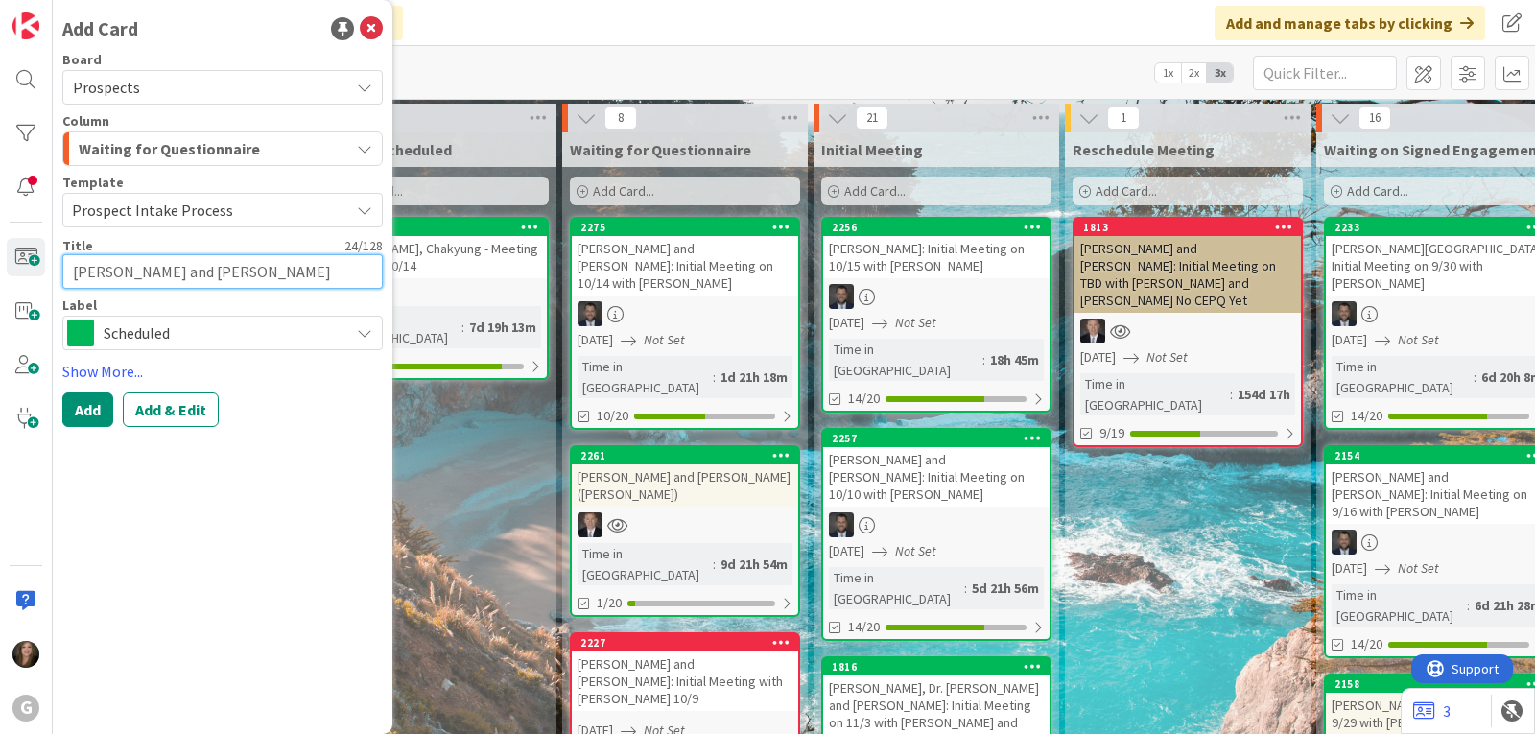
type textarea "x"
type textarea "[PERSON_NAME] and [PERSON_NAME]"
type textarea "x"
type textarea "[PERSON_NAME] and [PERSON_NAME]"
type textarea "x"
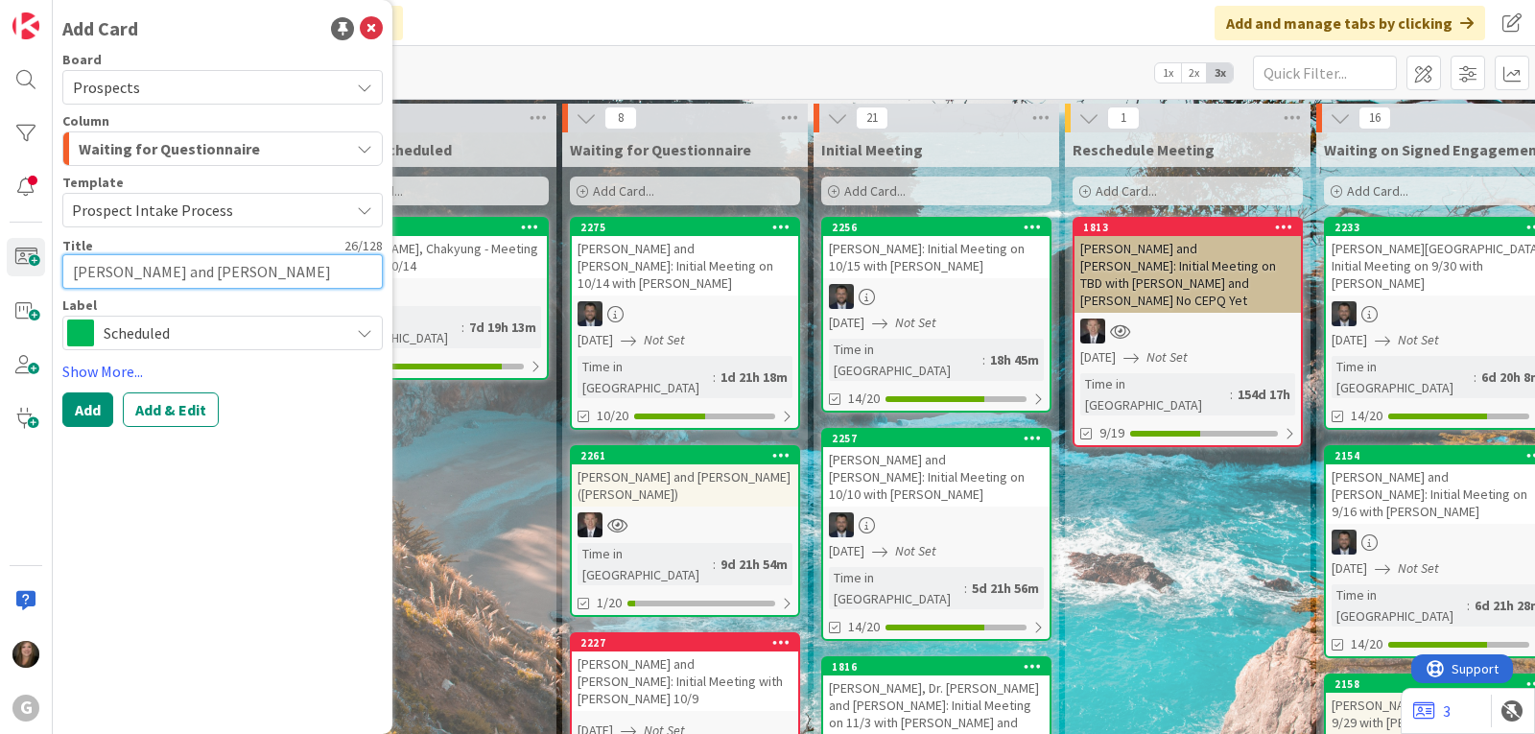
type textarea "[PERSON_NAME] and [PERSON_NAME]"
type textarea "x"
type textarea "[PERSON_NAME] and [PERSON_NAME]:"
type textarea "x"
type textarea "[PERSON_NAME] and [PERSON_NAME]:"
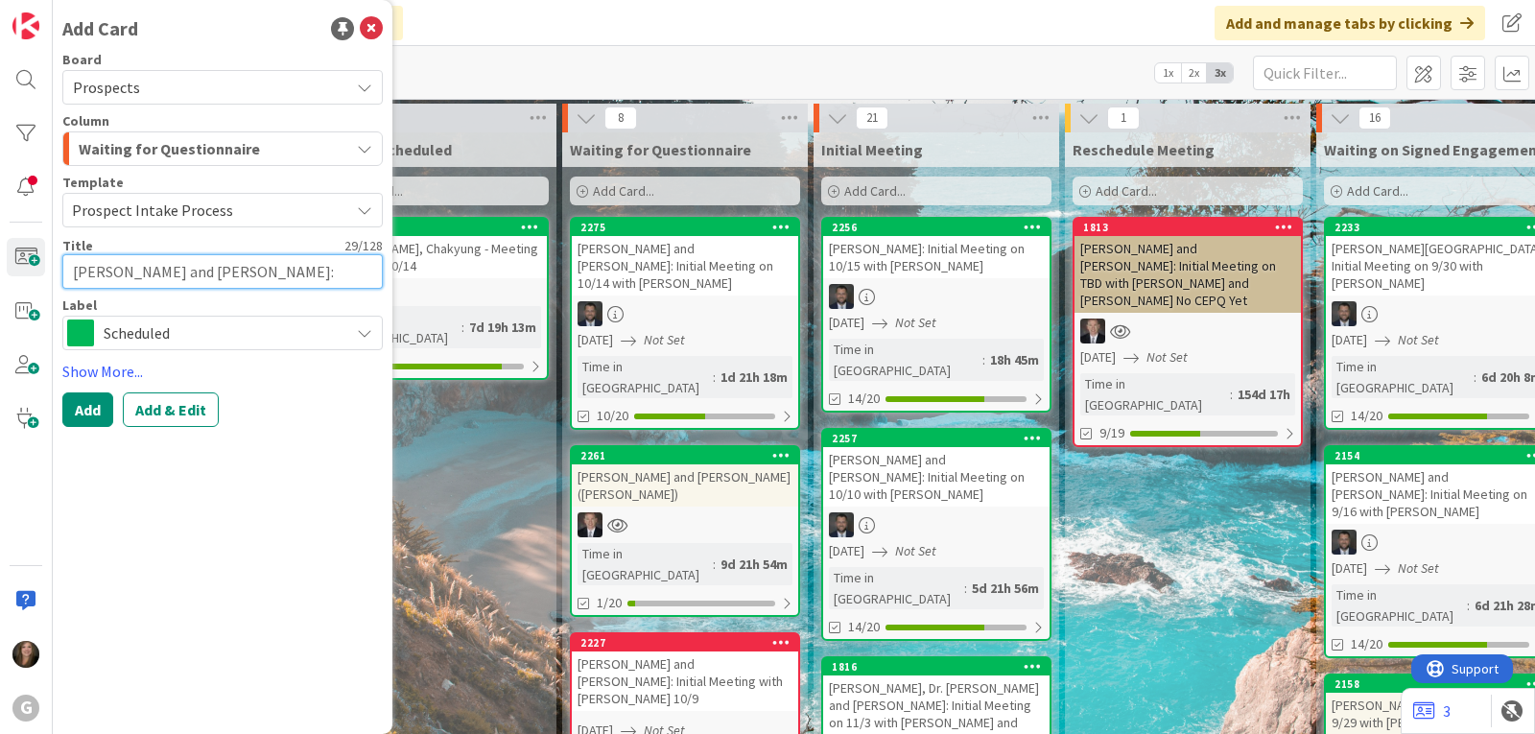
type textarea "x"
type textarea "[PERSON_NAME] and [PERSON_NAME]: I"
type textarea "x"
type textarea "[PERSON_NAME] and [PERSON_NAME]: In"
type textarea "x"
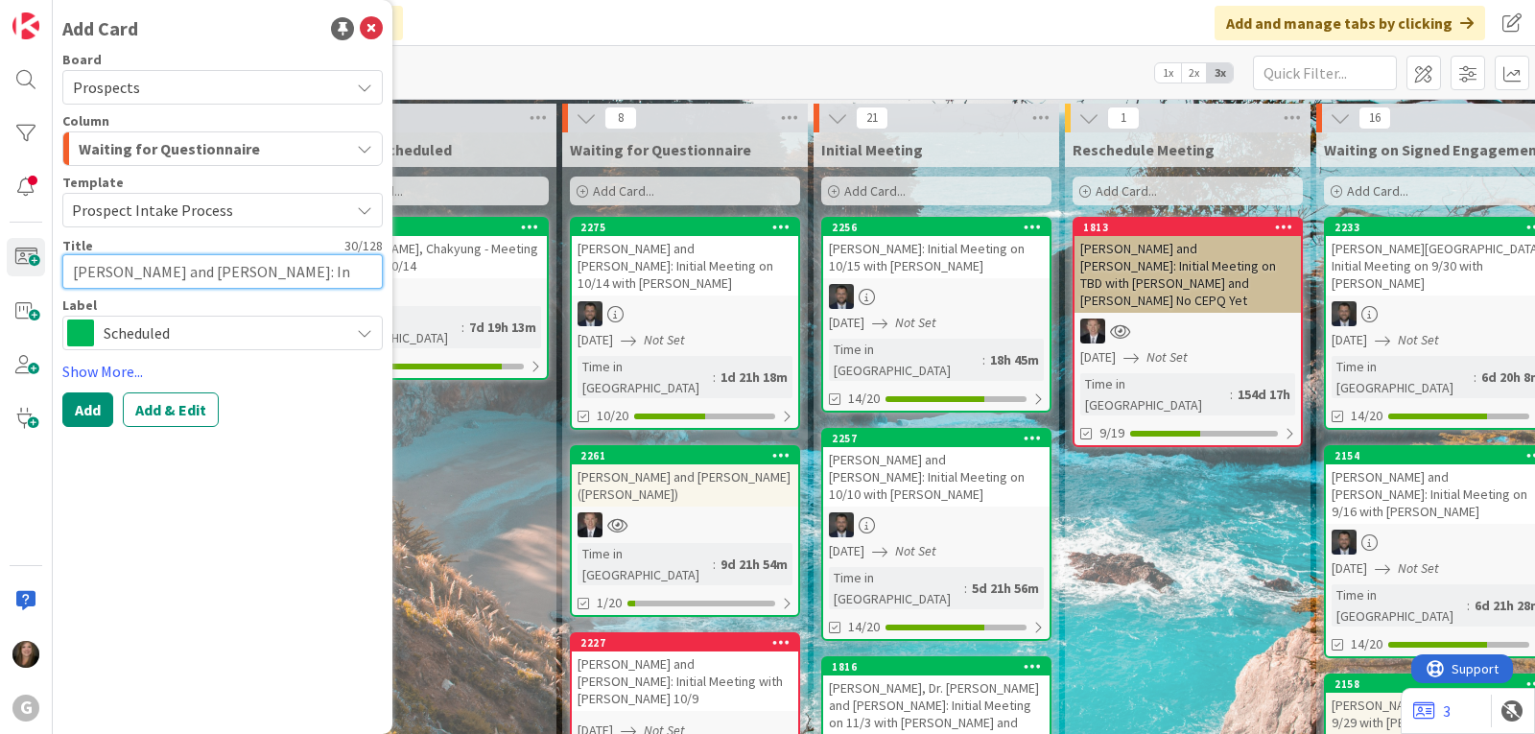
type textarea "[PERSON_NAME] and [PERSON_NAME]: Ini"
type textarea "x"
type textarea "[PERSON_NAME] and [PERSON_NAME]: Init"
type textarea "x"
type textarea "[PERSON_NAME] and [PERSON_NAME]: Initi"
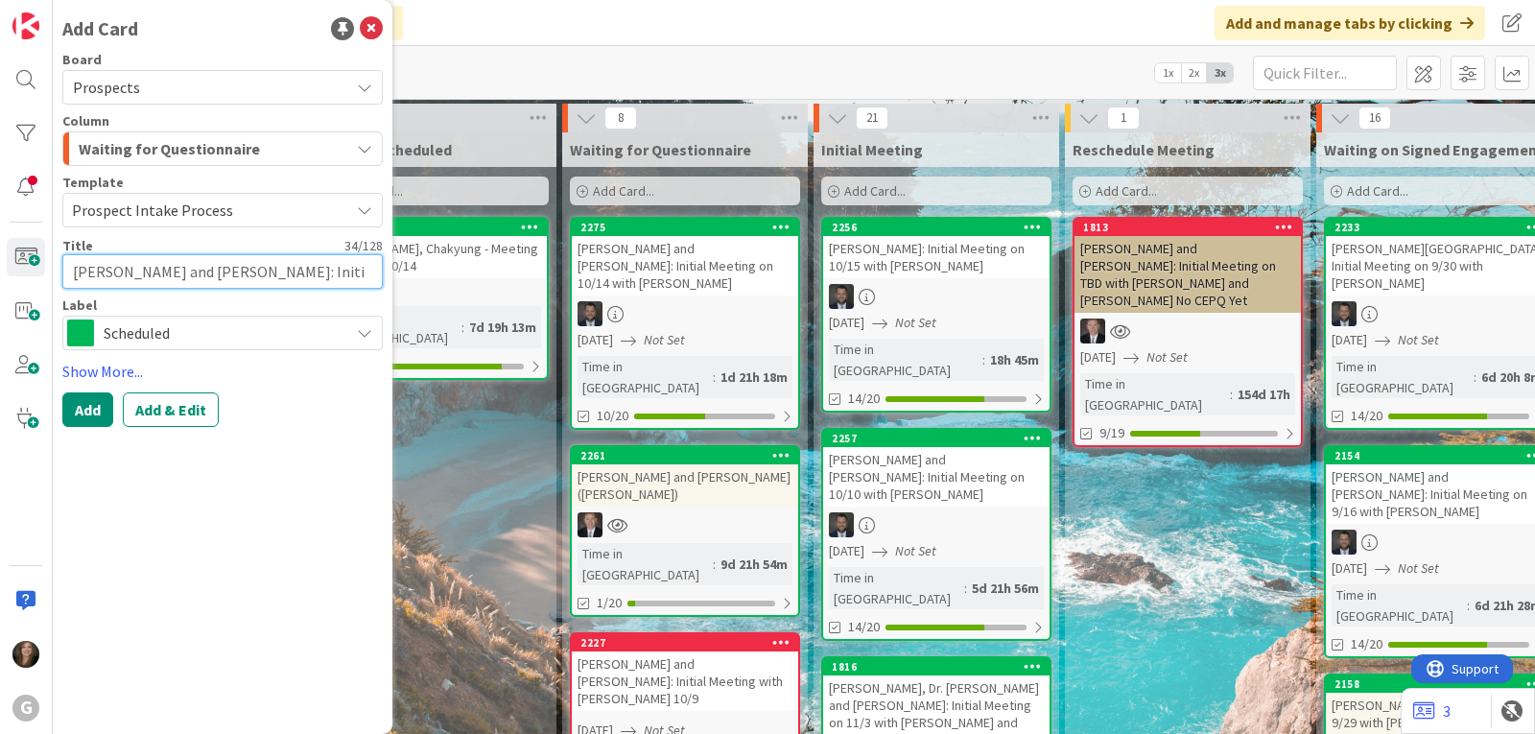
type textarea "x"
type textarea "[PERSON_NAME] and [PERSON_NAME]: Initia"
type textarea "x"
type textarea "[PERSON_NAME] and [PERSON_NAME]: Initial"
type textarea "x"
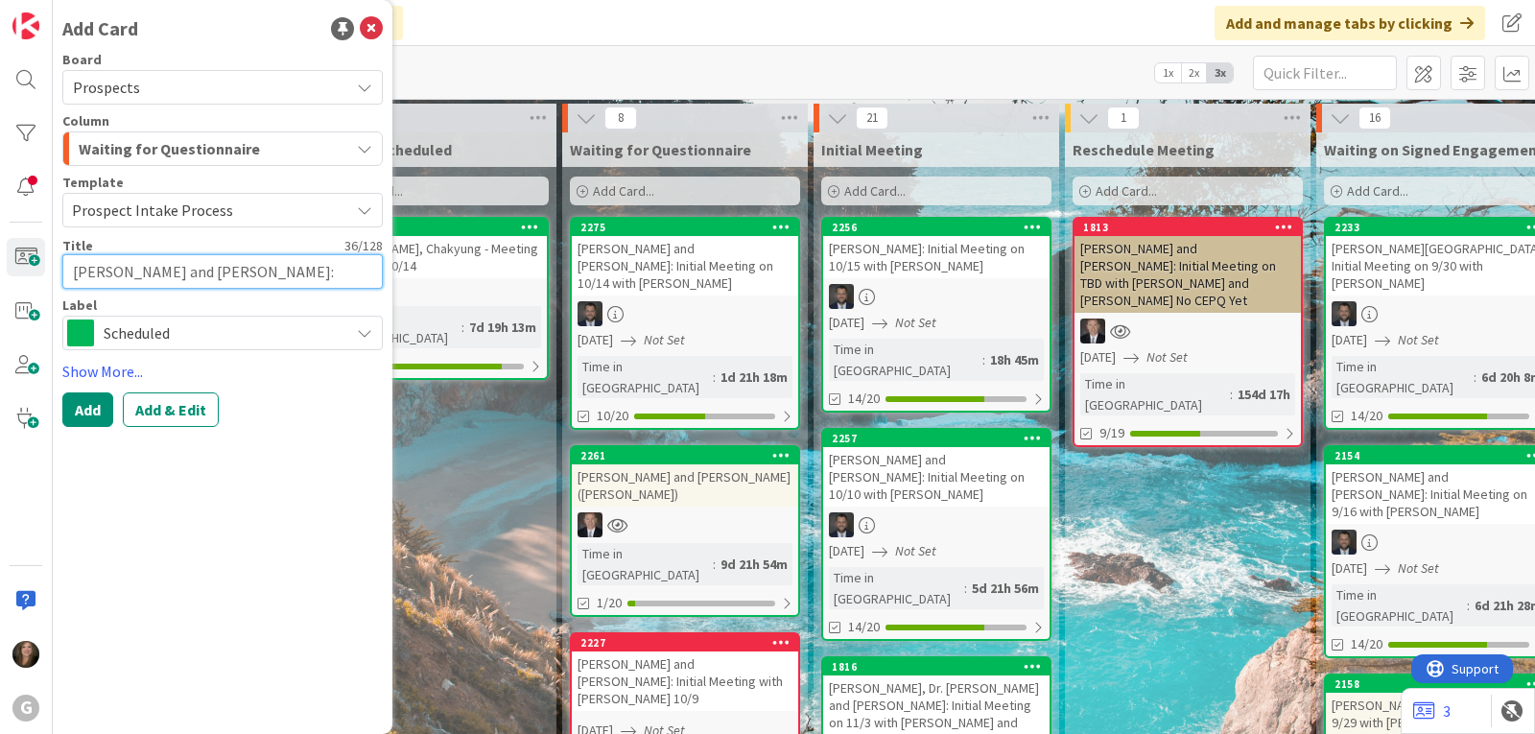
type textarea "[PERSON_NAME] and [PERSON_NAME]: Initial"
type textarea "x"
type textarea "[PERSON_NAME] and [PERSON_NAME]: Initial M"
type textarea "x"
type textarea "[PERSON_NAME] and [PERSON_NAME]: Initial Me"
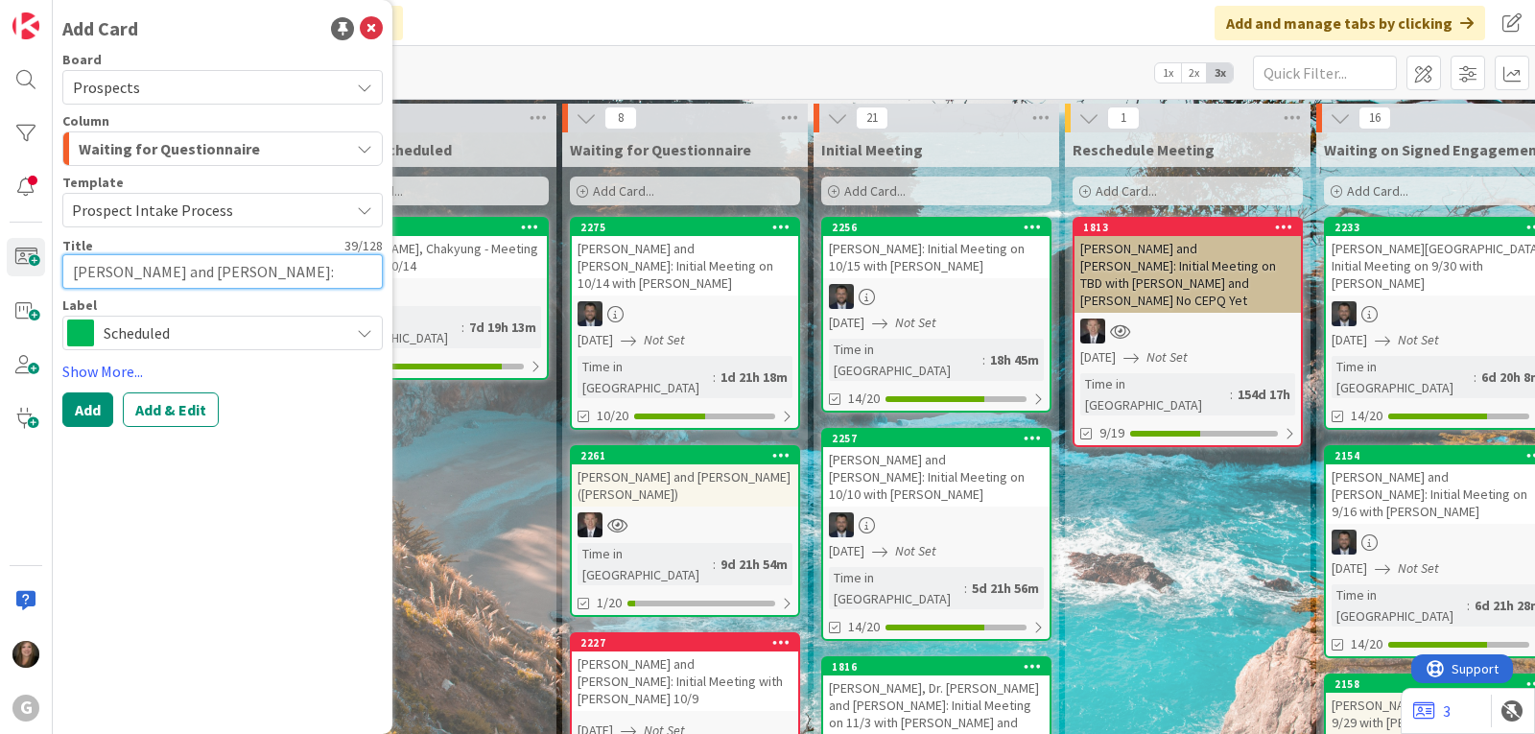
type textarea "x"
type textarea "[PERSON_NAME] and [PERSON_NAME]: Initial Mee"
type textarea "x"
type textarea "[PERSON_NAME] and [PERSON_NAME]: Initial Meet"
type textarea "x"
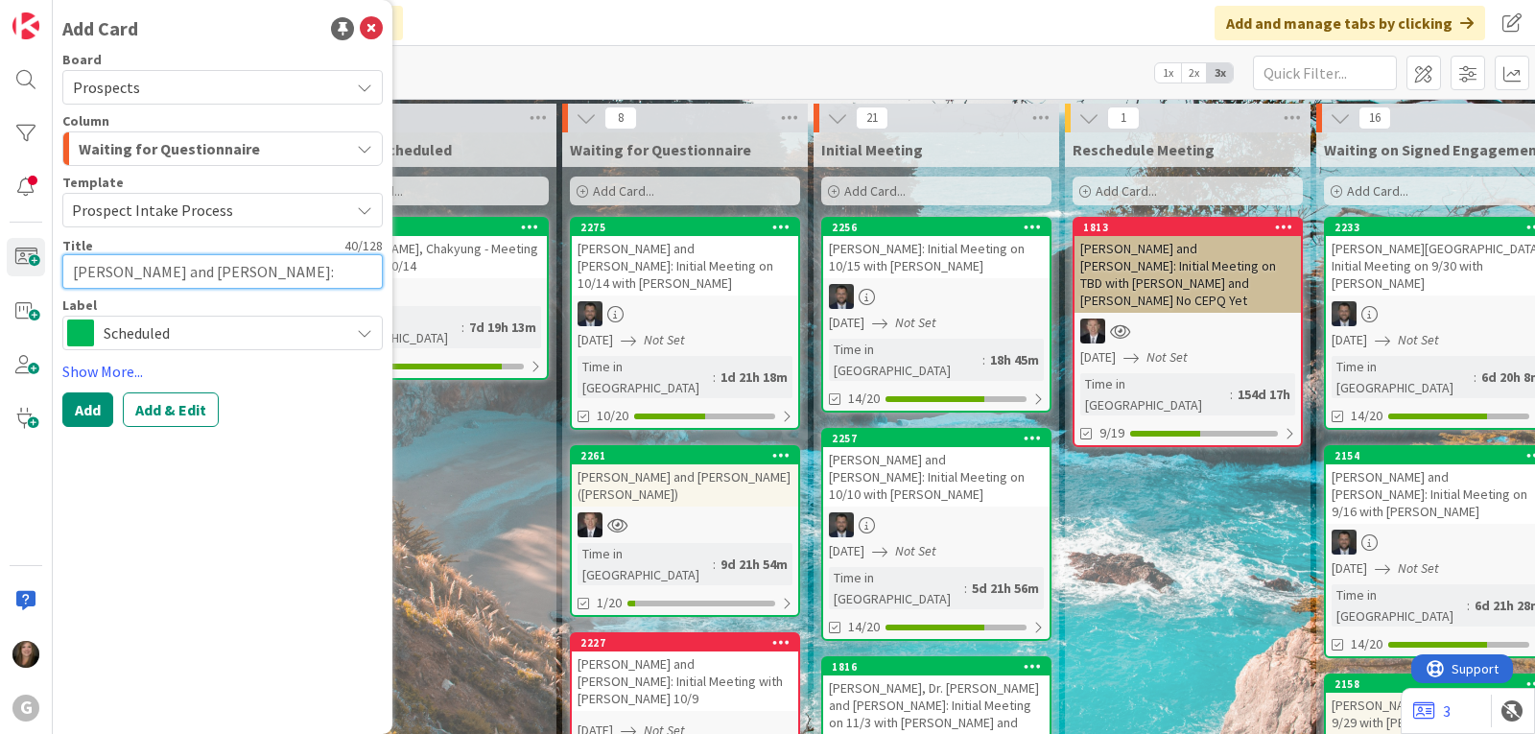
type textarea "[PERSON_NAME] and [PERSON_NAME]: Initial Meeti"
type textarea "x"
type textarea "[PERSON_NAME] and [PERSON_NAME]: Initial Meeting"
type textarea "x"
type textarea "[PERSON_NAME] and [PERSON_NAME]: Initial Meeting"
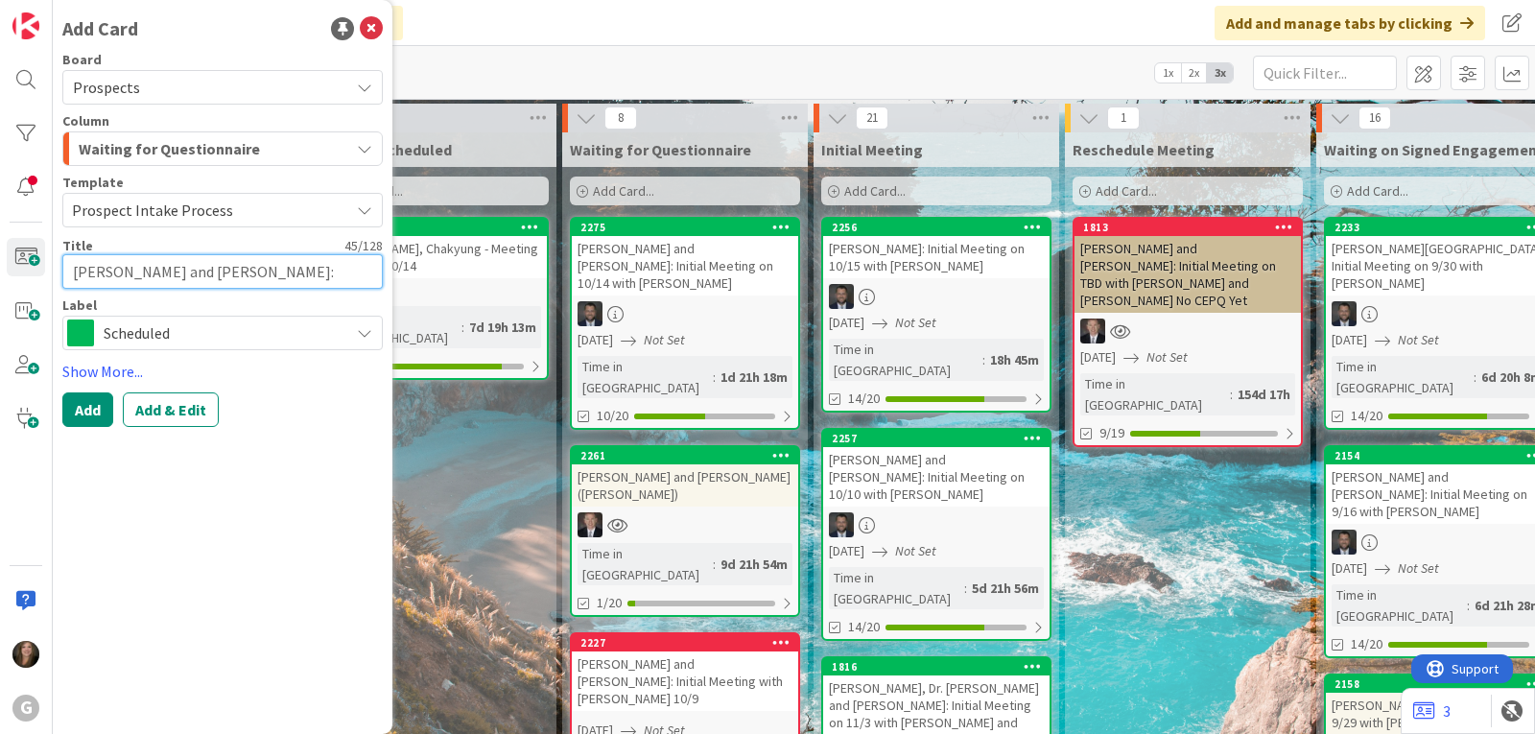
type textarea "x"
type textarea "[PERSON_NAME] and [PERSON_NAME]: Initial Meeting o"
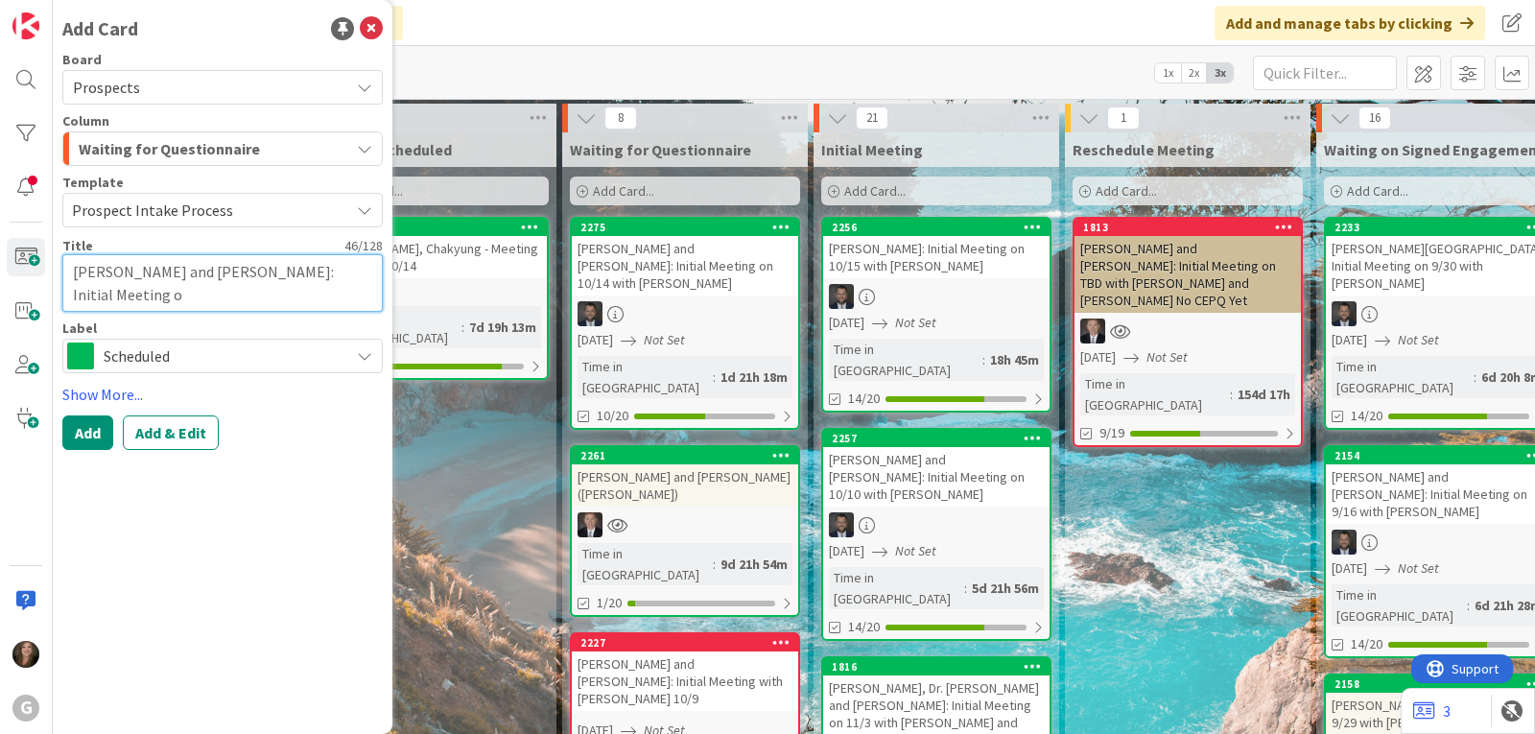
type textarea "x"
type textarea "[PERSON_NAME] and [PERSON_NAME]: Initial Meeting on"
type textarea "x"
type textarea "[PERSON_NAME] and [PERSON_NAME]: Initial Meeting on"
type textarea "x"
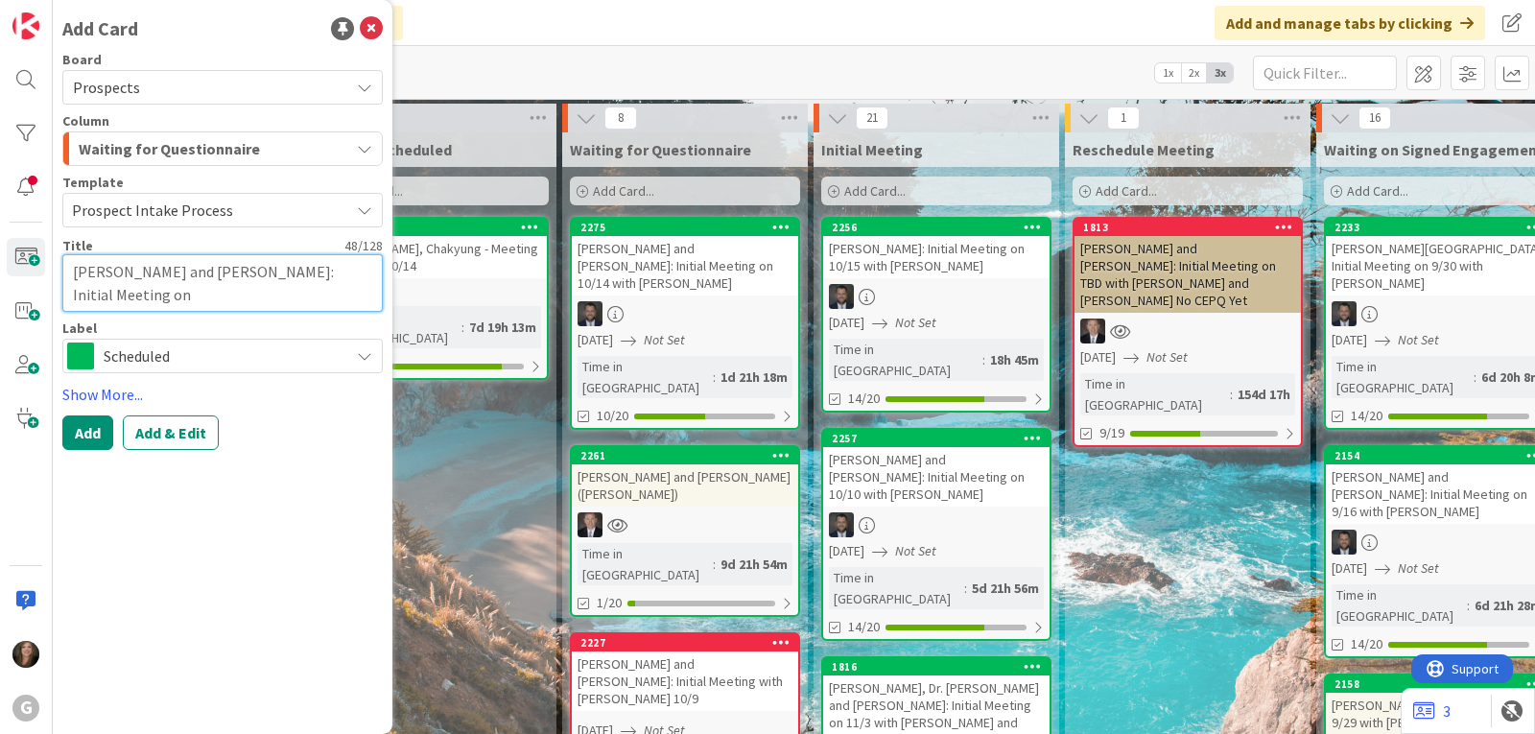
type textarea "[PERSON_NAME] and [PERSON_NAME]: Initial Meeting on 1"
type textarea "x"
type textarea "[PERSON_NAME] and [PERSON_NAME]: Initial Meeting on 10"
type textarea "x"
type textarea "[PERSON_NAME] and [PERSON_NAME]: Initial Meeting on 10/"
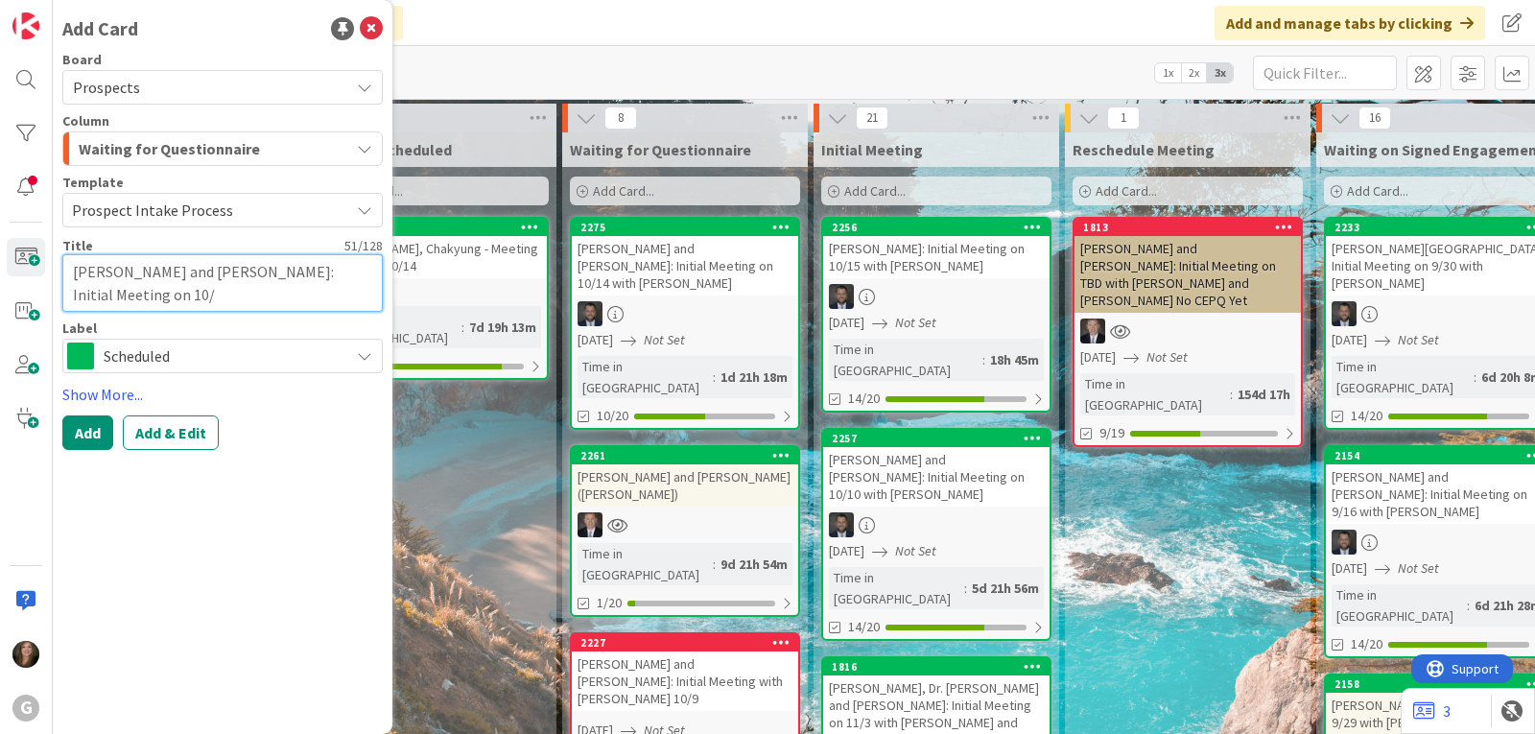
type textarea "x"
type textarea "[PERSON_NAME] and [PERSON_NAME]: Initial Meeting on 10/3"
type textarea "x"
type textarea "[PERSON_NAME] and [PERSON_NAME]: Initial Meeting on 10/31"
type textarea "x"
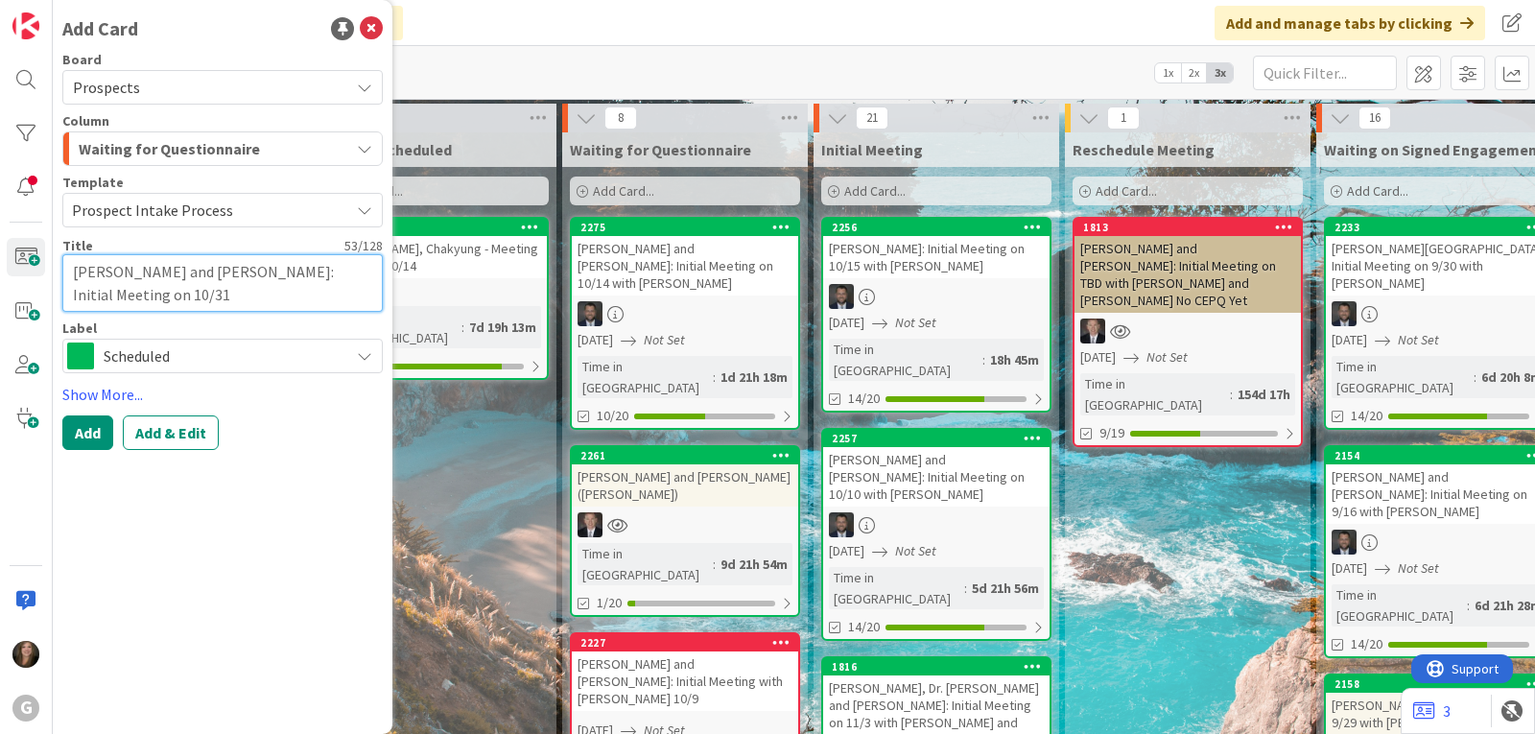
type textarea "[PERSON_NAME] and [PERSON_NAME]: Initial Meeting on 10/31"
type textarea "x"
type textarea "[PERSON_NAME] and [PERSON_NAME]: Initial Meeting on 10/31 w"
type textarea "x"
type textarea "[PERSON_NAME] and [PERSON_NAME]: Initial Meeting on 10/31 wi"
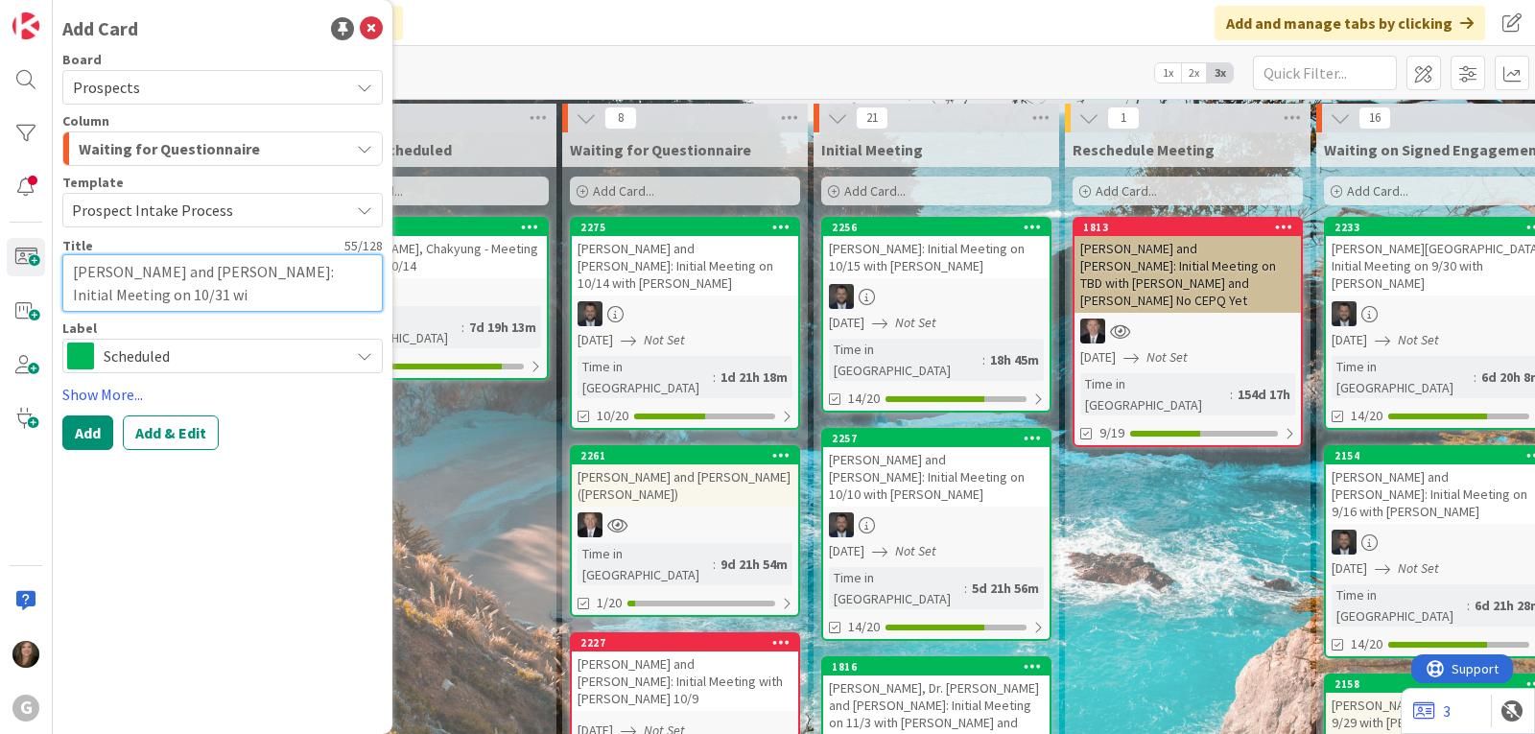
type textarea "x"
type textarea "[PERSON_NAME] and [PERSON_NAME]: Initial Meeting on 10/31 wit"
type textarea "x"
type textarea "[PERSON_NAME] and [PERSON_NAME]: Initial Meeting on 10/31 with"
type textarea "x"
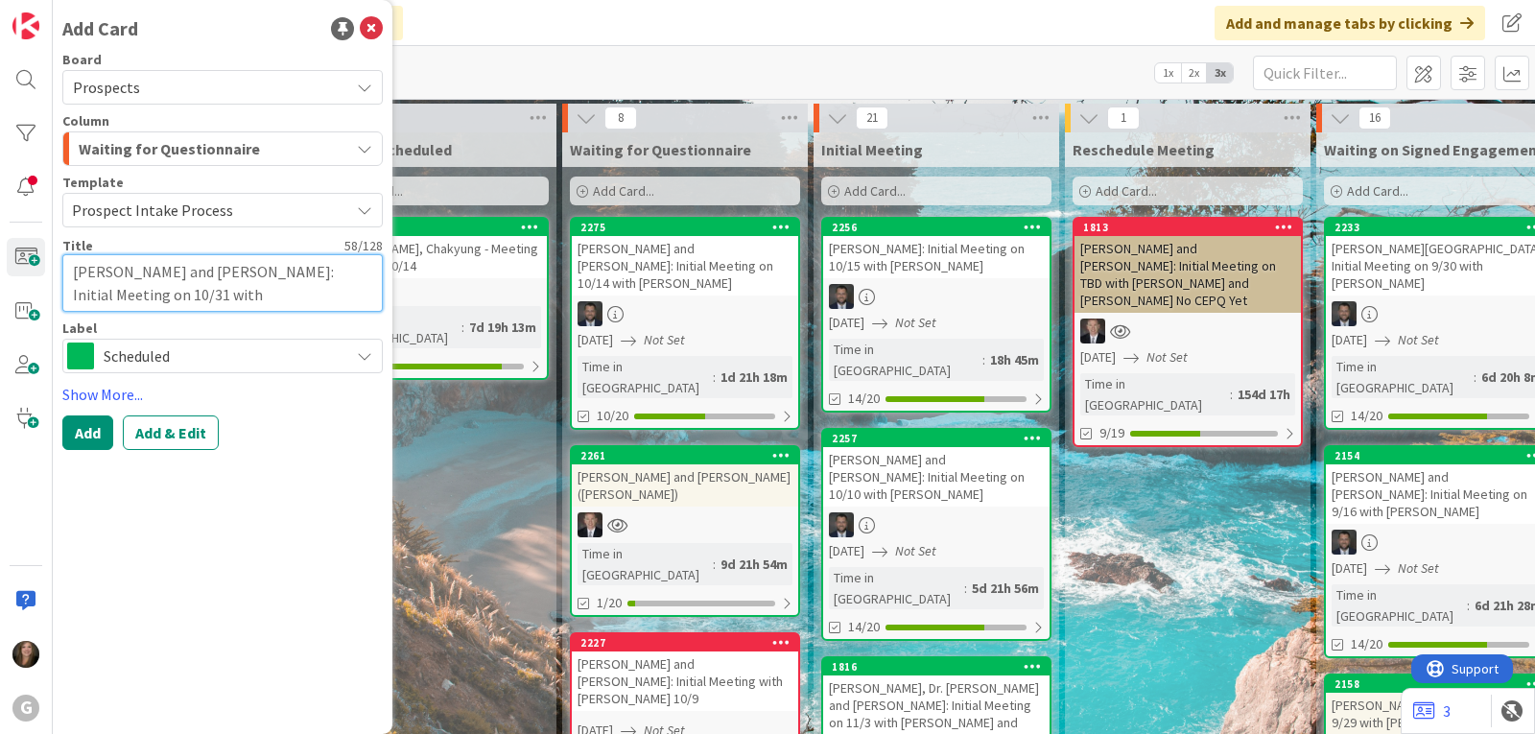
type textarea "[PERSON_NAME] and [PERSON_NAME]: Initial Meeting on 10/31 with"
type textarea "x"
type textarea "[PERSON_NAME] and [PERSON_NAME]: Initial Meeting on 10/31 with B"
type textarea "x"
type textarea "[PERSON_NAME] and [PERSON_NAME]: Initial Meeting on 10/31 with Br"
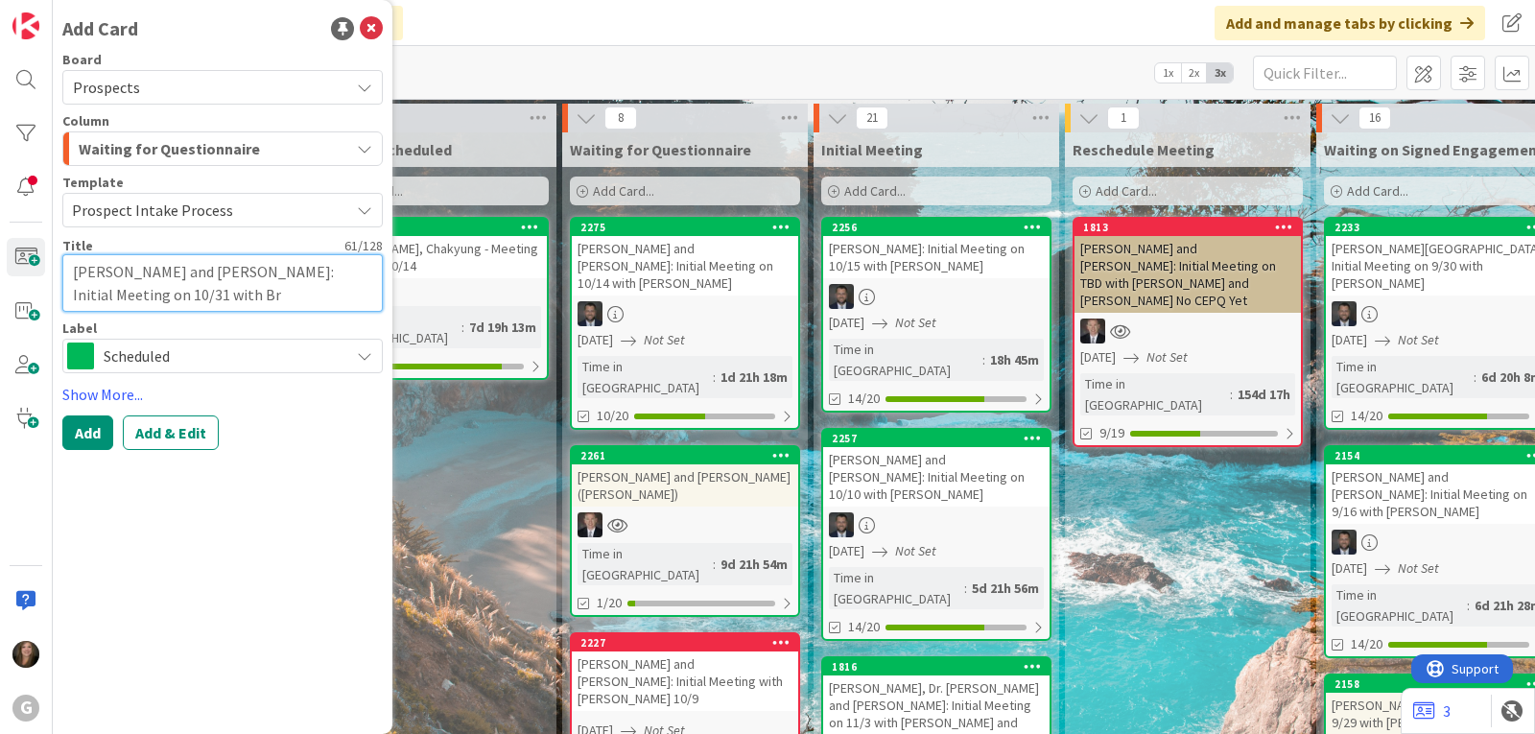
type textarea "x"
type textarea "[PERSON_NAME] and [PERSON_NAME]: Initial Meeting on 10/31 with Bra"
type textarea "x"
type textarea "[PERSON_NAME] and [PERSON_NAME]: Initial Meeting on 10/31 with [PERSON_NAME]"
type textarea "x"
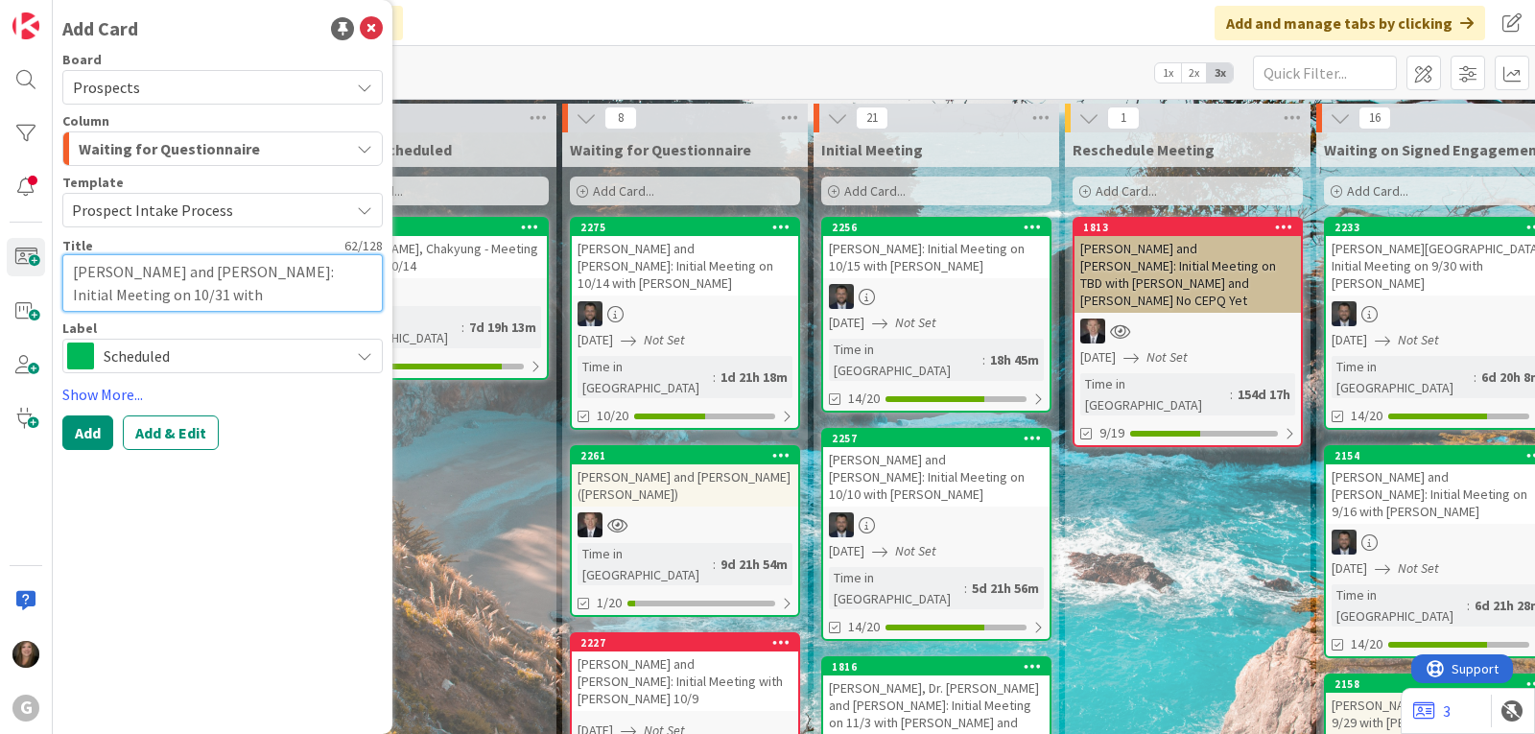
type textarea "[PERSON_NAME] and [PERSON_NAME]: Initial Meeting on 10/31 with [PERSON_NAME]"
type textarea "x"
type textarea "[PERSON_NAME] and [PERSON_NAME]: Initial Meeting on 10/31 with [PERSON_NAME]"
type textarea "x"
type textarea "[PERSON_NAME] and [PERSON_NAME]: Initial Meeting on 10/31 with [PERSON_NAME]"
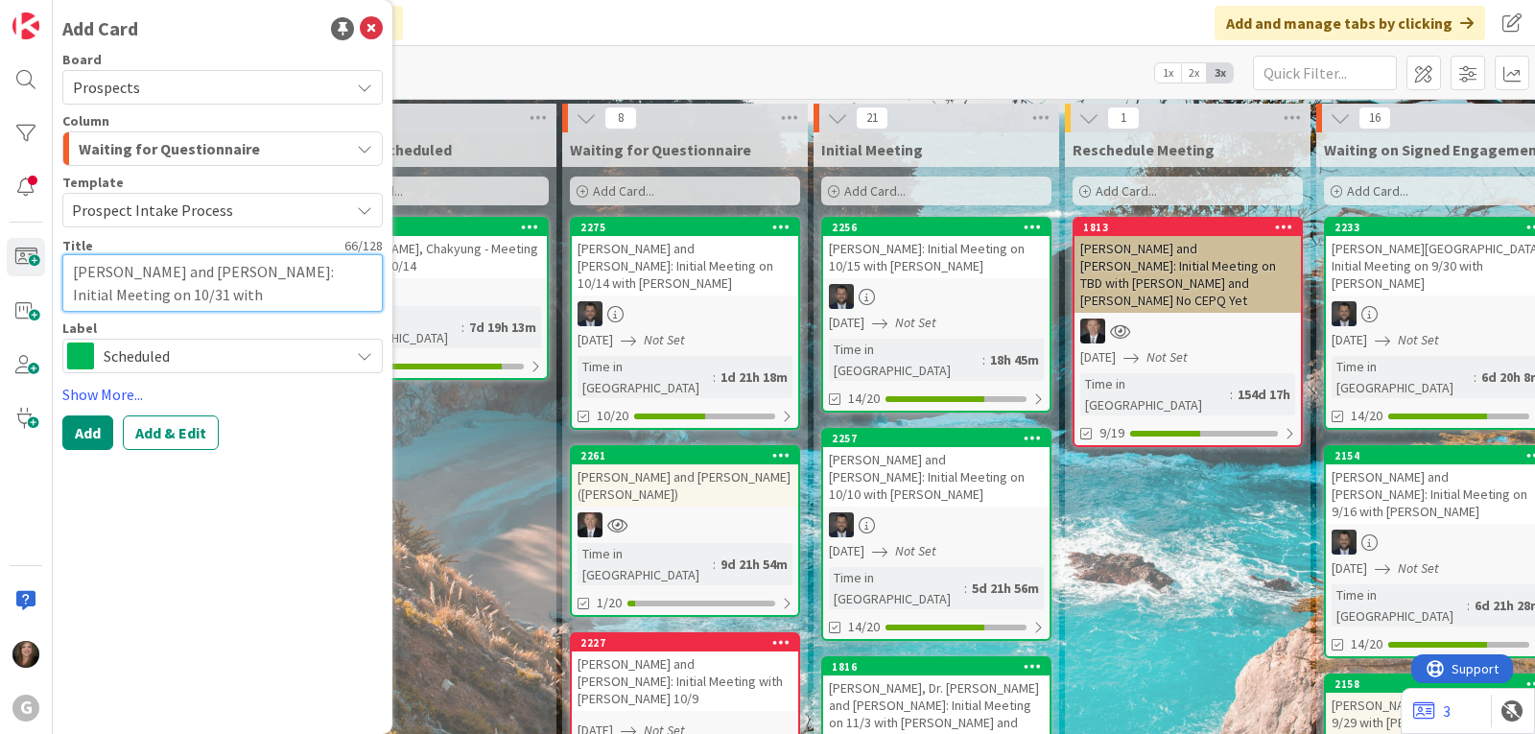
type textarea "x"
type textarea "[PERSON_NAME] and [PERSON_NAME]: Initial Meeting on 10/31 with [PERSON_NAME] and"
type textarea "x"
type textarea "[PERSON_NAME] and [PERSON_NAME]: Initial Meeting on 10/31 with [PERSON_NAME] and"
type textarea "x"
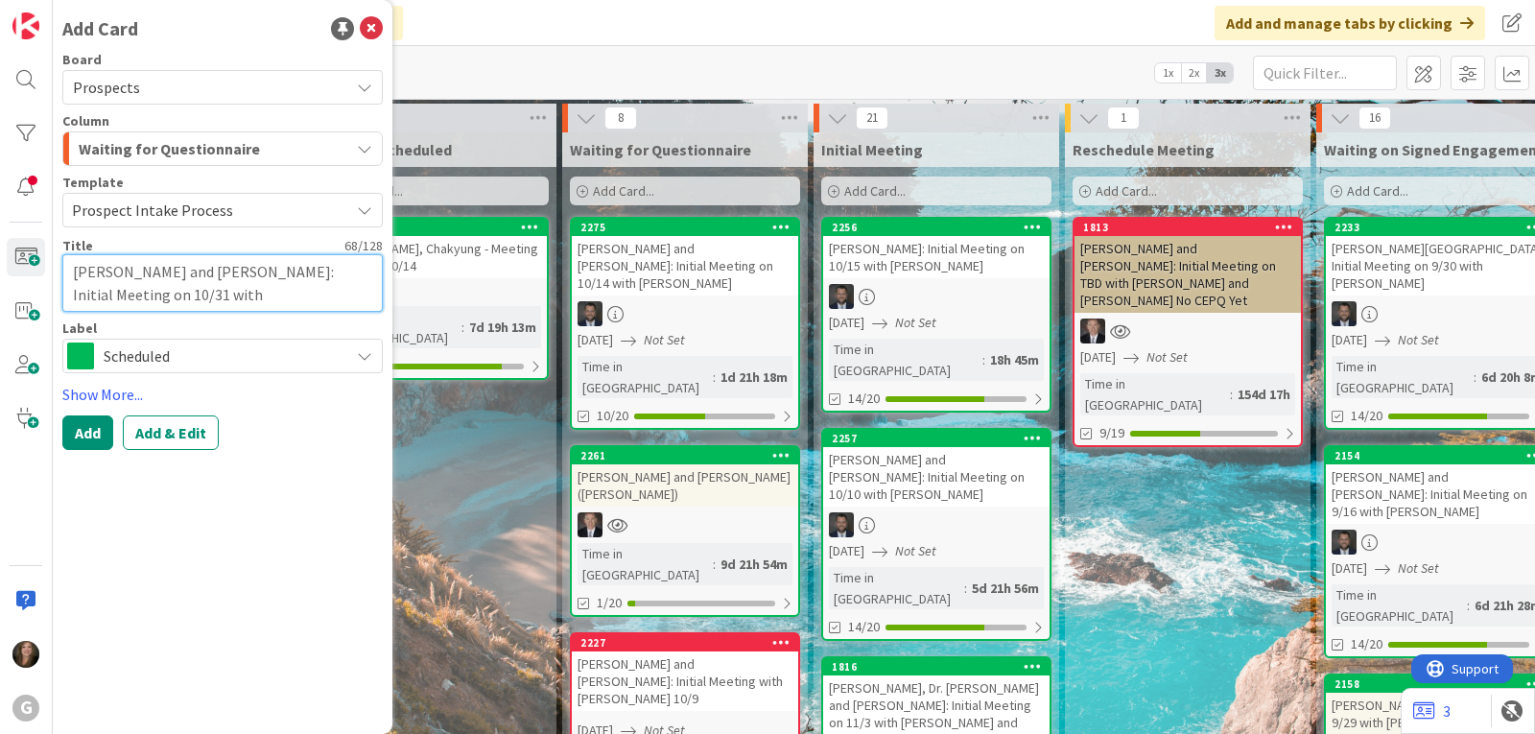
type textarea "[PERSON_NAME] and [PERSON_NAME]: Initial Meeting on 10/31 with [PERSON_NAME] an…"
type textarea "x"
type textarea "[PERSON_NAME] and [PERSON_NAME]: Initial Meeting on 10/31 with [PERSON_NAME] an…"
type textarea "x"
type textarea "[PERSON_NAME] and [PERSON_NAME]: Initial Meeting on 10/31 with [PERSON_NAME] an…"
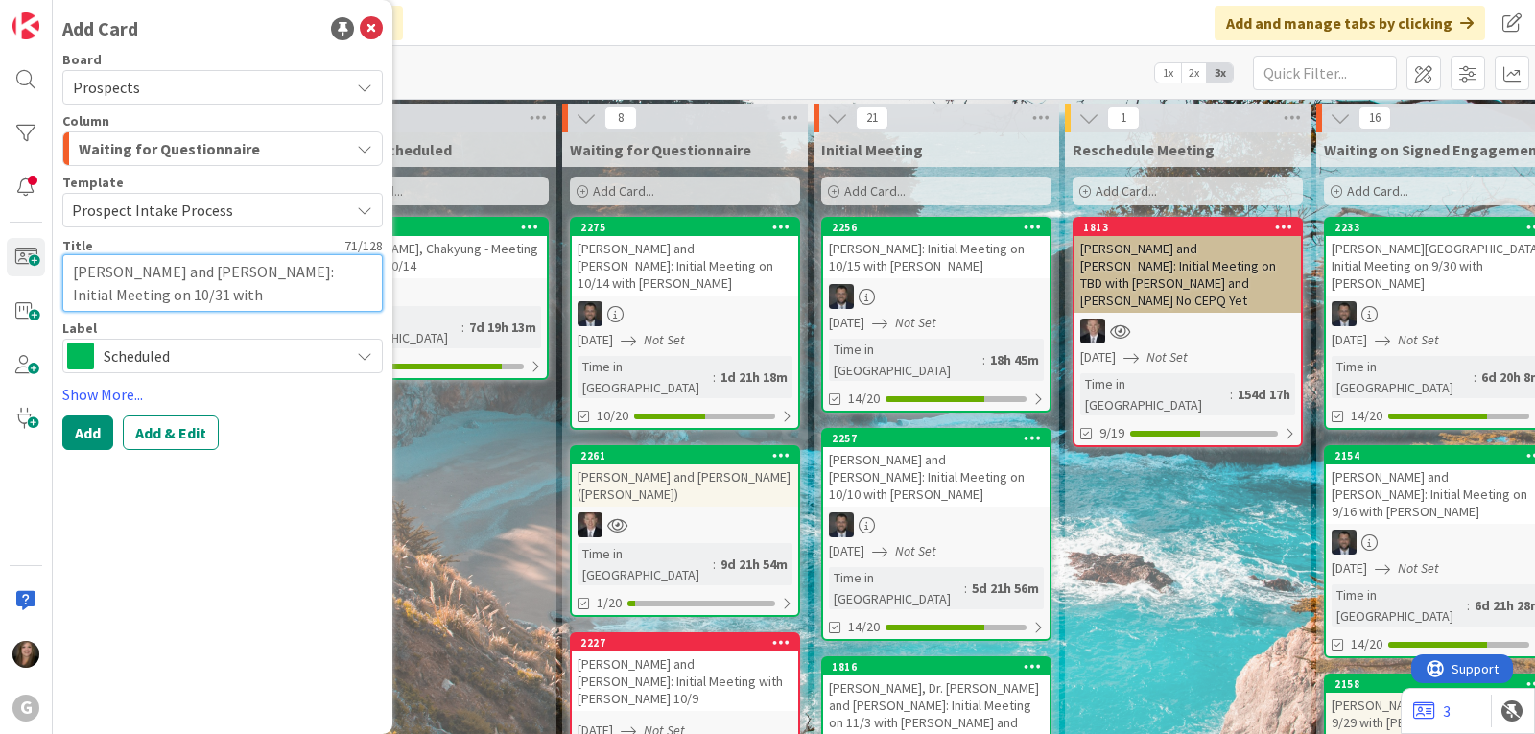
type textarea "x"
type textarea "[PERSON_NAME] and [PERSON_NAME]: Initial Meeting on 10/31 with [PERSON_NAME] an…"
type textarea "x"
type textarea "[PERSON_NAME] and [PERSON_NAME]: Initial Meeting on 10/31 with [PERSON_NAME] an…"
click at [156, 416] on button "Add & Edit" at bounding box center [171, 432] width 96 height 35
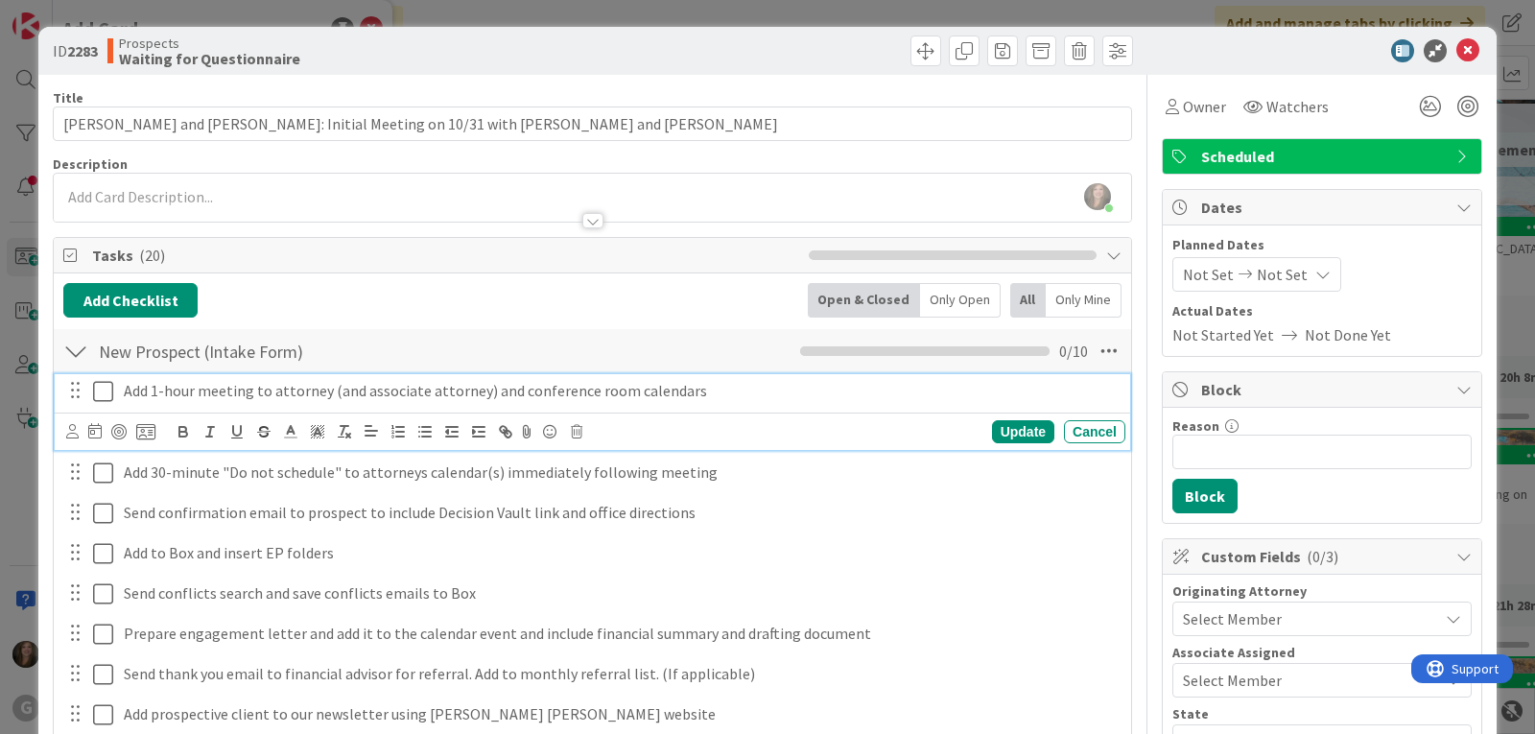
click at [101, 394] on icon at bounding box center [103, 391] width 20 height 23
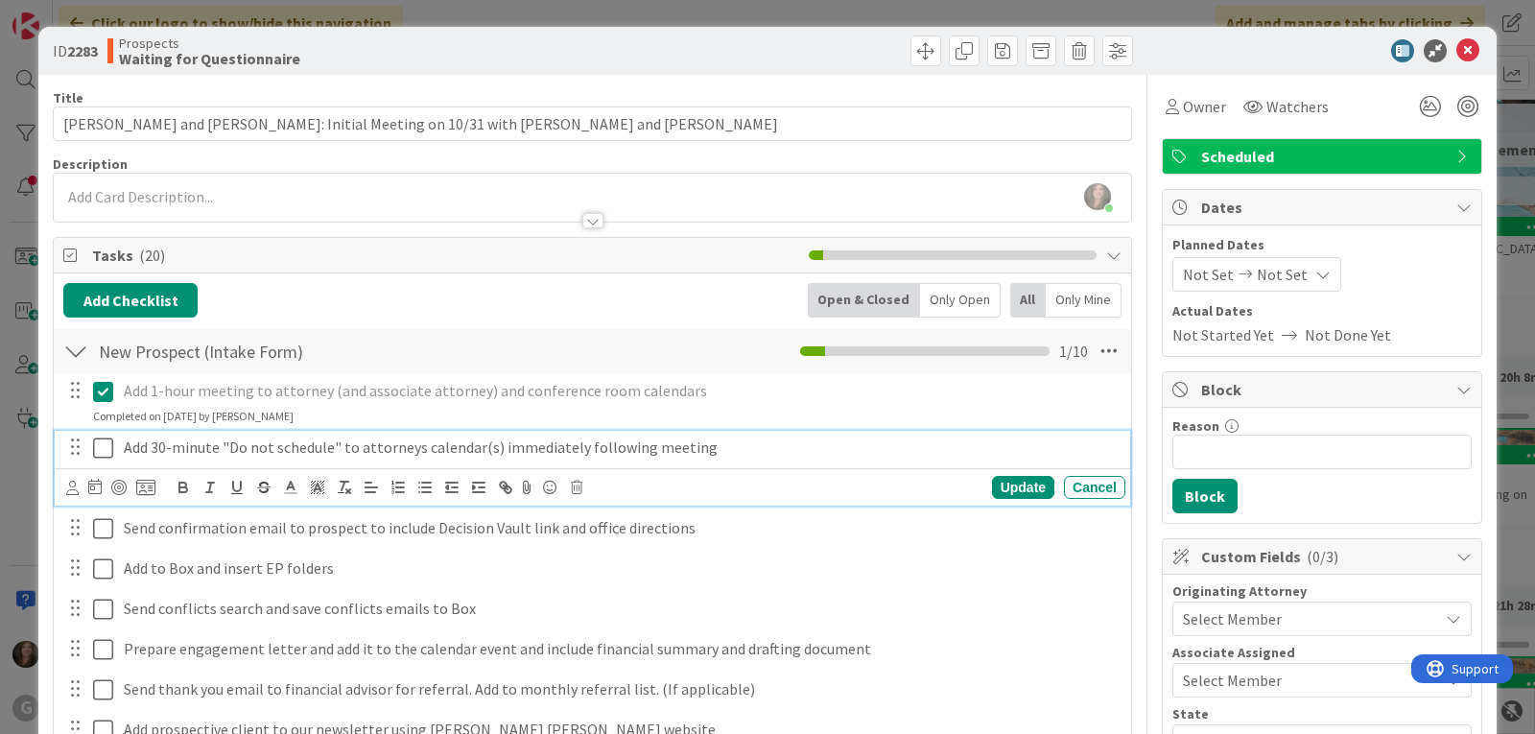
click at [98, 446] on icon at bounding box center [103, 447] width 20 height 23
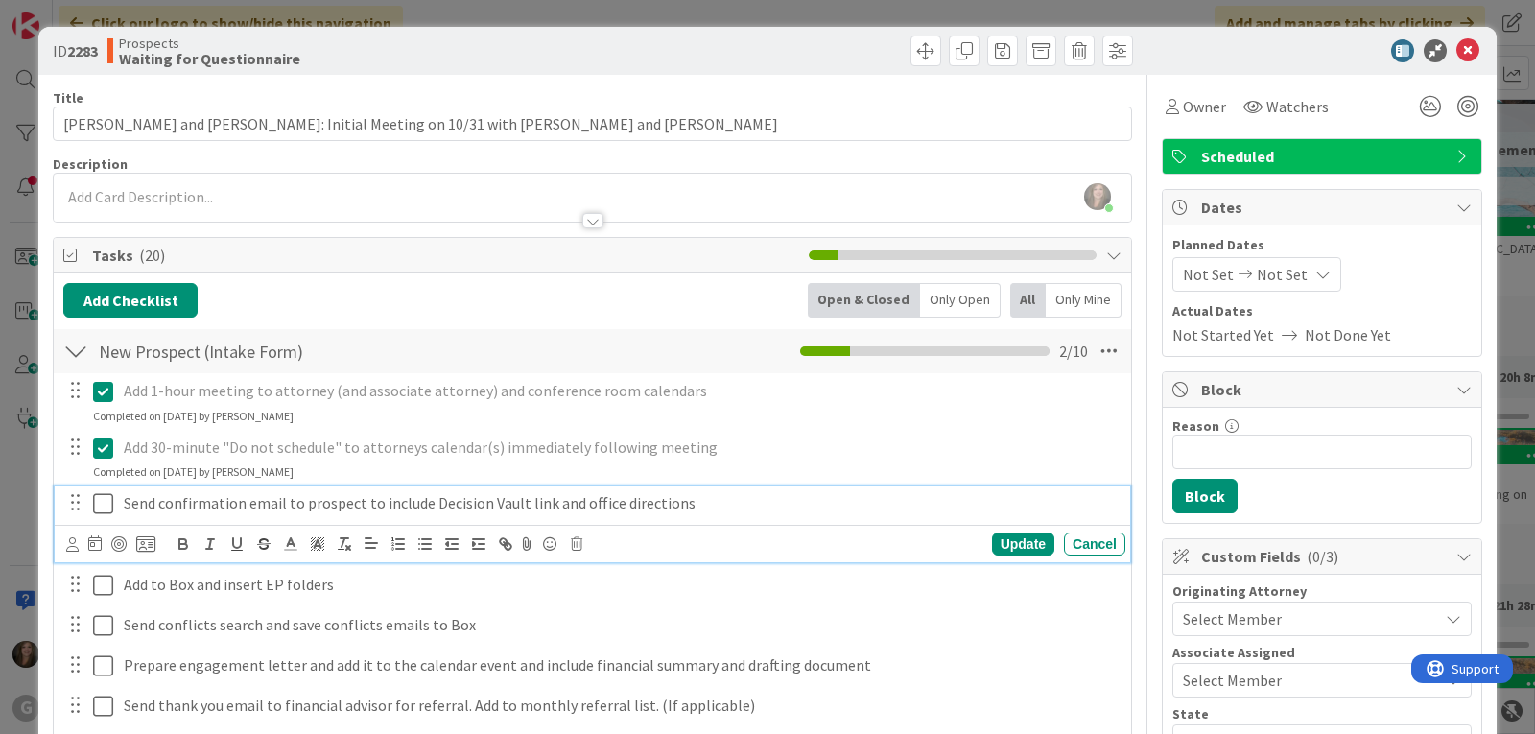
click at [101, 505] on icon at bounding box center [103, 503] width 20 height 23
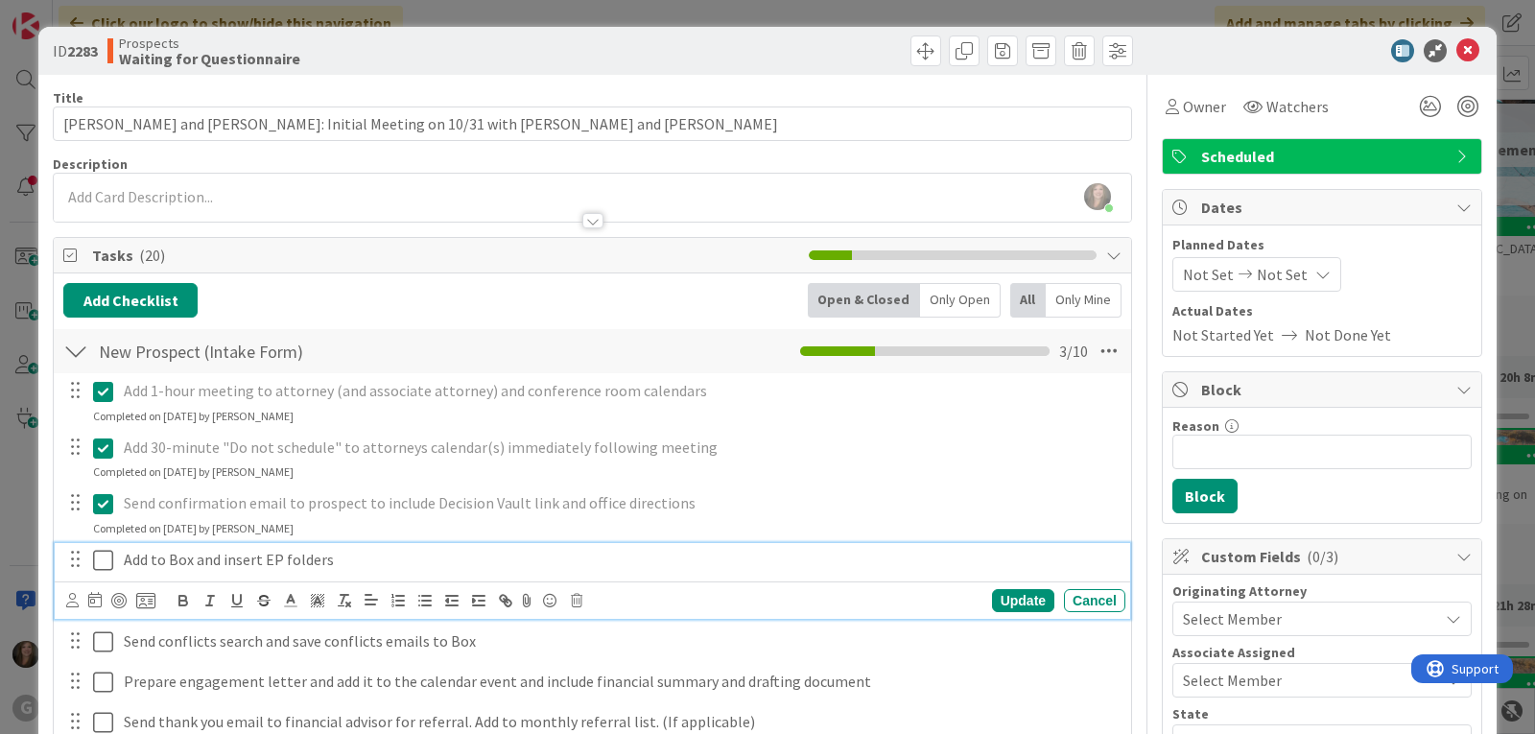
click at [105, 560] on icon at bounding box center [103, 560] width 20 height 23
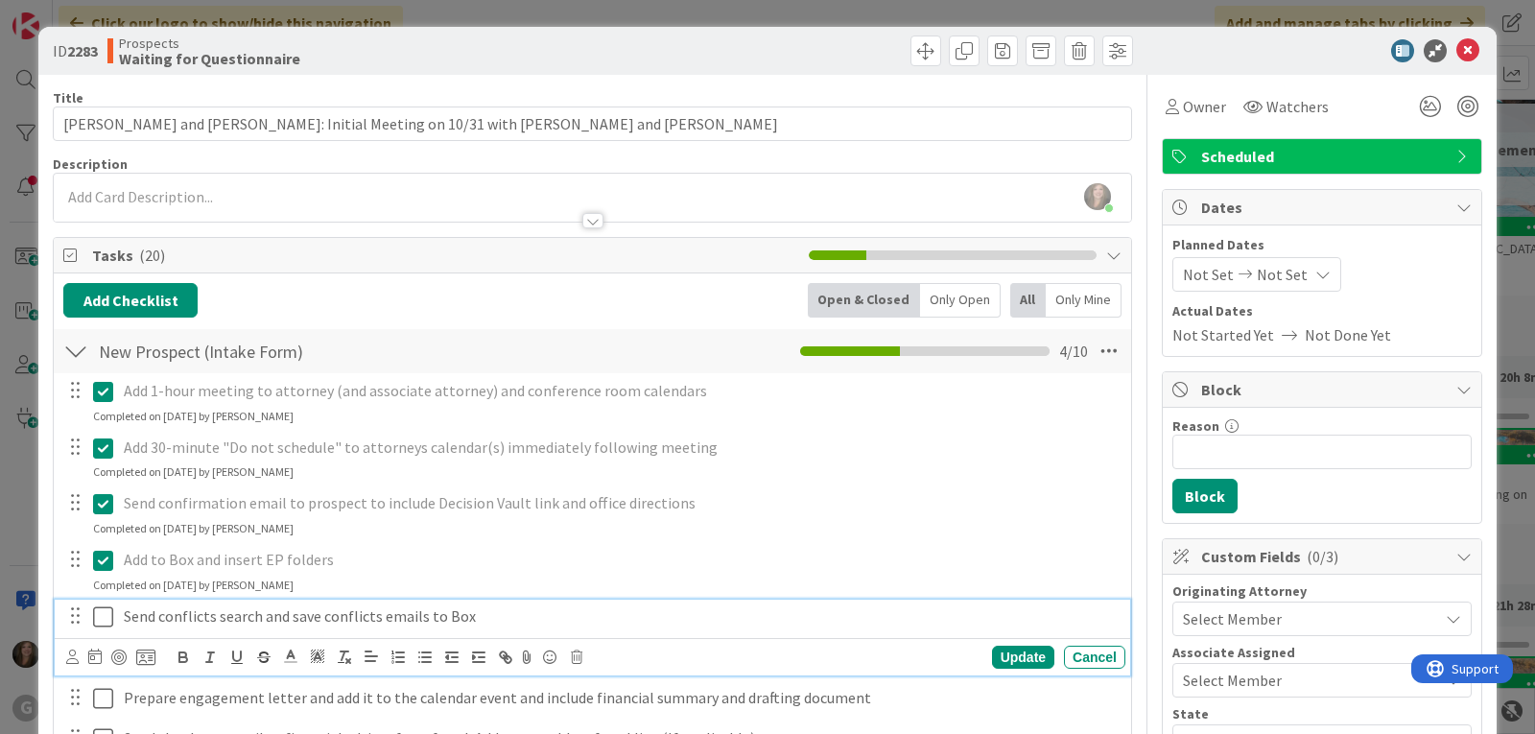
click at [107, 619] on icon at bounding box center [103, 616] width 20 height 23
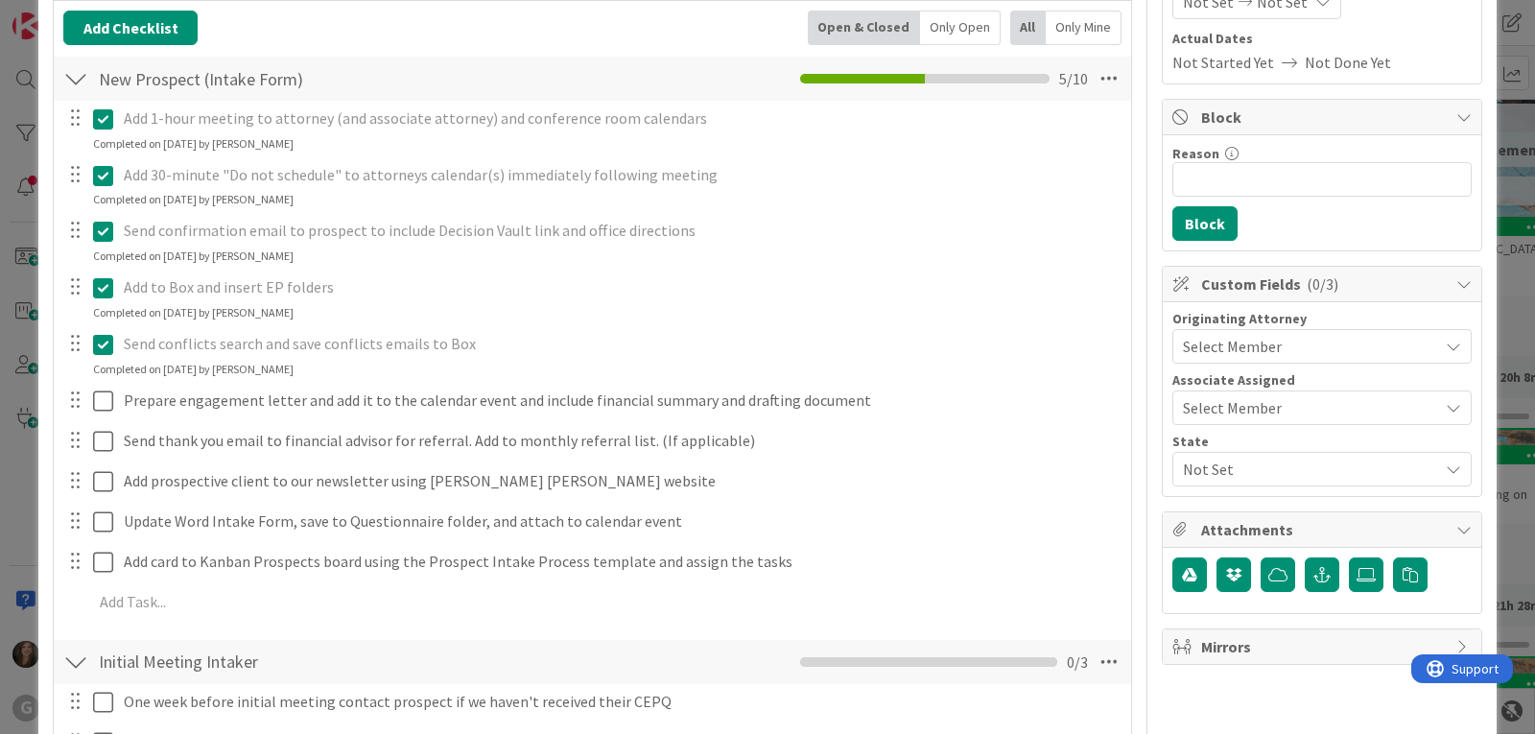
scroll to position [288, 0]
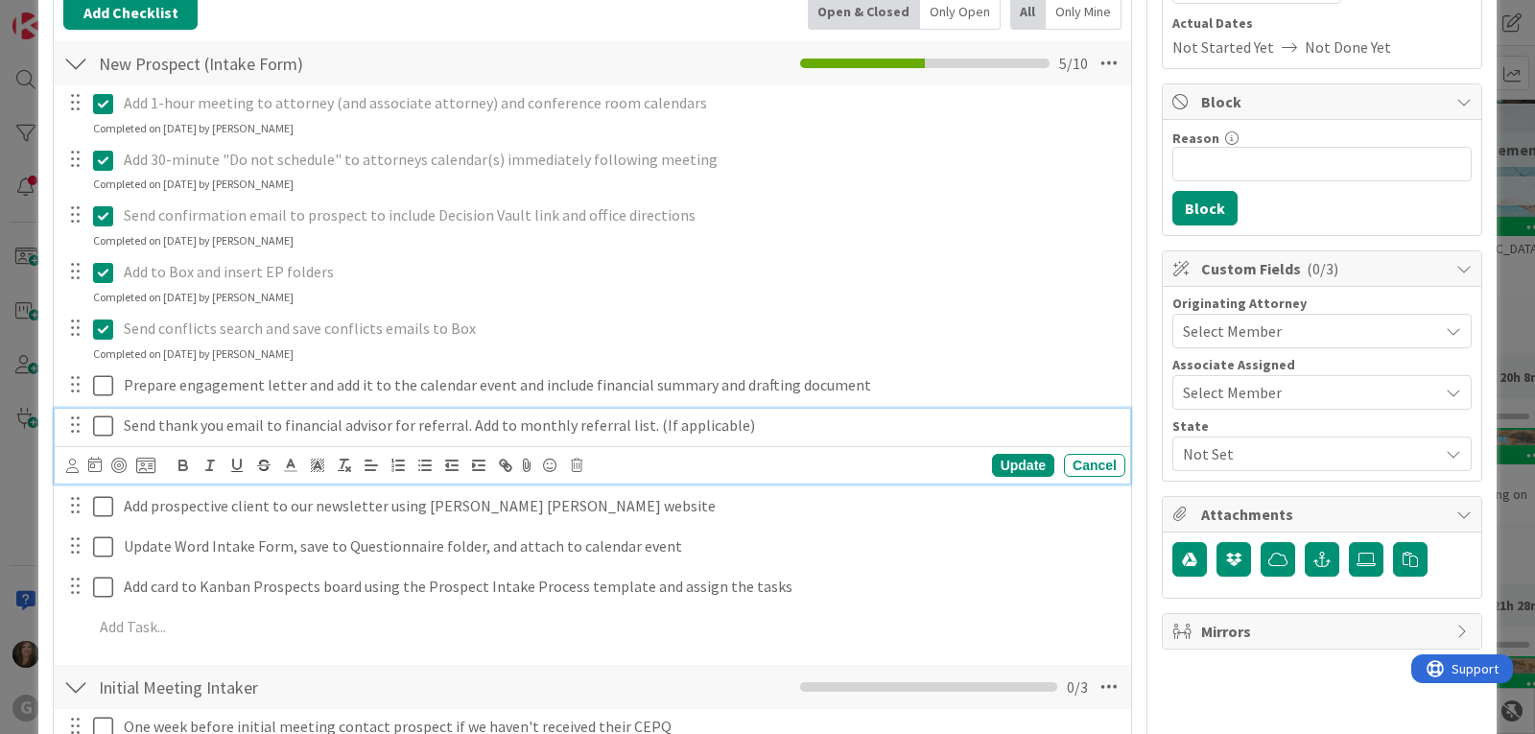
click at [372, 430] on p "Send thank you email to financial advisor for referral. Add to monthly referral…" at bounding box center [621, 425] width 994 height 22
click at [574, 466] on icon at bounding box center [577, 464] width 12 height 13
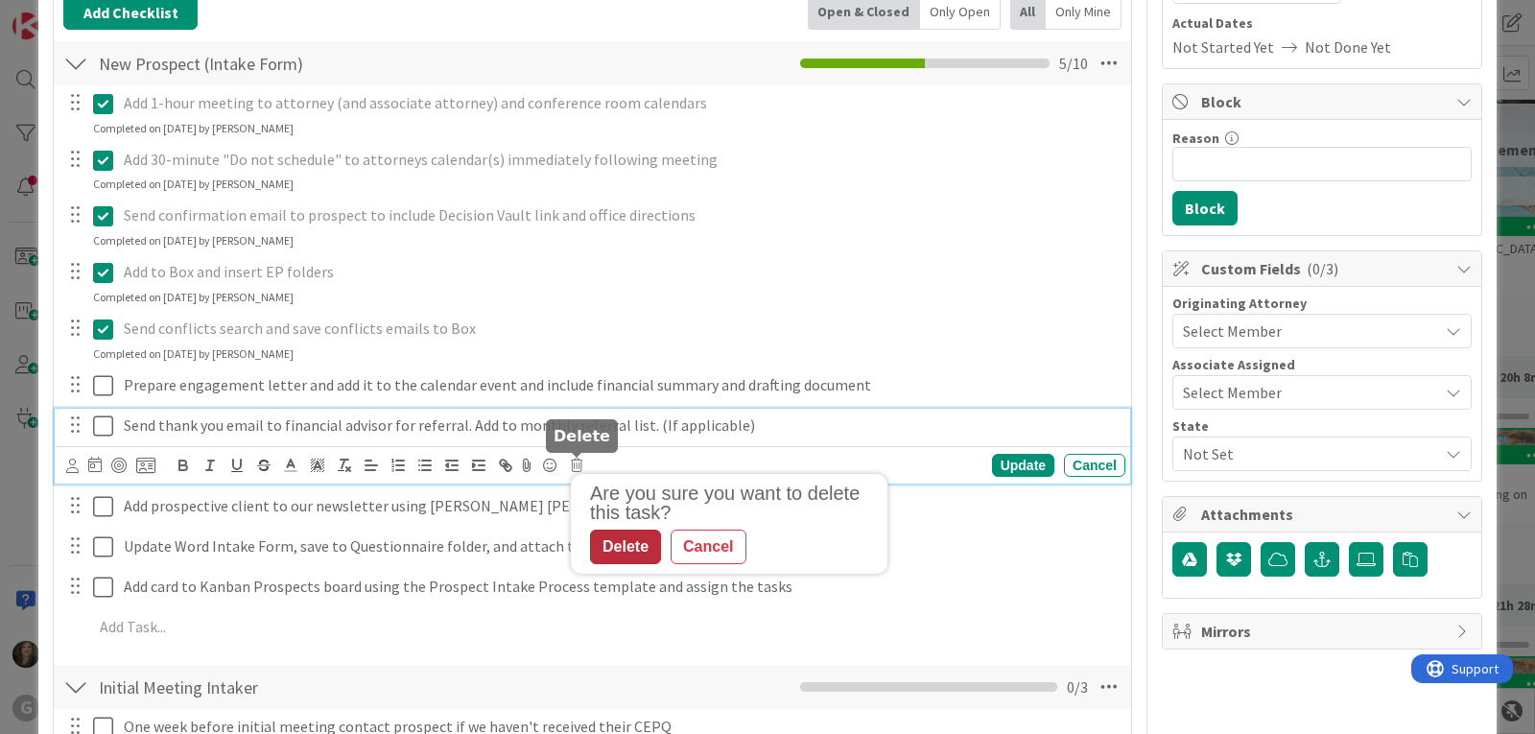
click at [602, 544] on div "Delete" at bounding box center [625, 546] width 71 height 35
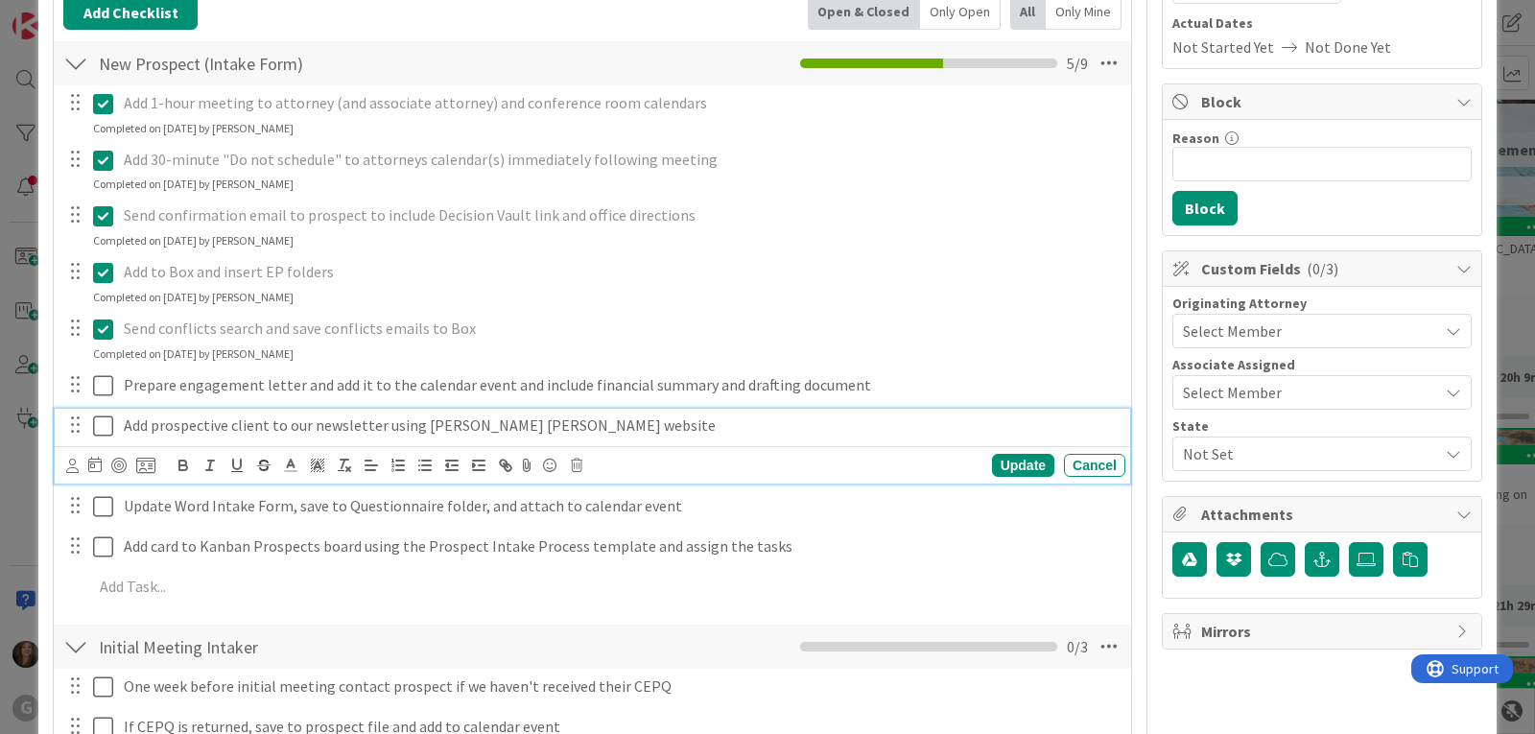
click at [100, 431] on icon at bounding box center [103, 425] width 20 height 23
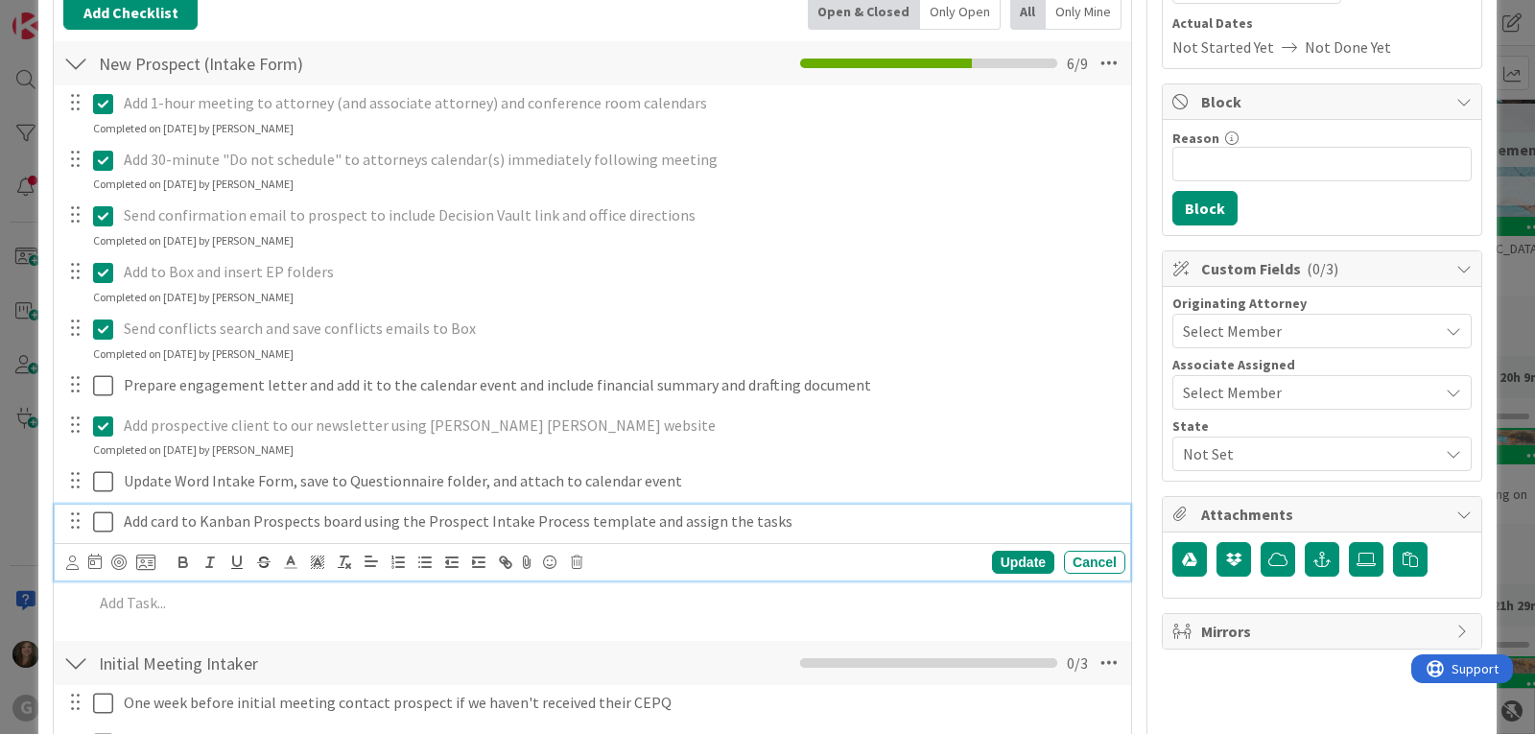
click at [98, 519] on icon at bounding box center [103, 521] width 20 height 23
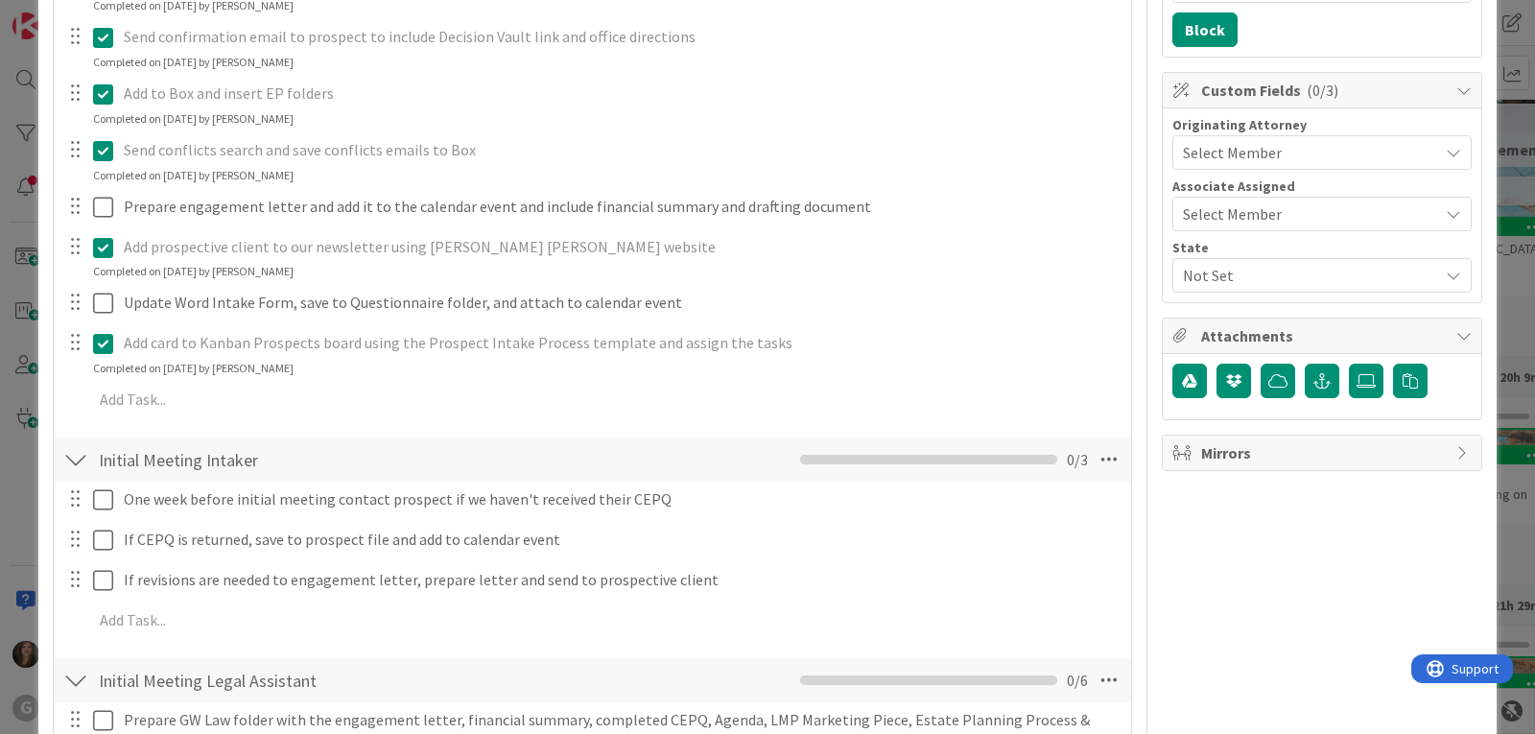
scroll to position [480, 0]
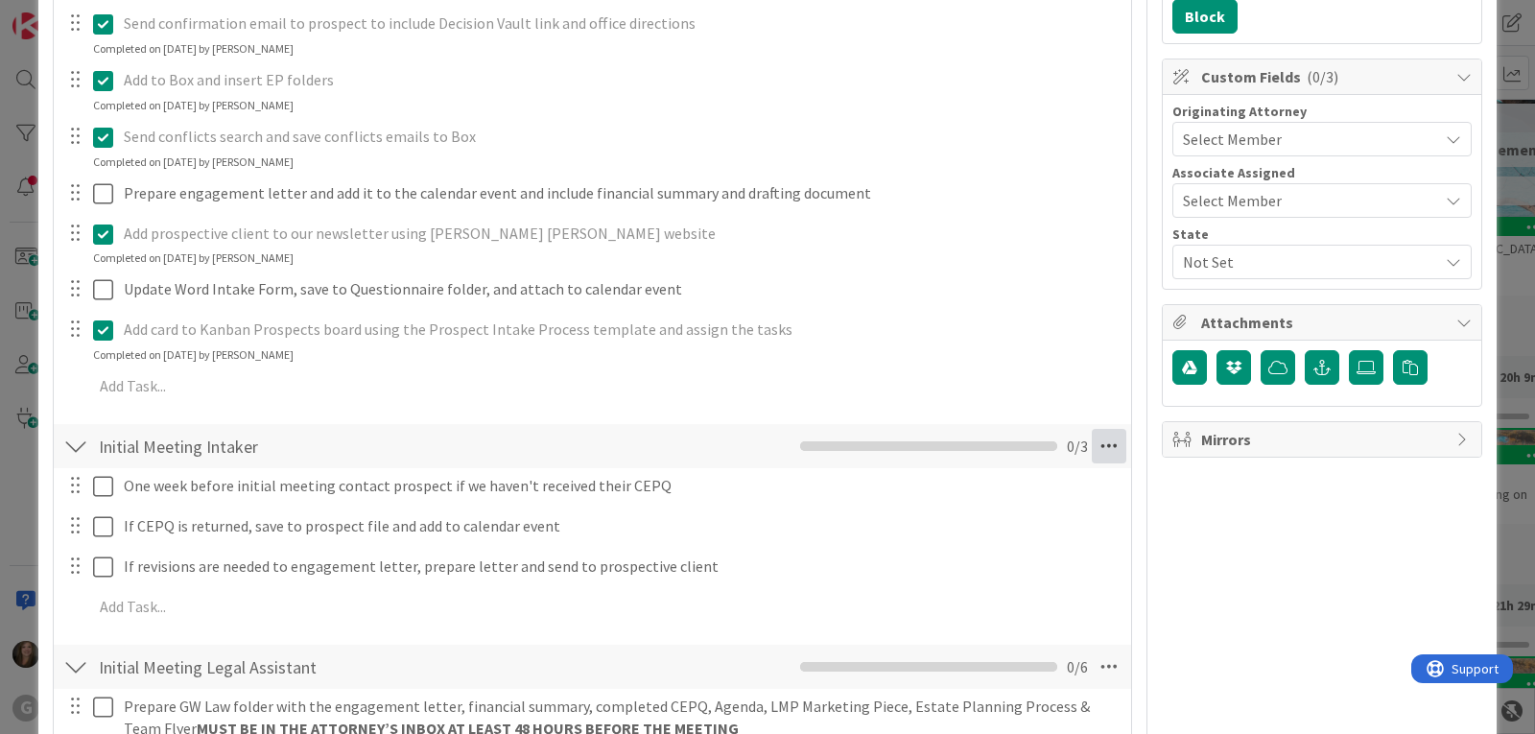
click at [1101, 450] on icon at bounding box center [1108, 446] width 35 height 35
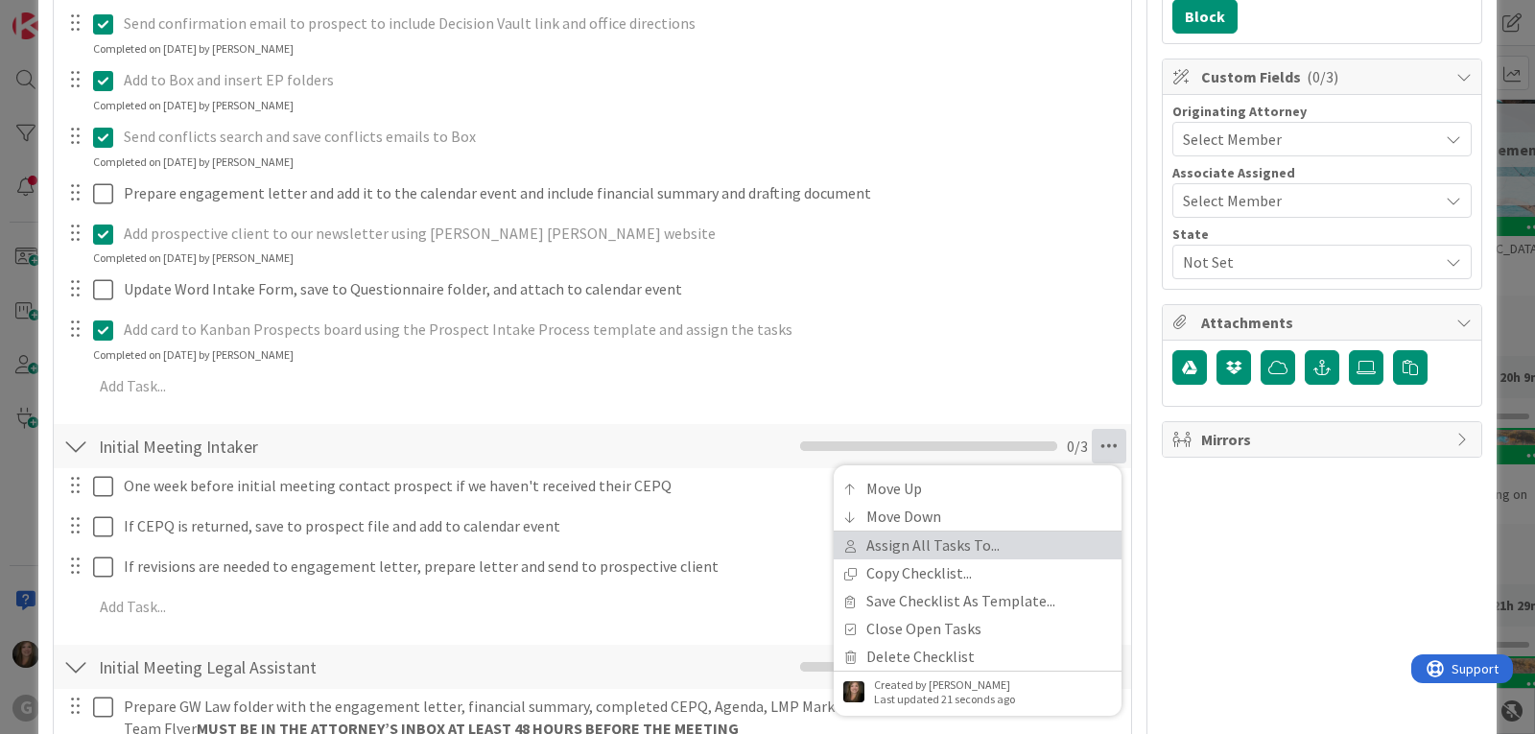
click at [870, 542] on link "Assign All Tasks To..." at bounding box center [977, 545] width 288 height 28
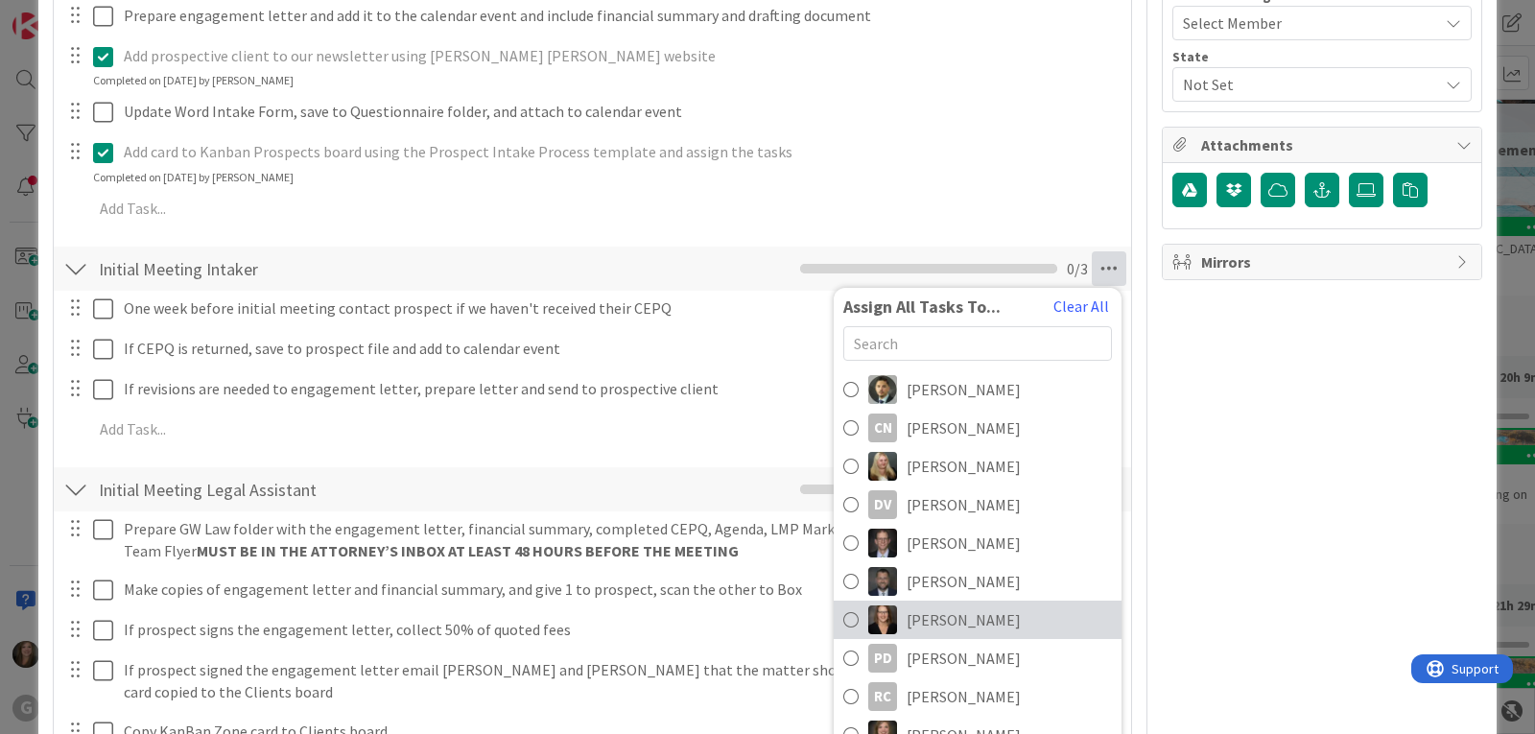
scroll to position [767, 0]
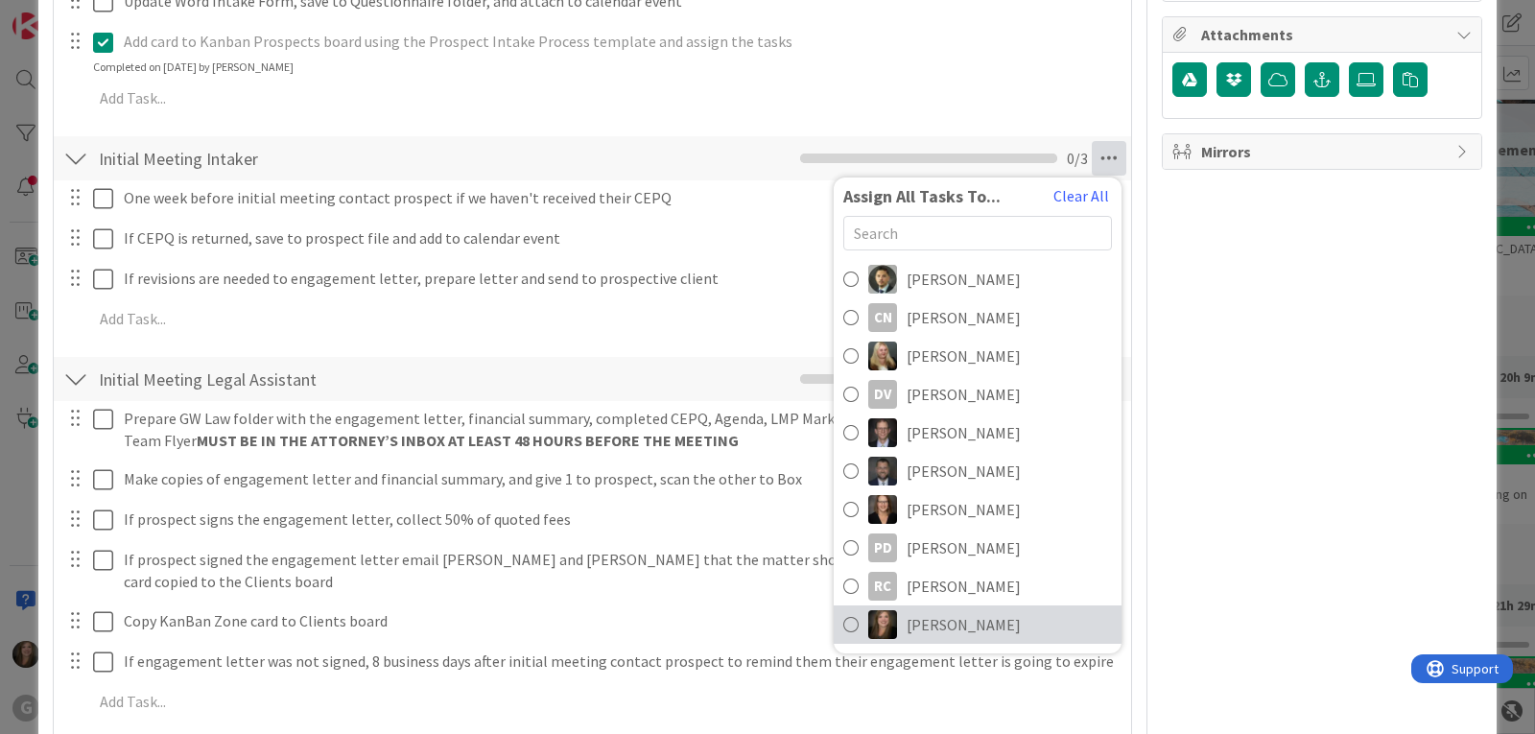
click at [906, 621] on span "[PERSON_NAME]" at bounding box center [963, 624] width 114 height 23
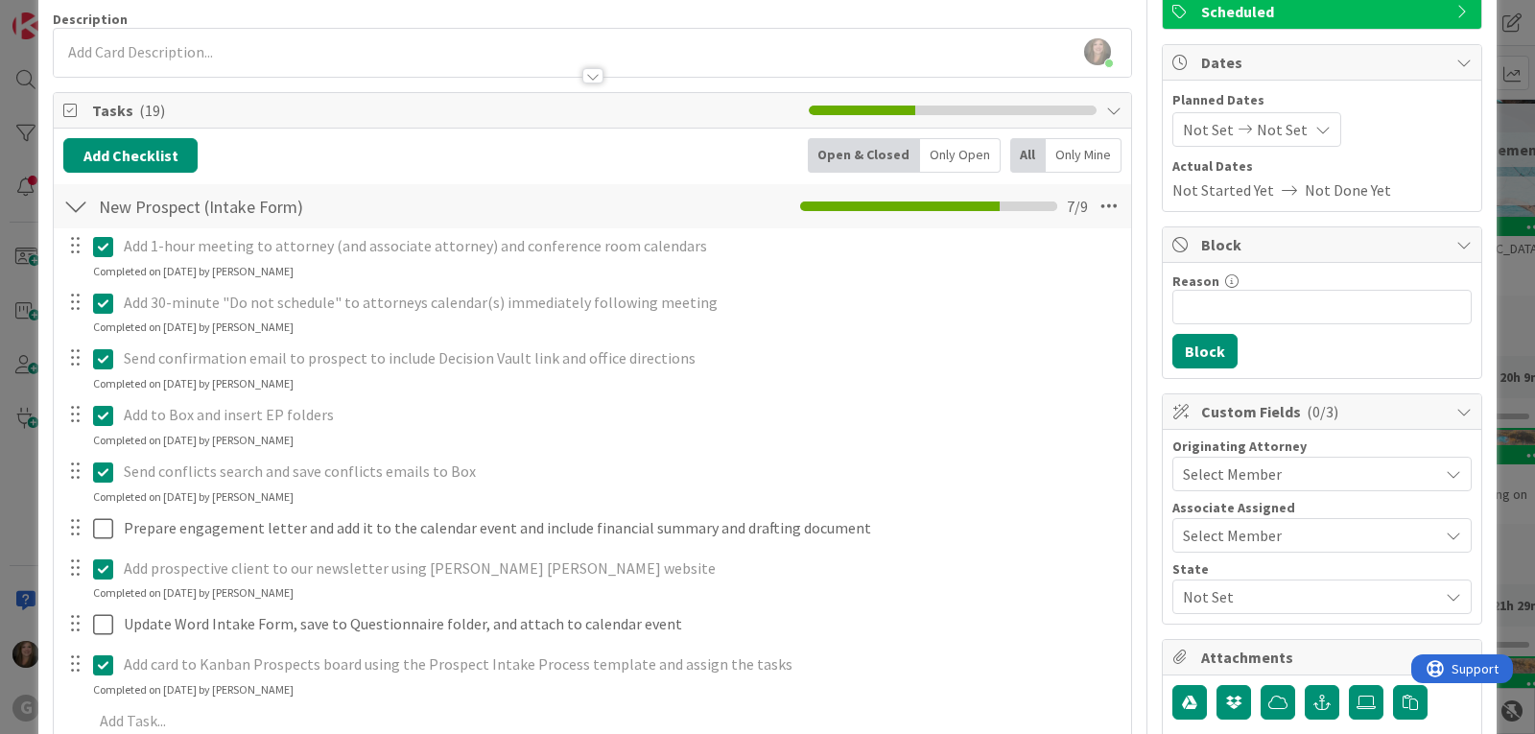
scroll to position [96, 0]
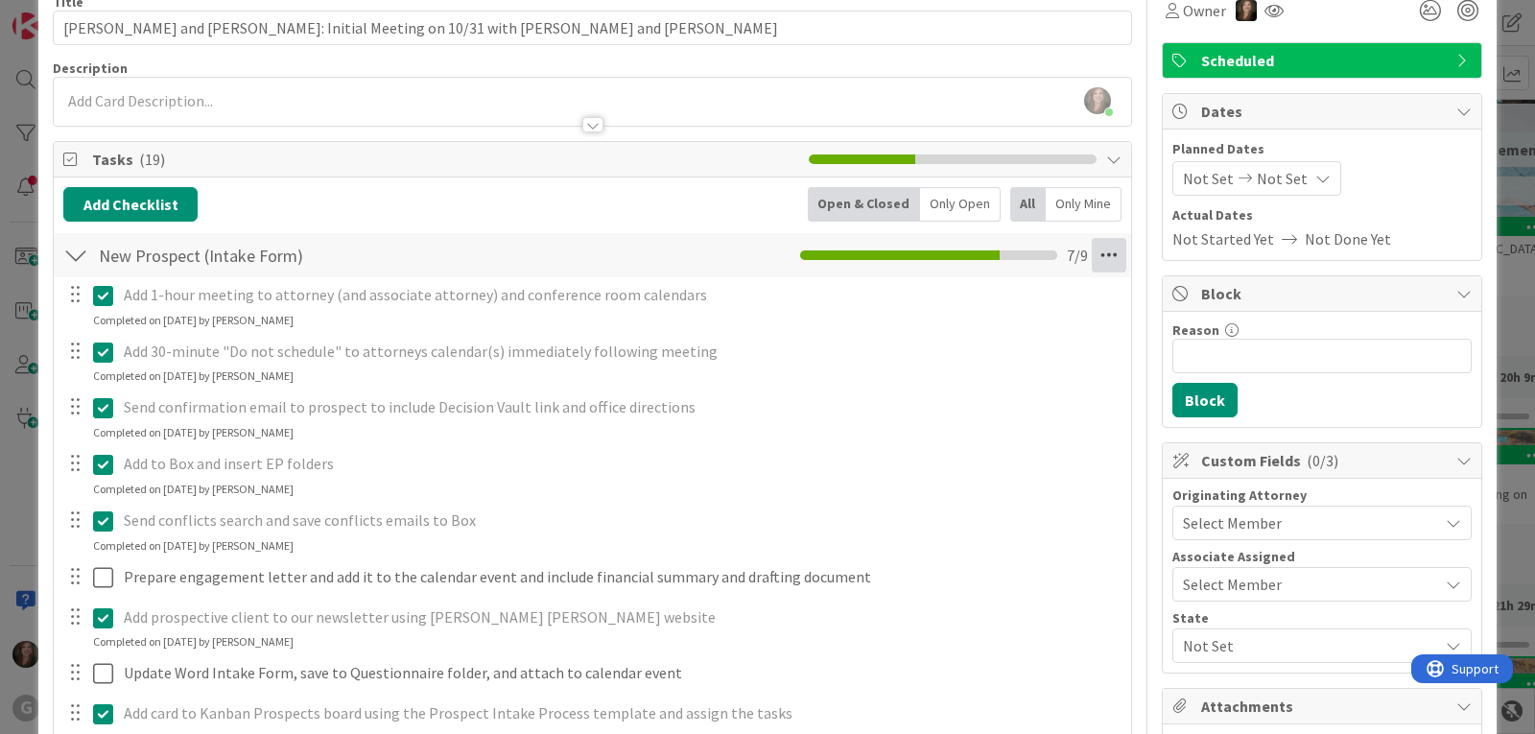
click at [1091, 264] on icon at bounding box center [1108, 255] width 35 height 35
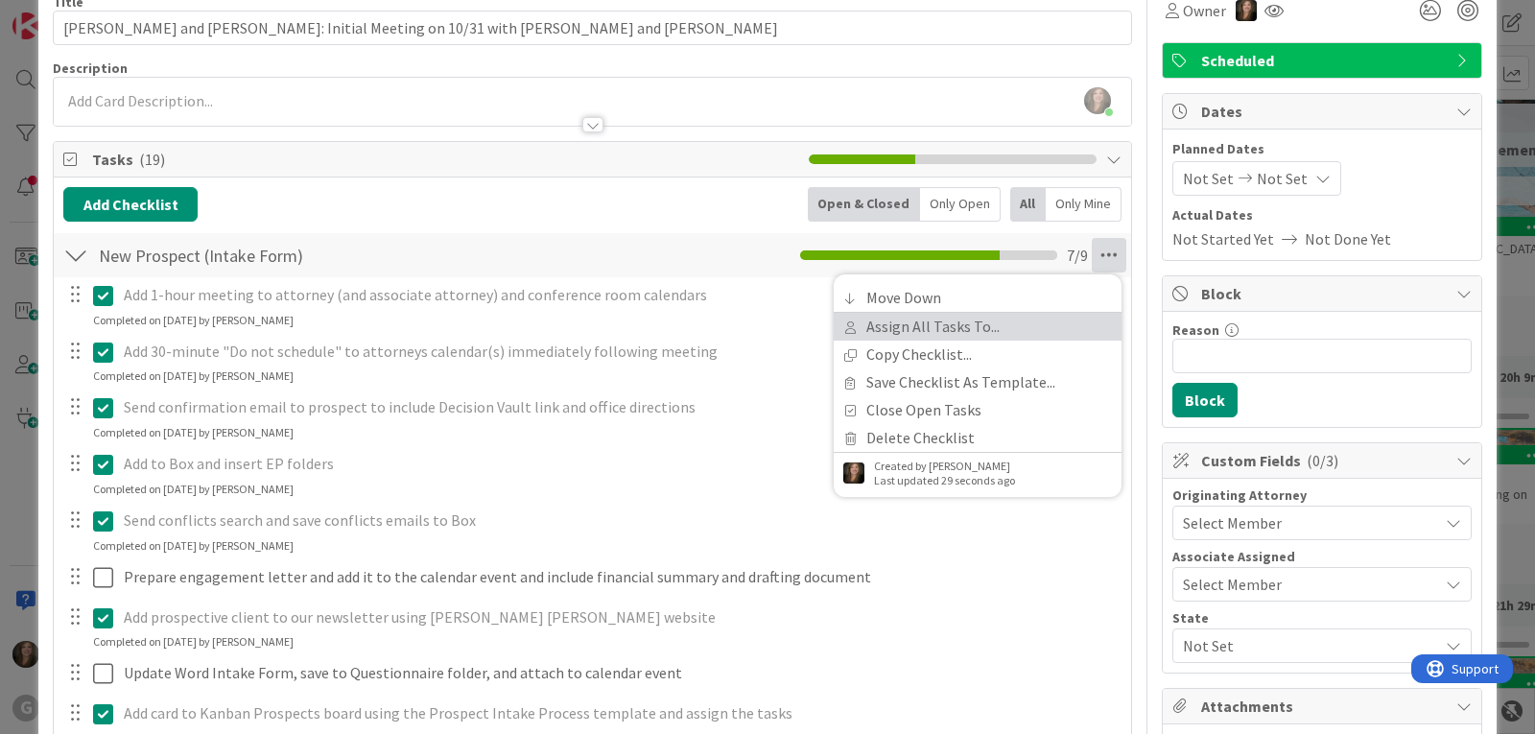
click at [938, 321] on link "Assign All Tasks To..." at bounding box center [977, 327] width 288 height 28
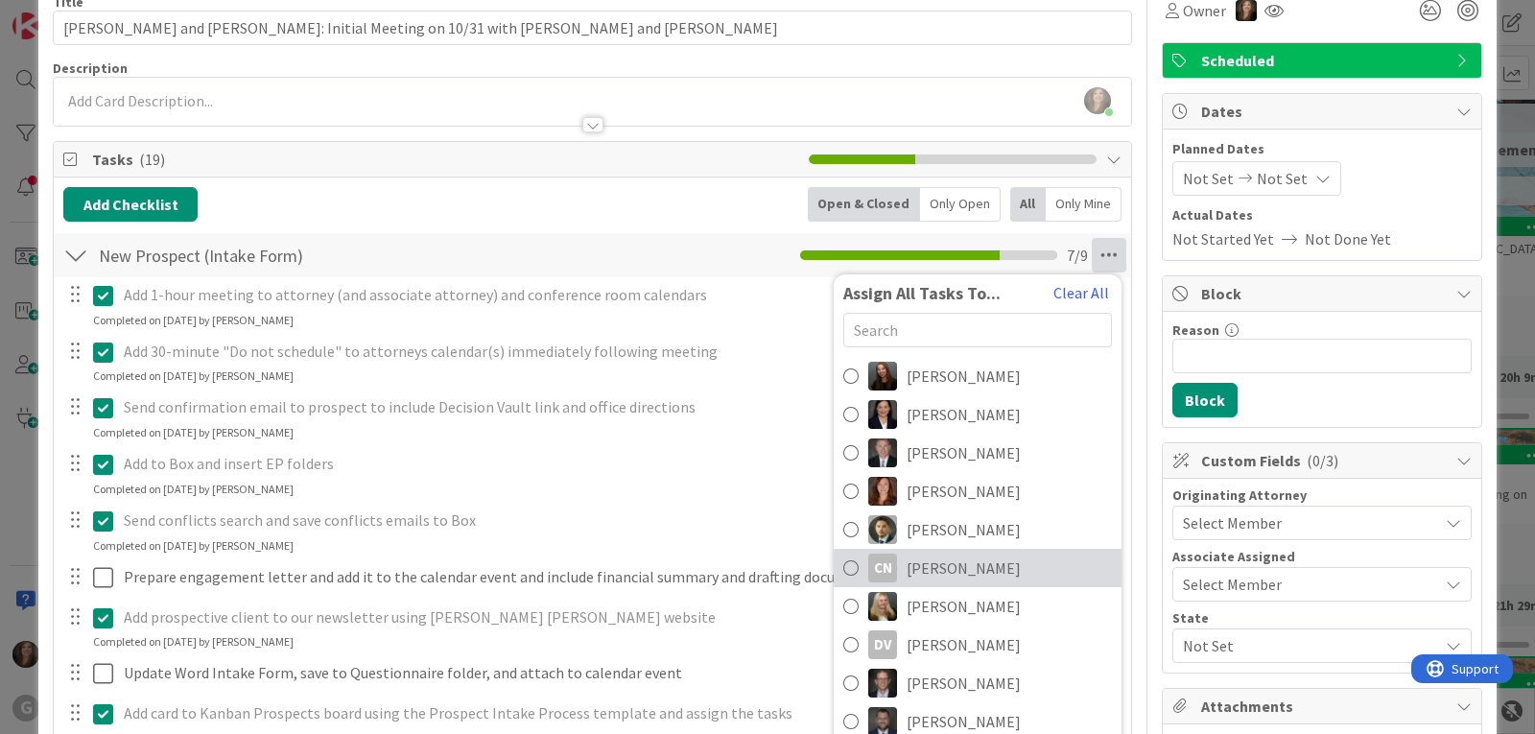
scroll to position [153, 0]
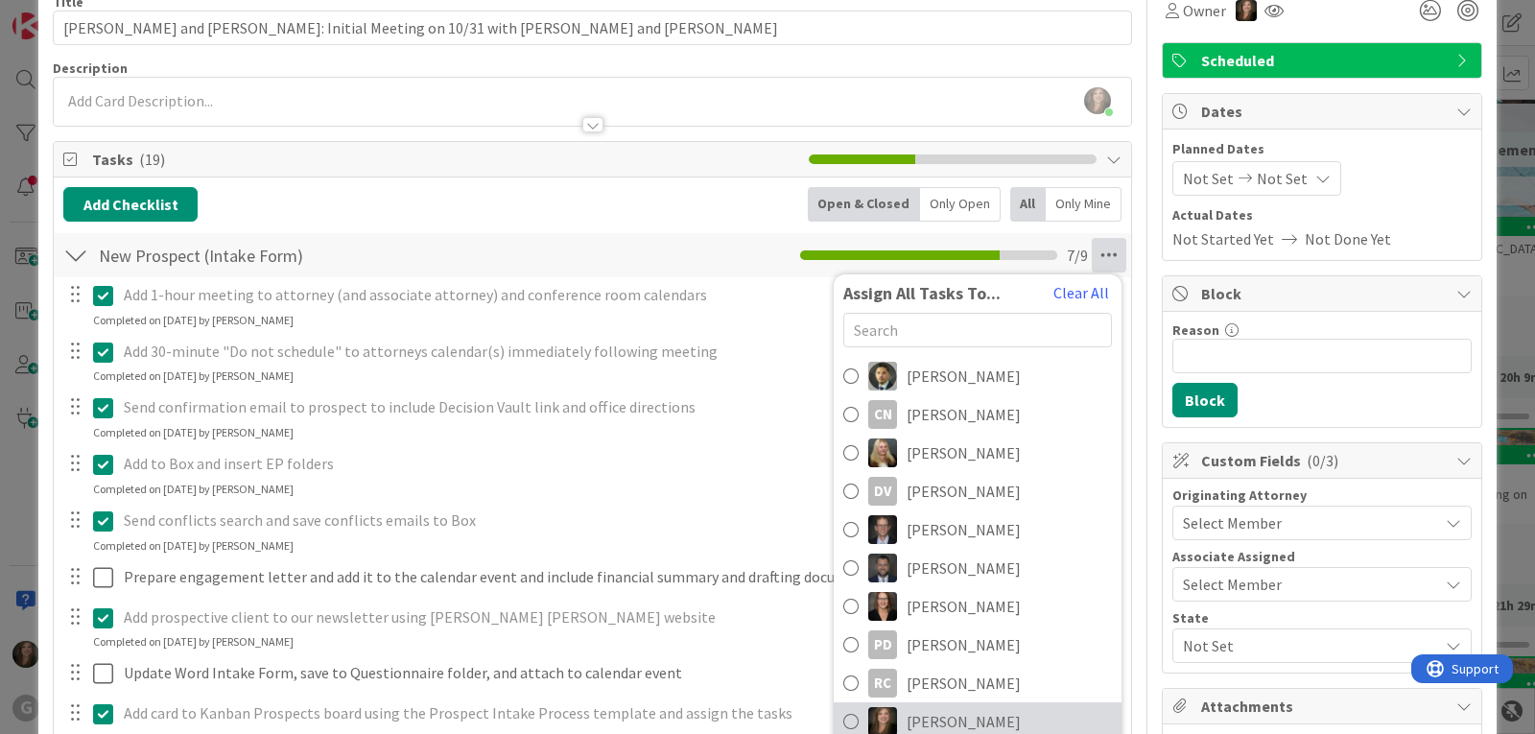
click at [908, 725] on span "[PERSON_NAME]" at bounding box center [963, 721] width 114 height 23
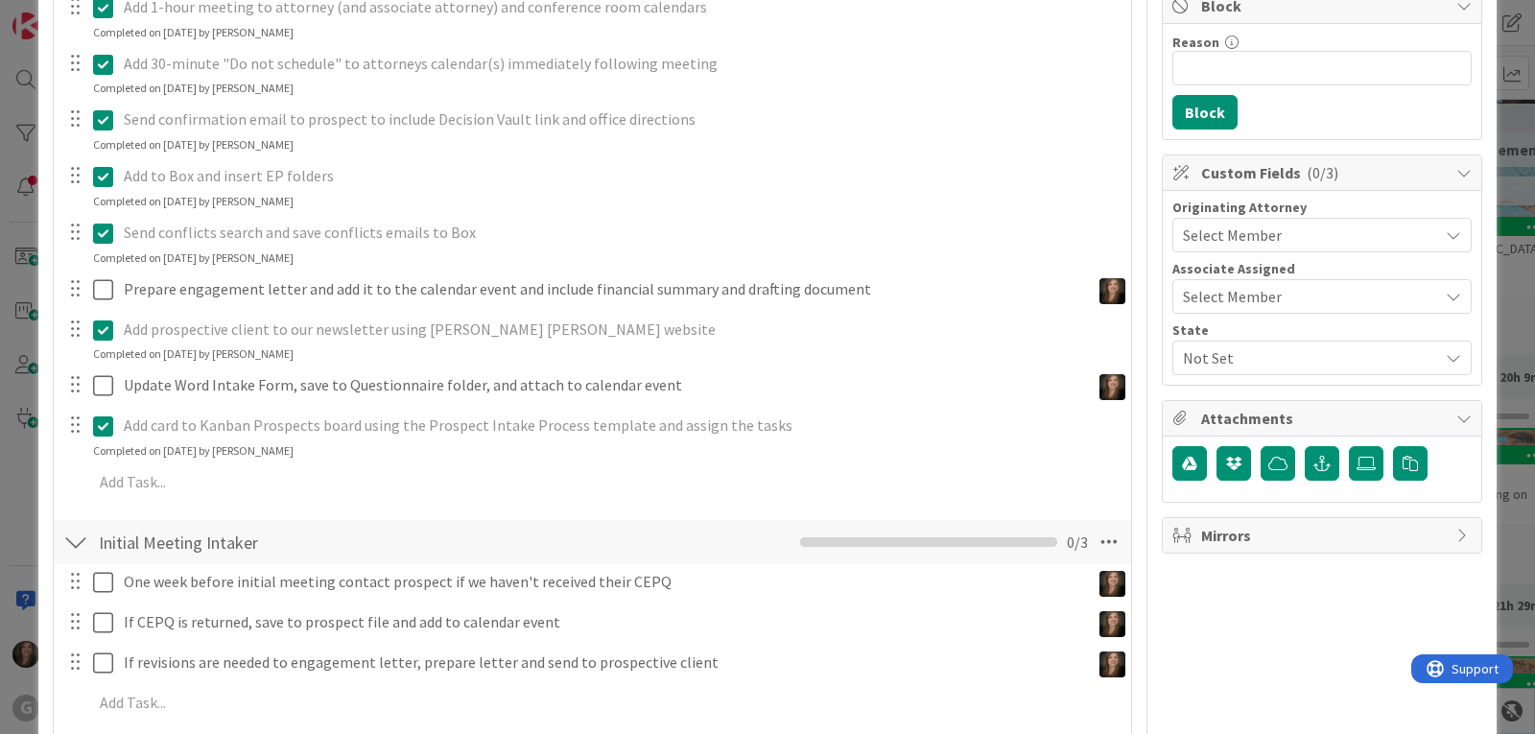
scroll to position [480, 0]
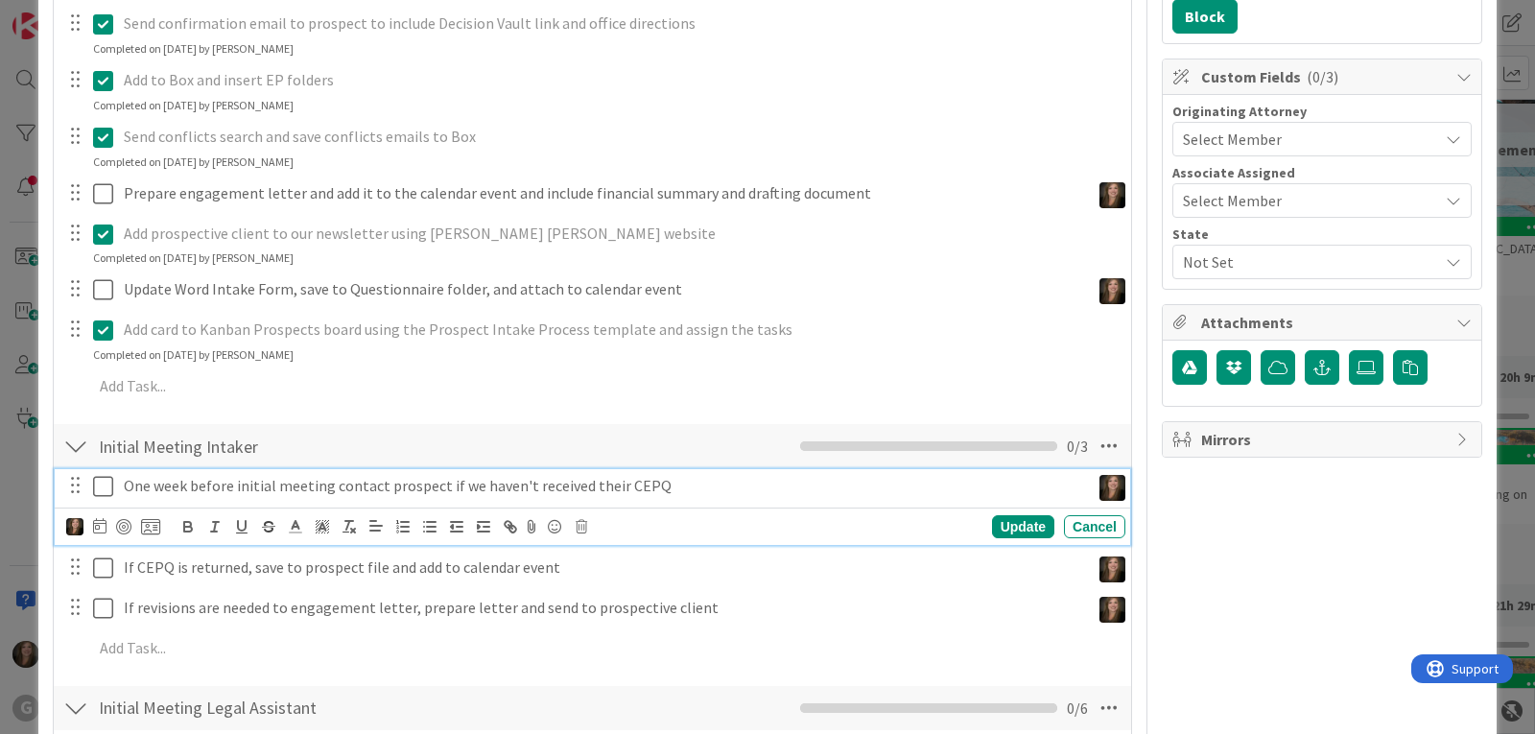
click at [392, 489] on p "One week before initial meeting contact prospect if we haven't received their C…" at bounding box center [603, 486] width 958 height 22
click at [102, 529] on icon at bounding box center [99, 525] width 13 height 15
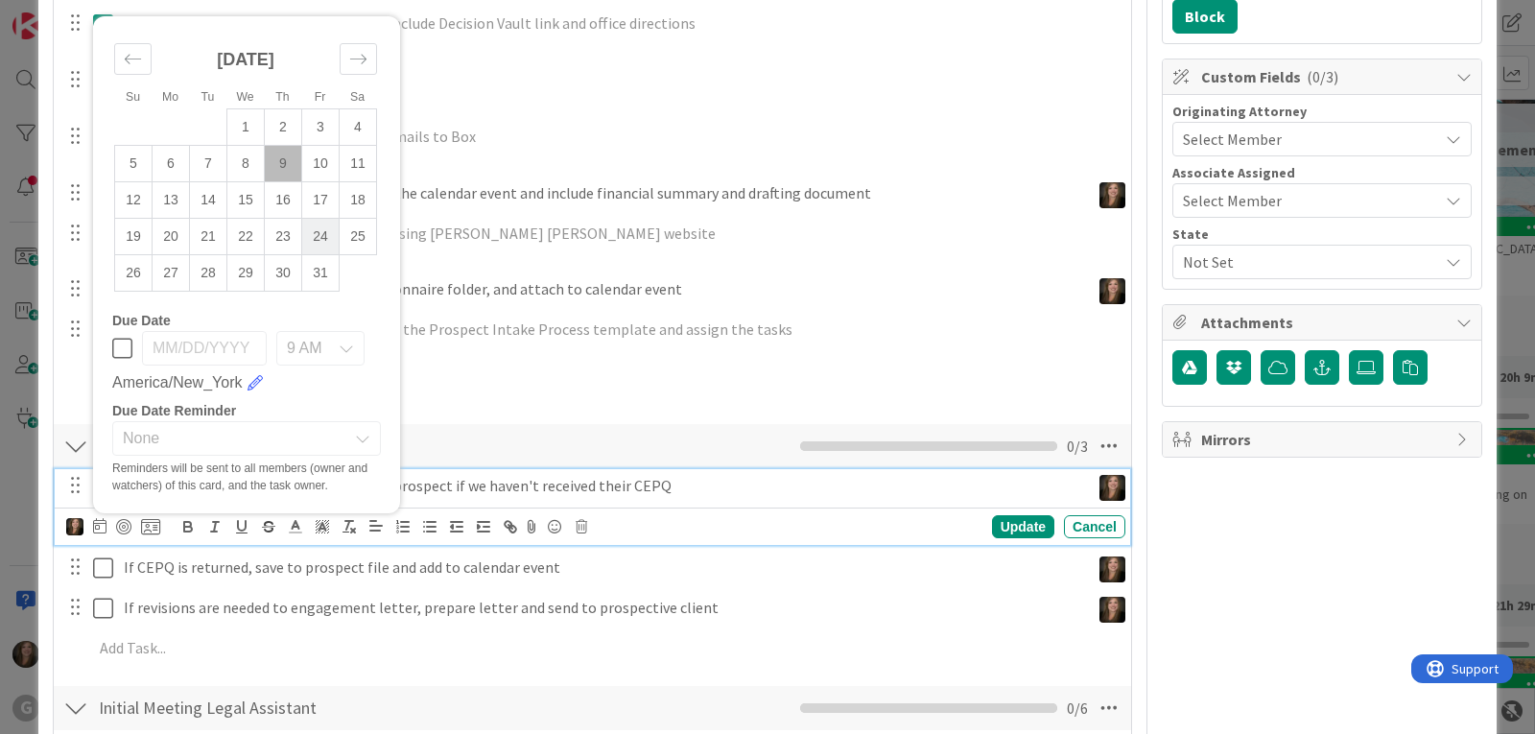
click at [319, 232] on td "24" at bounding box center [320, 236] width 37 height 36
type input "[DATE]"
click at [1016, 526] on div "Update" at bounding box center [1023, 526] width 62 height 23
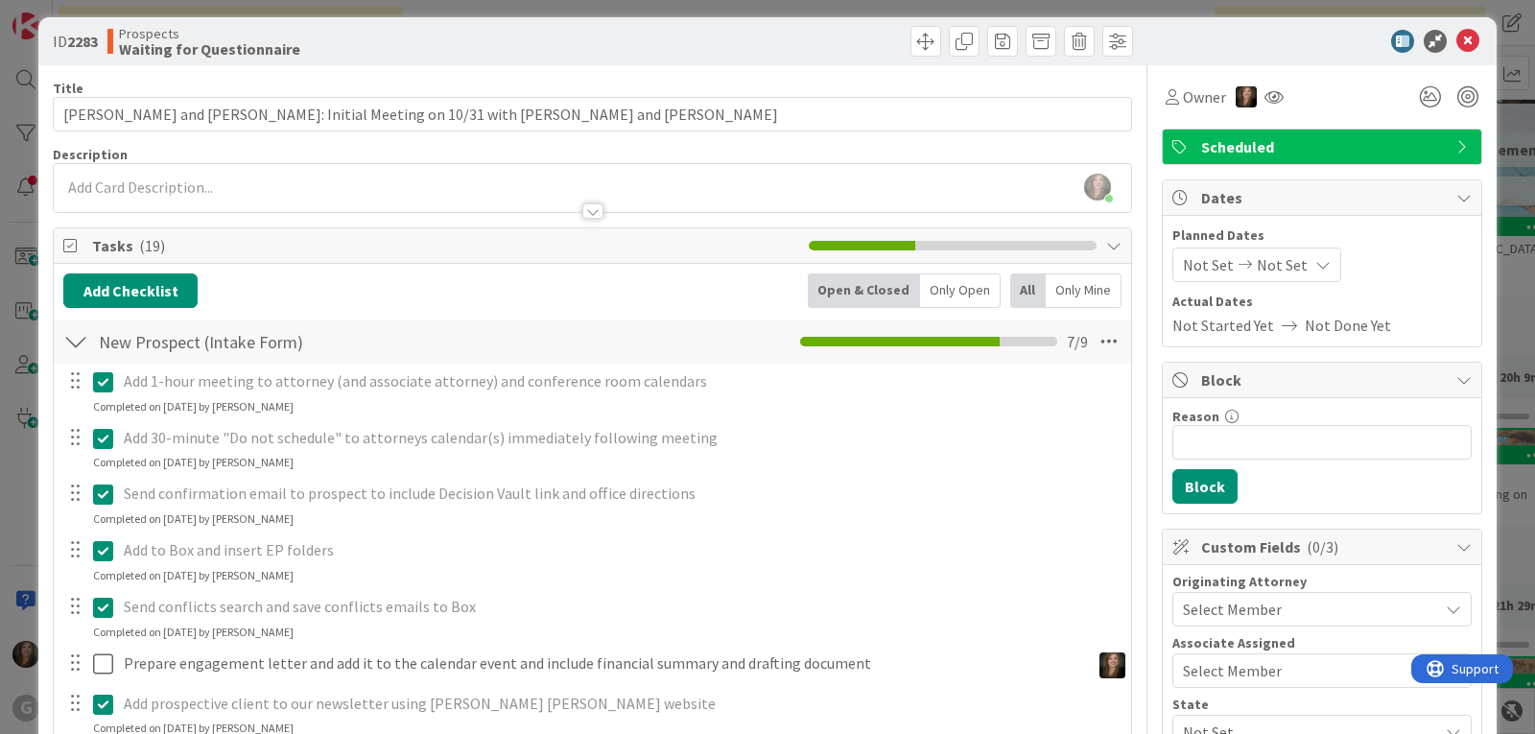
scroll to position [0, 0]
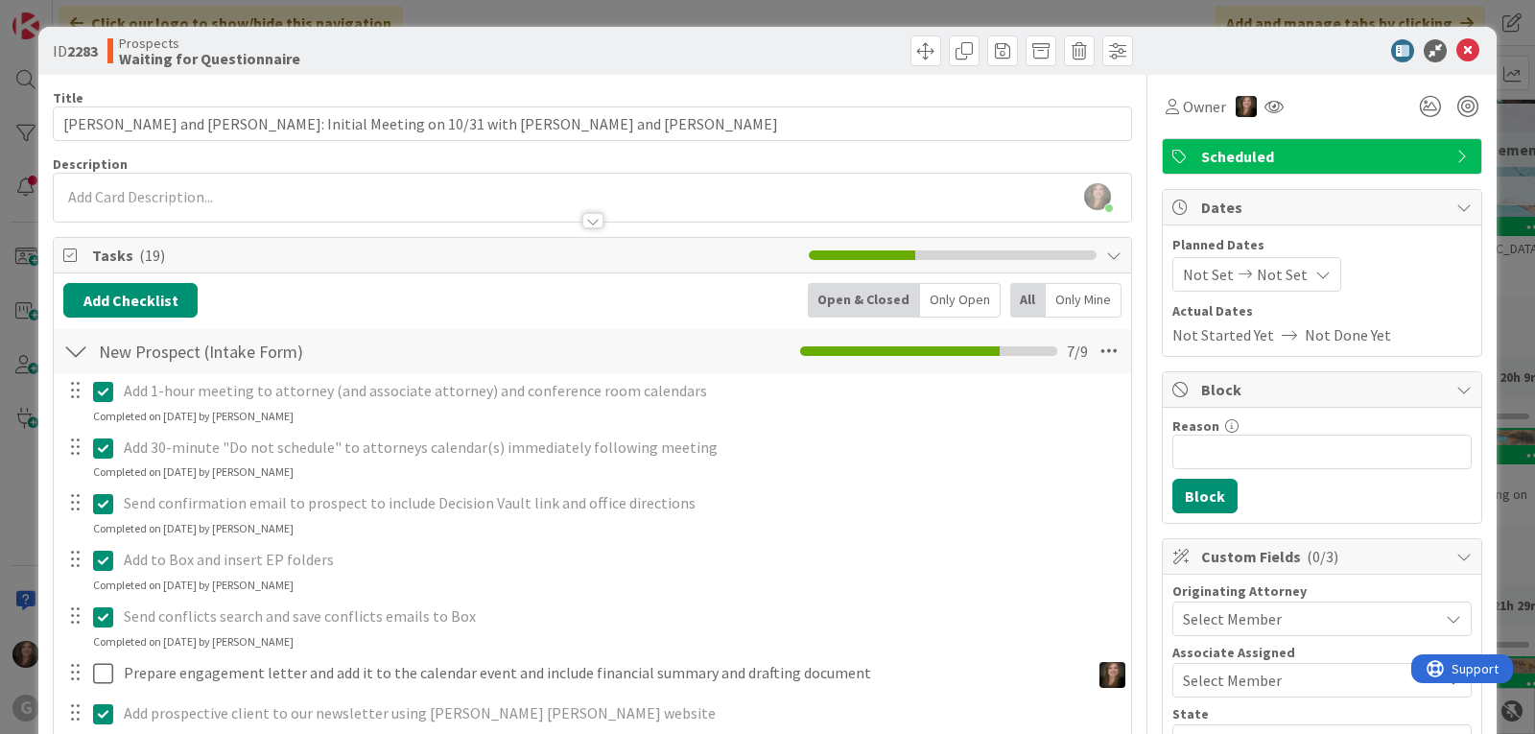
click at [1192, 270] on span "Not Set" at bounding box center [1208, 274] width 51 height 23
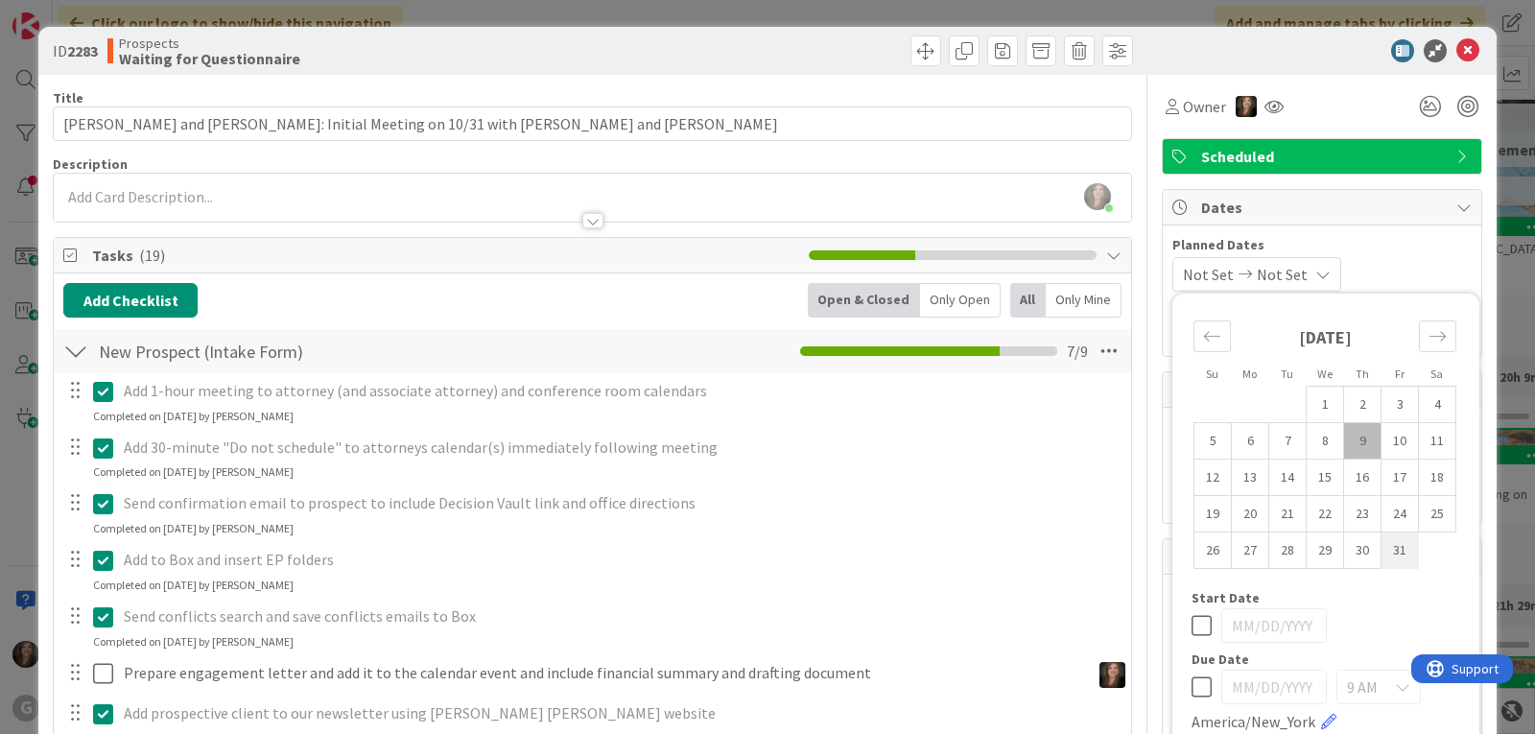
drag, startPoint x: 1382, startPoint y: 554, endPoint x: 1368, endPoint y: 536, distance: 23.2
click at [1381, 554] on td "31" at bounding box center [1399, 550] width 37 height 36
type input "[DATE]"
click at [1183, 108] on span "Owner" at bounding box center [1204, 106] width 43 height 23
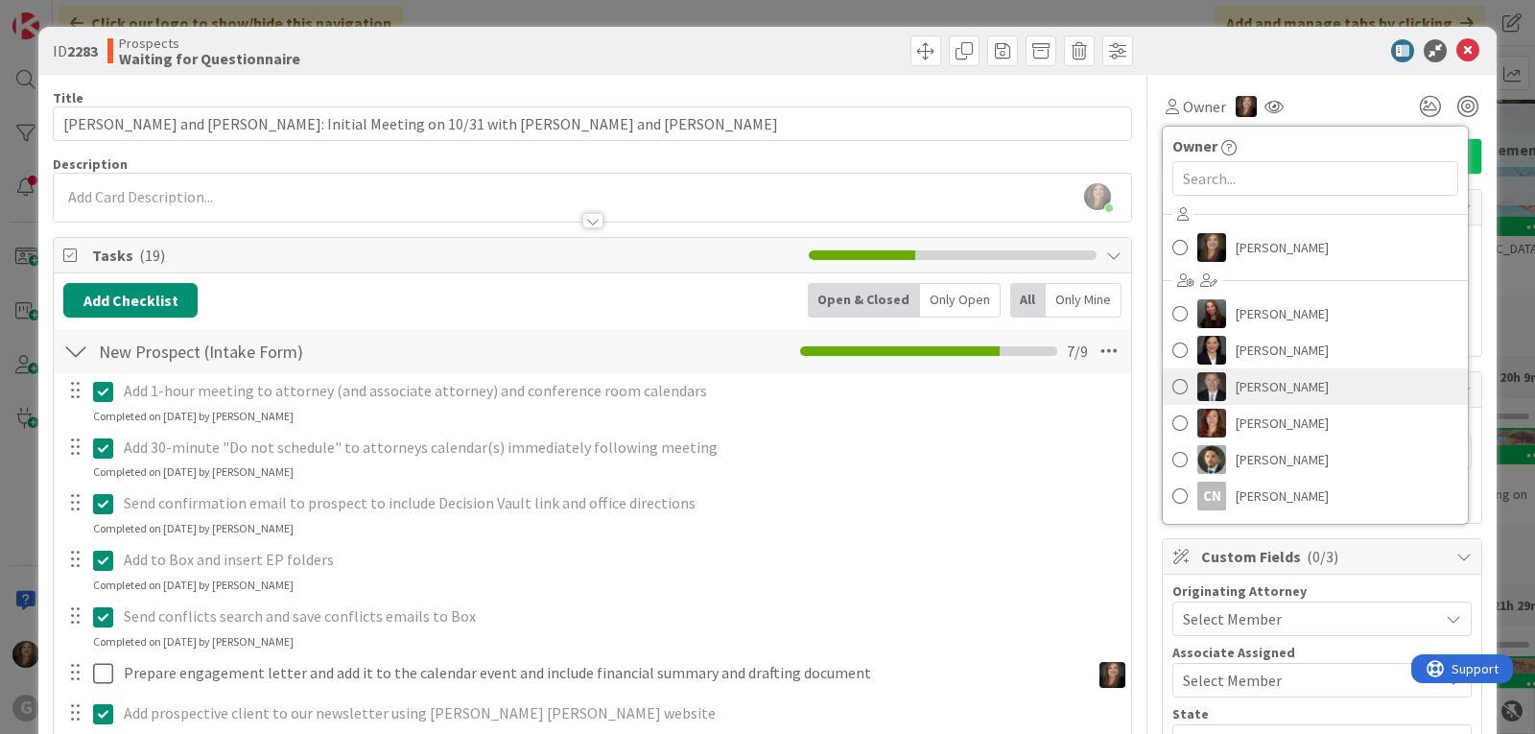
click at [1182, 390] on link "[PERSON_NAME]" at bounding box center [1314, 386] width 305 height 36
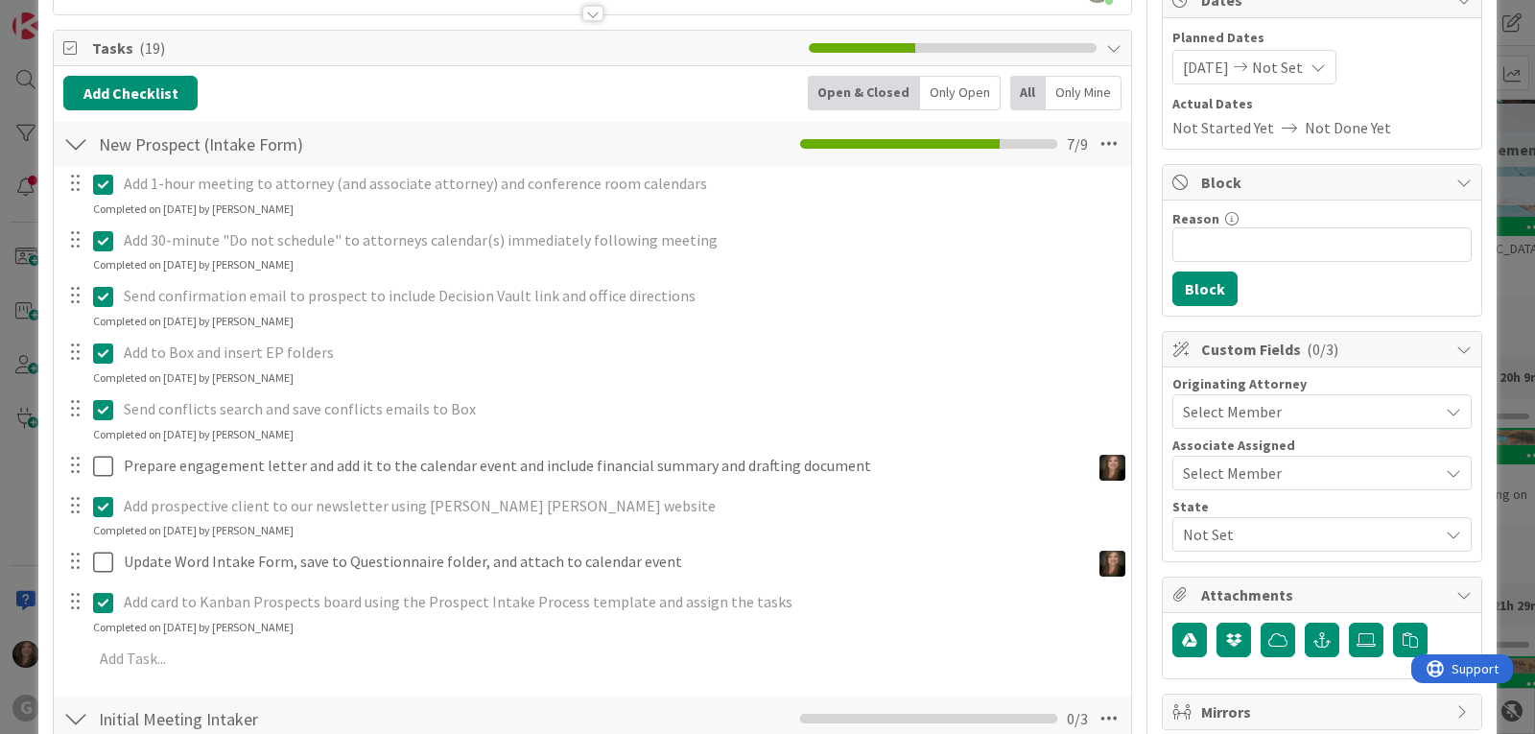
scroll to position [384, 0]
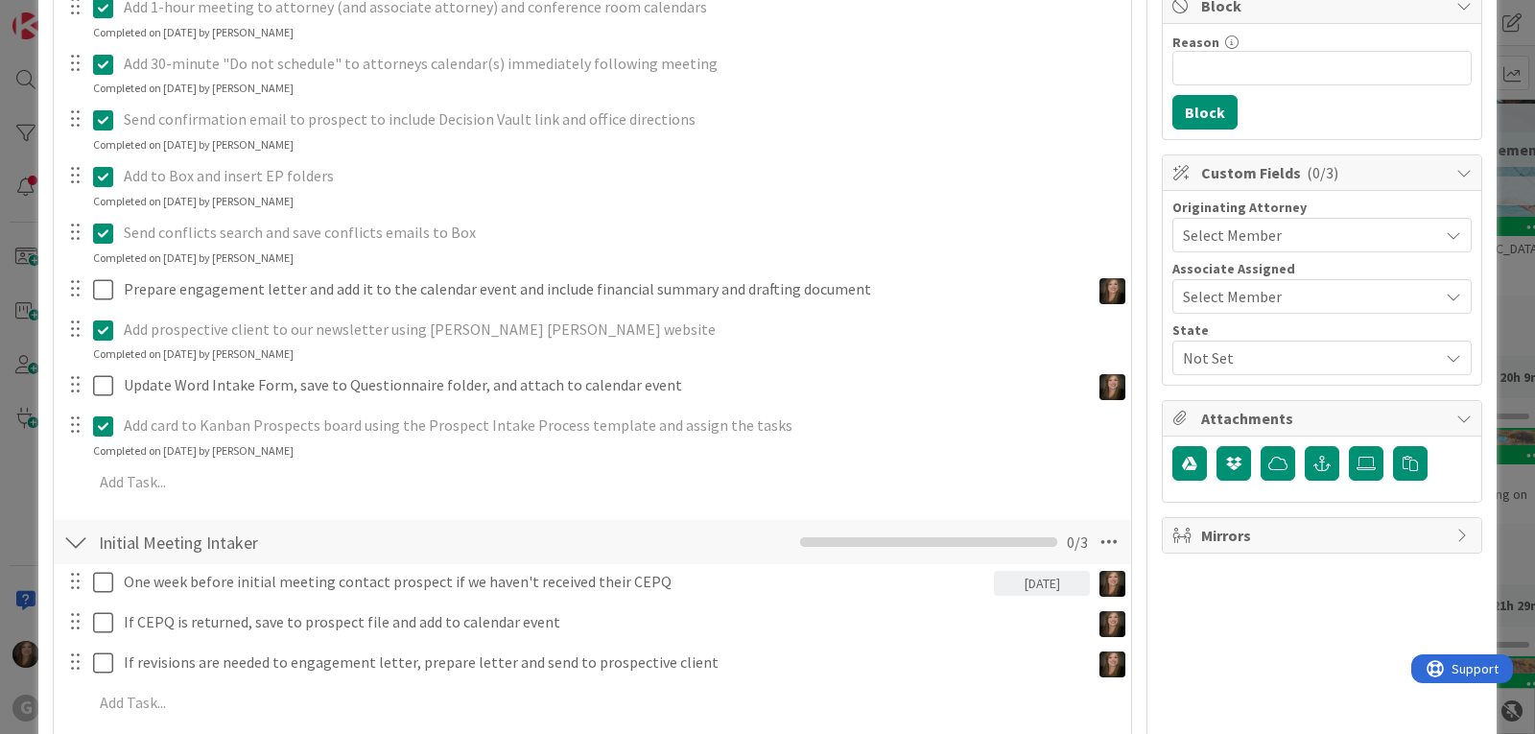
click at [1223, 228] on span "Select Member" at bounding box center [1232, 234] width 99 height 23
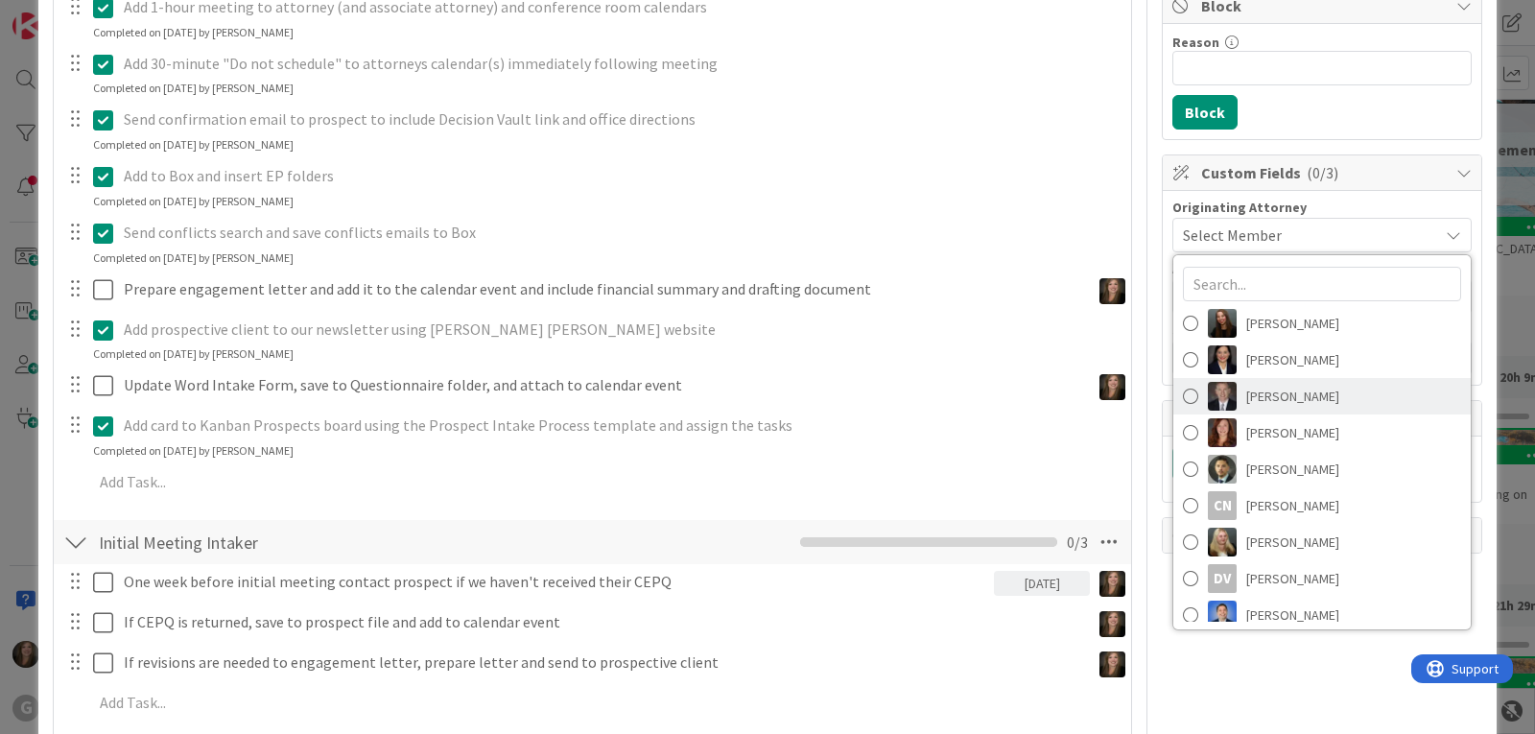
click at [1219, 398] on img at bounding box center [1221, 396] width 29 height 29
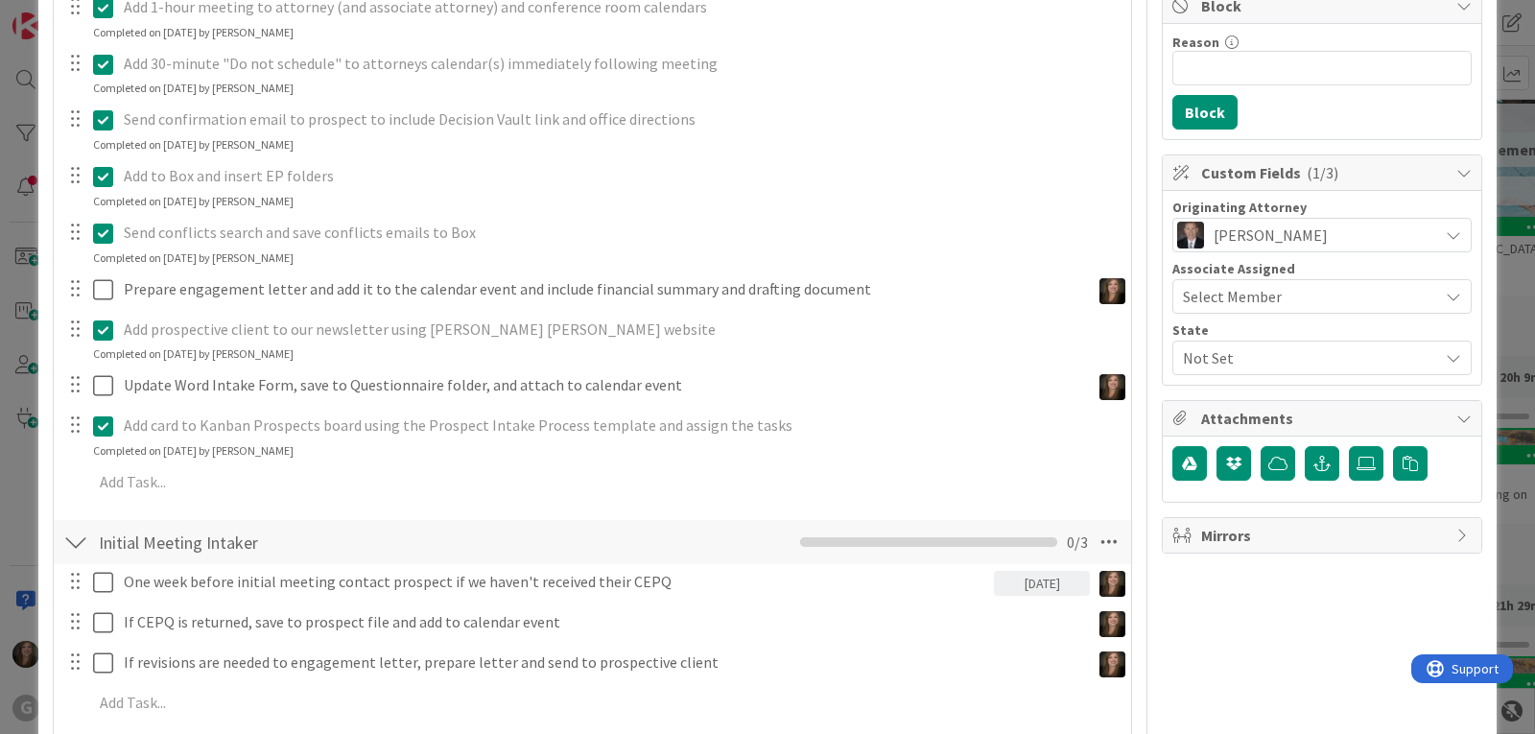
click at [1192, 291] on span "Select Member" at bounding box center [1232, 296] width 99 height 23
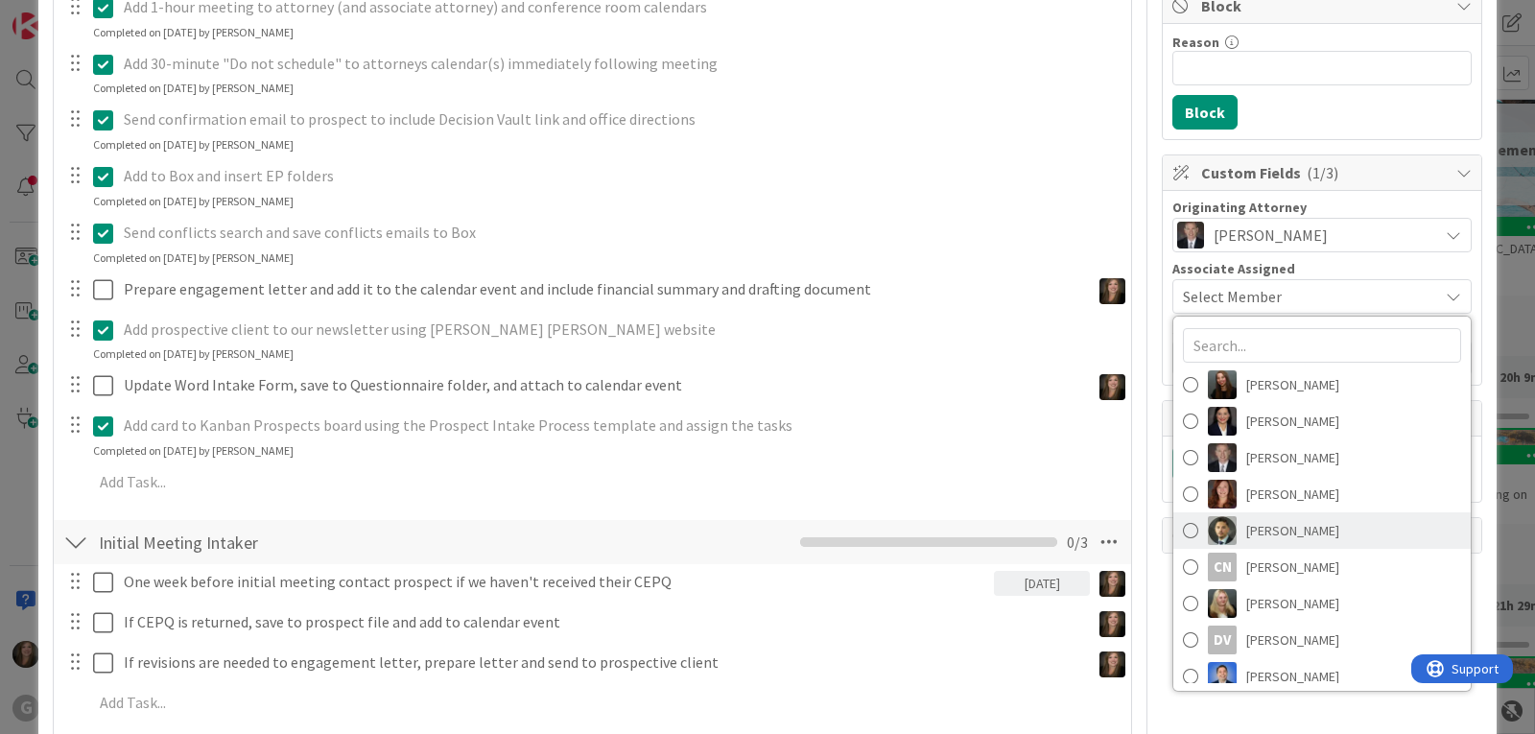
click at [1188, 527] on link "[PERSON_NAME]" at bounding box center [1321, 530] width 297 height 36
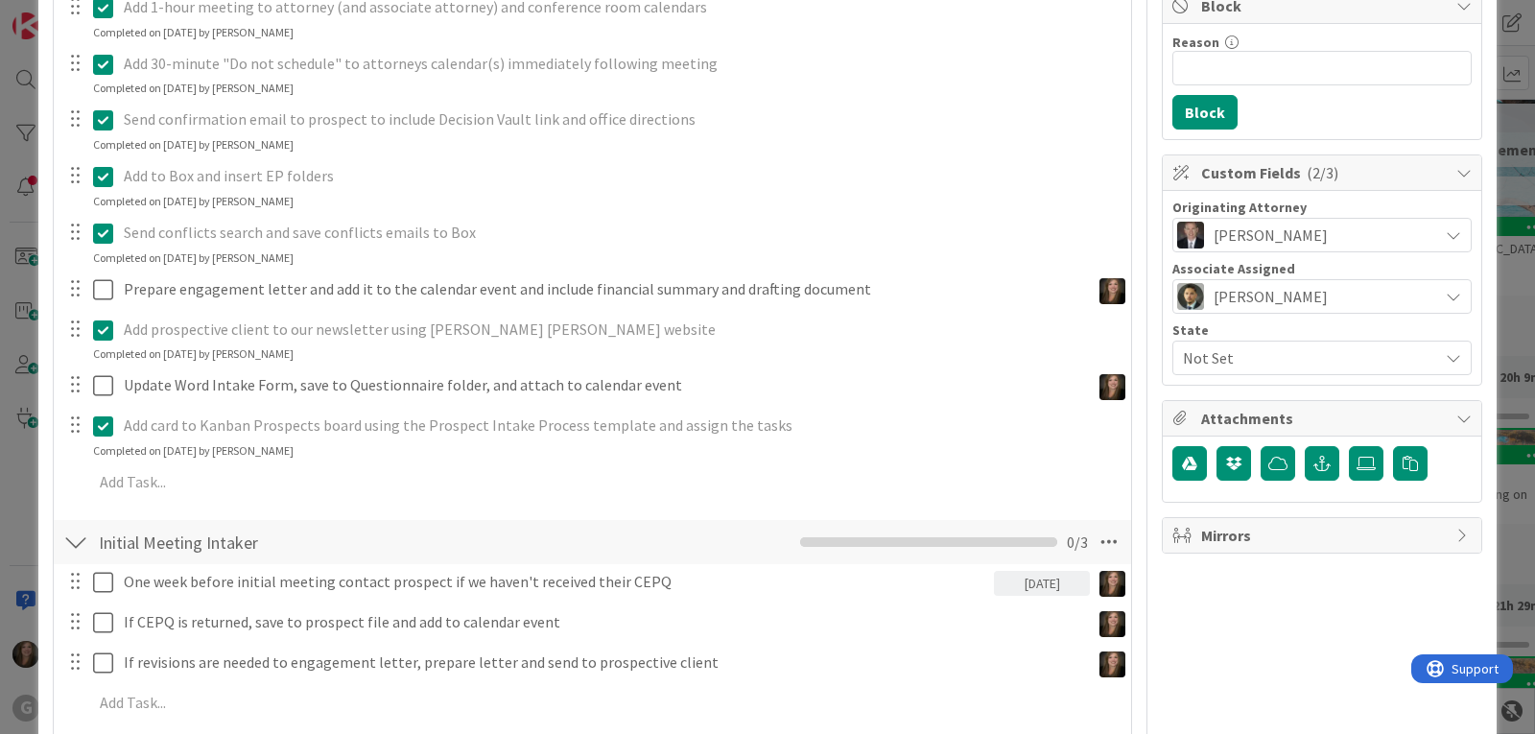
click at [1183, 344] on div "Not Set" at bounding box center [1321, 357] width 299 height 35
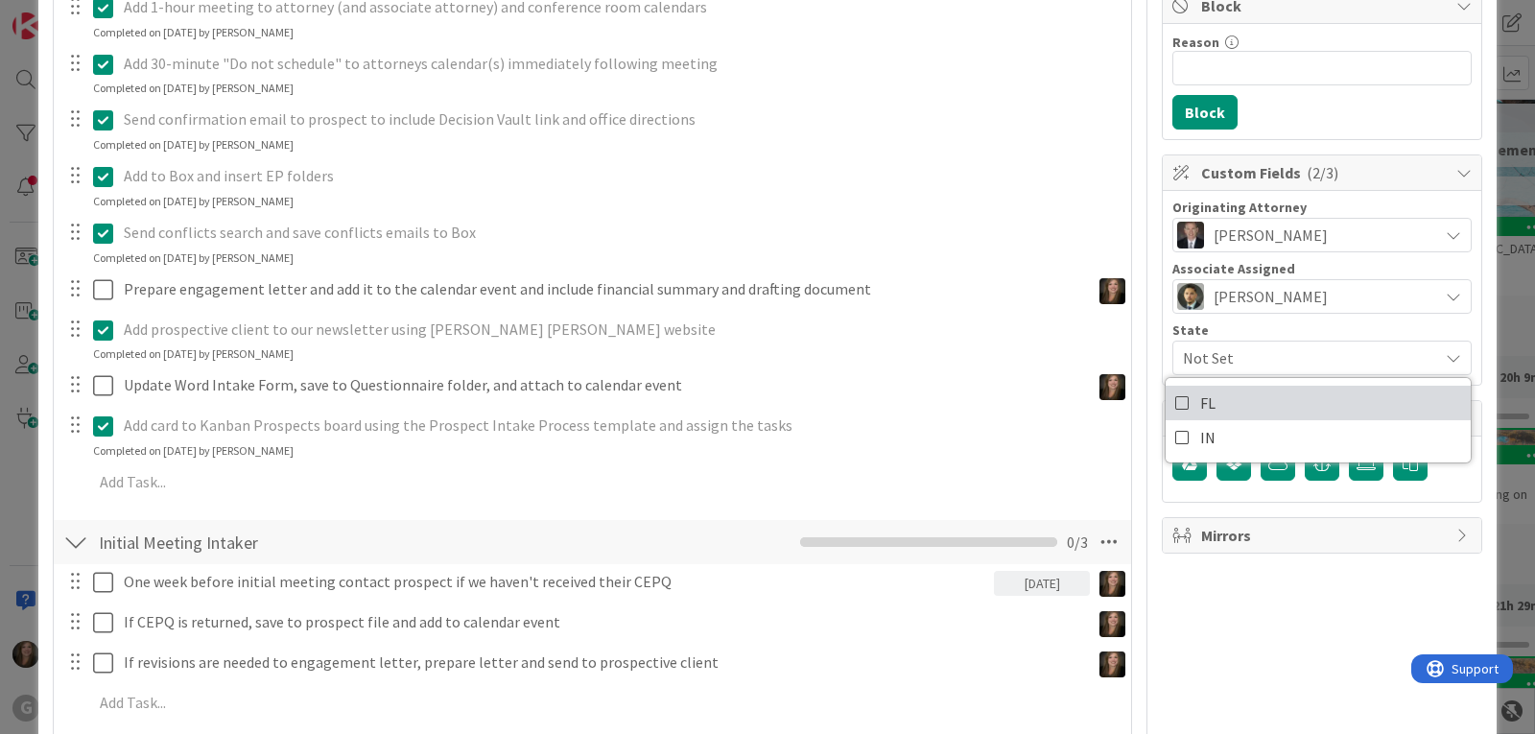
click at [1176, 397] on icon at bounding box center [1182, 402] width 15 height 29
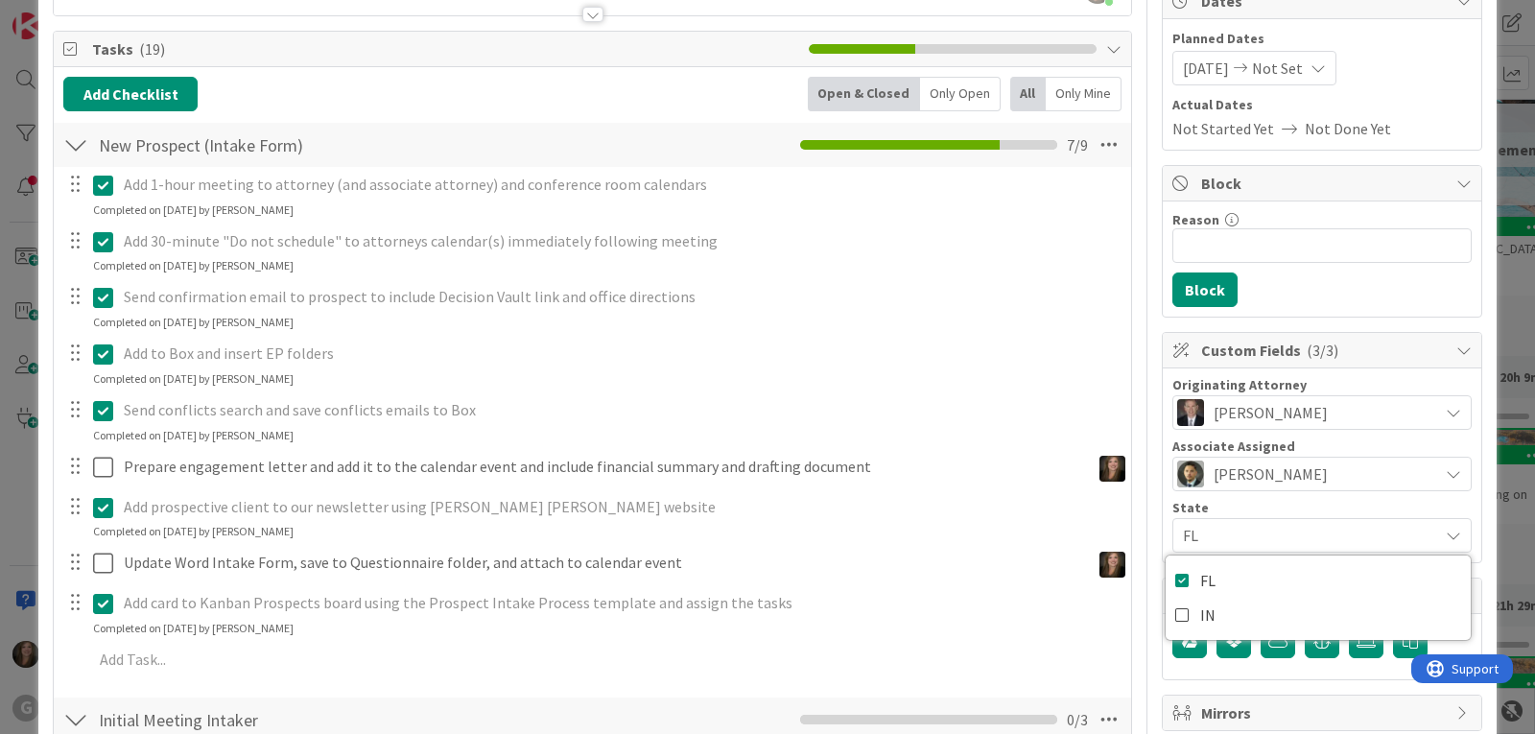
scroll to position [288, 0]
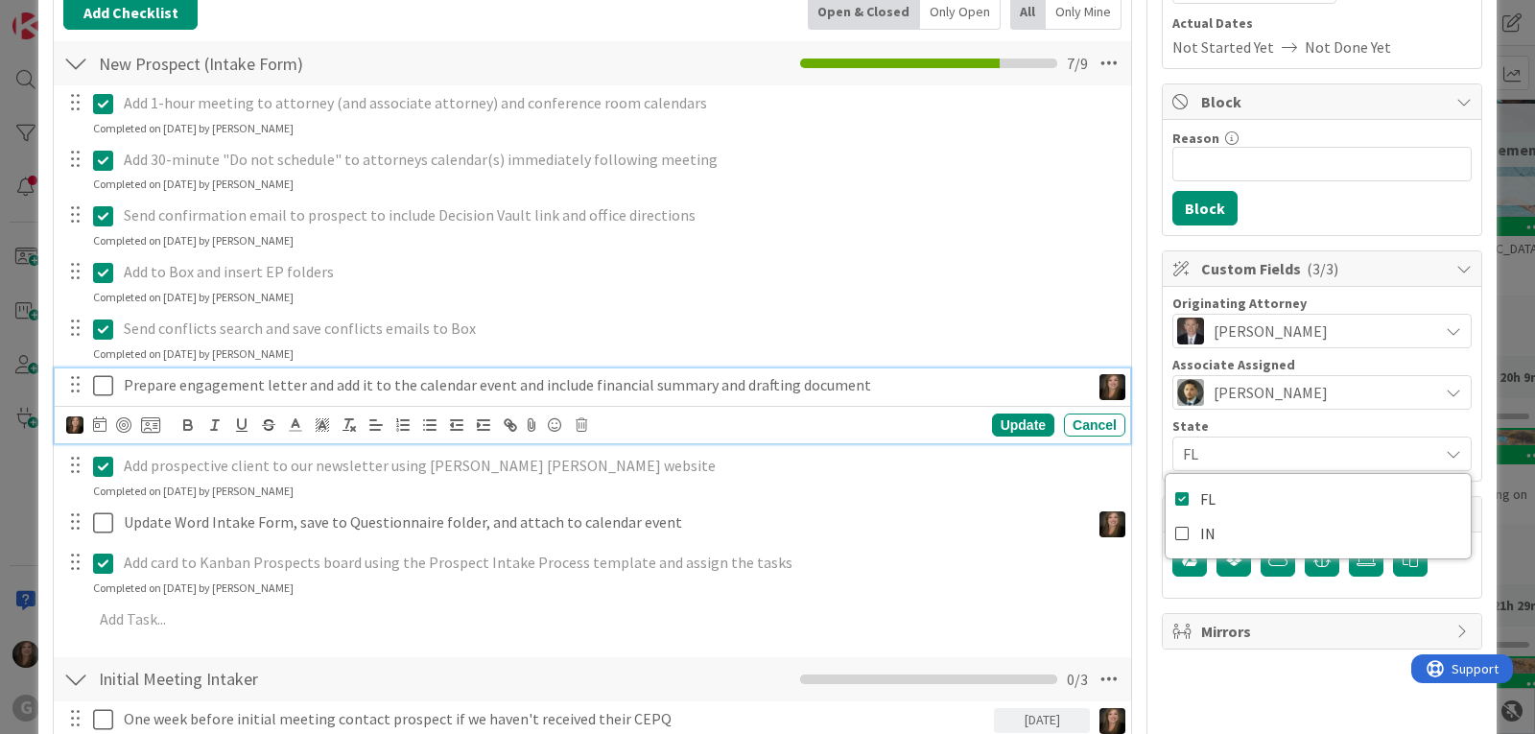
click at [104, 387] on icon at bounding box center [103, 385] width 20 height 23
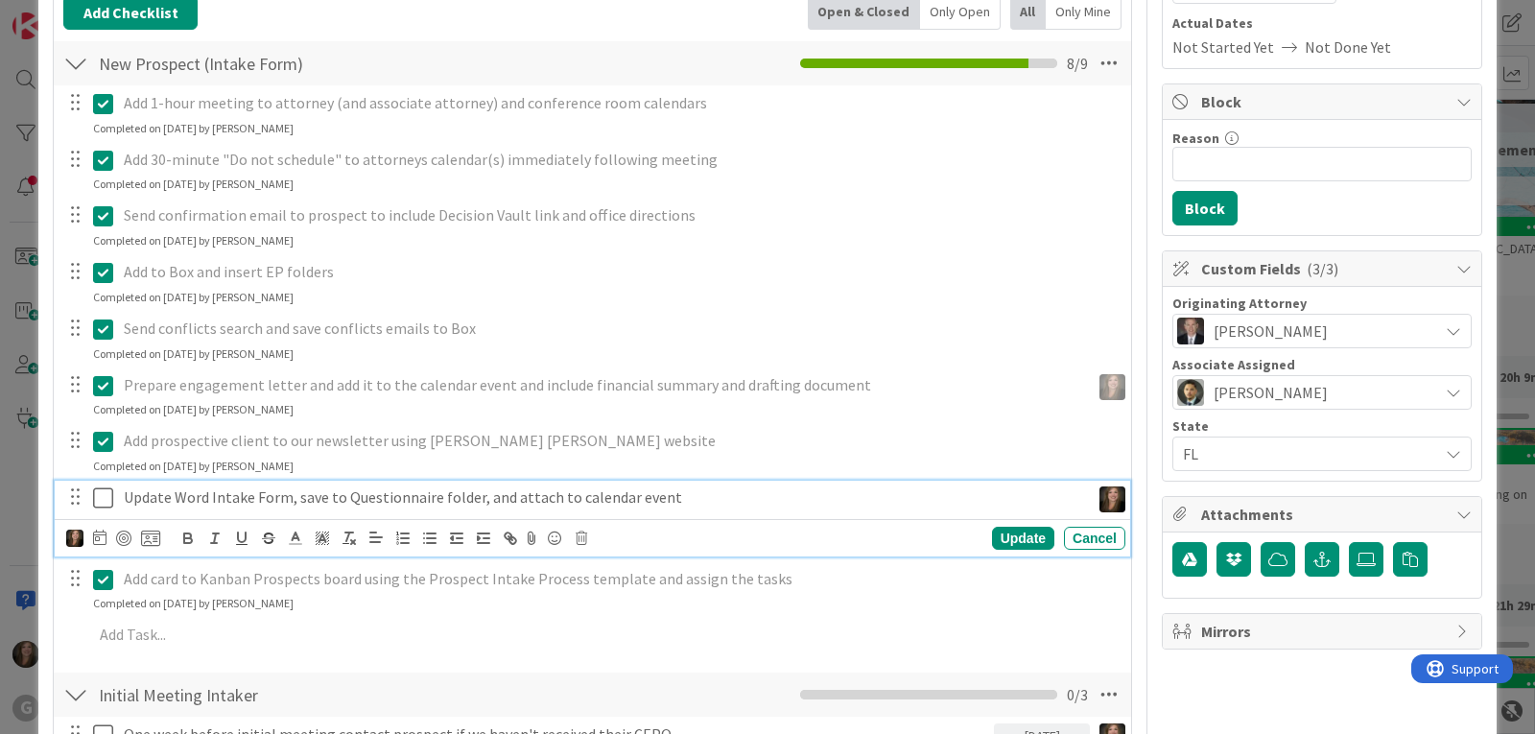
click at [100, 501] on icon at bounding box center [103, 497] width 20 height 23
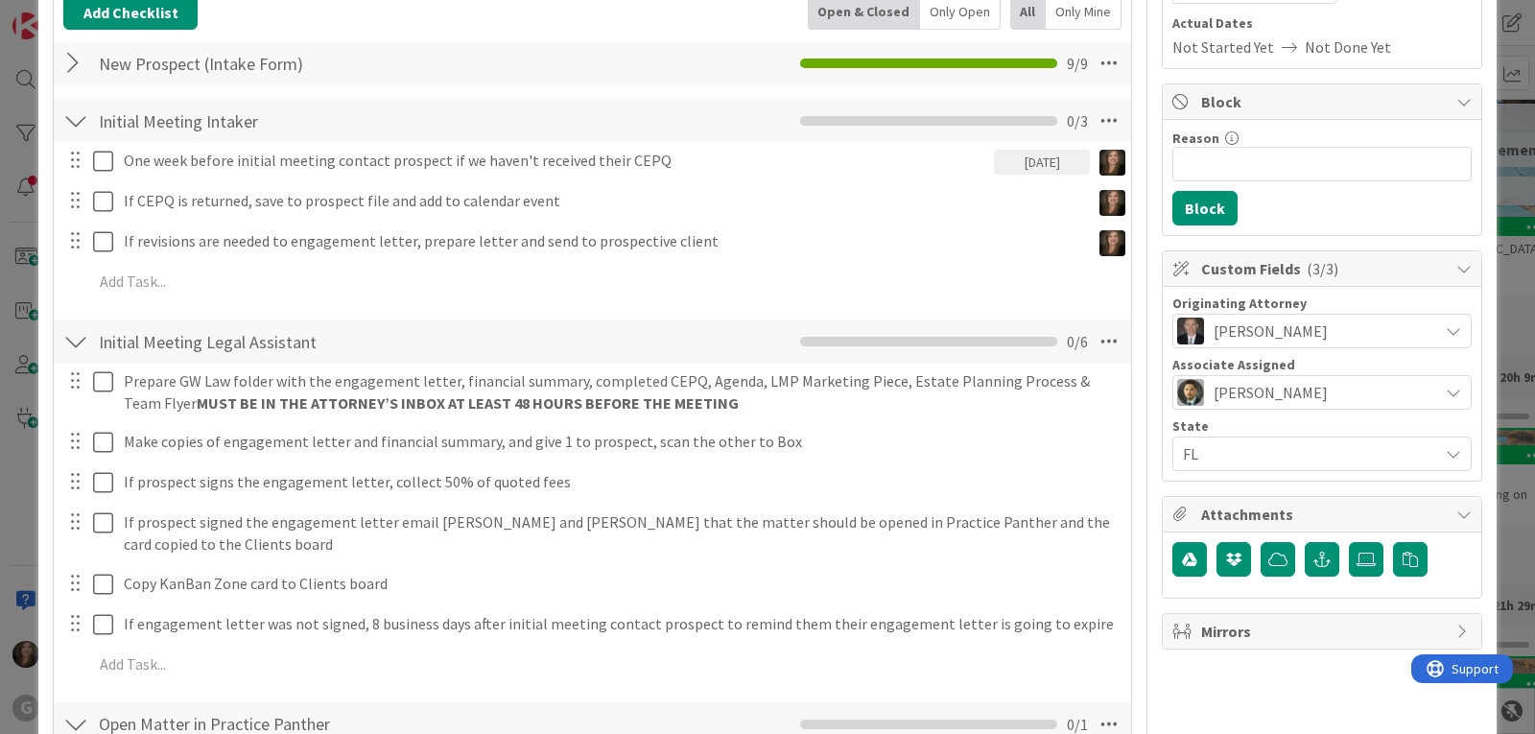
scroll to position [0, 0]
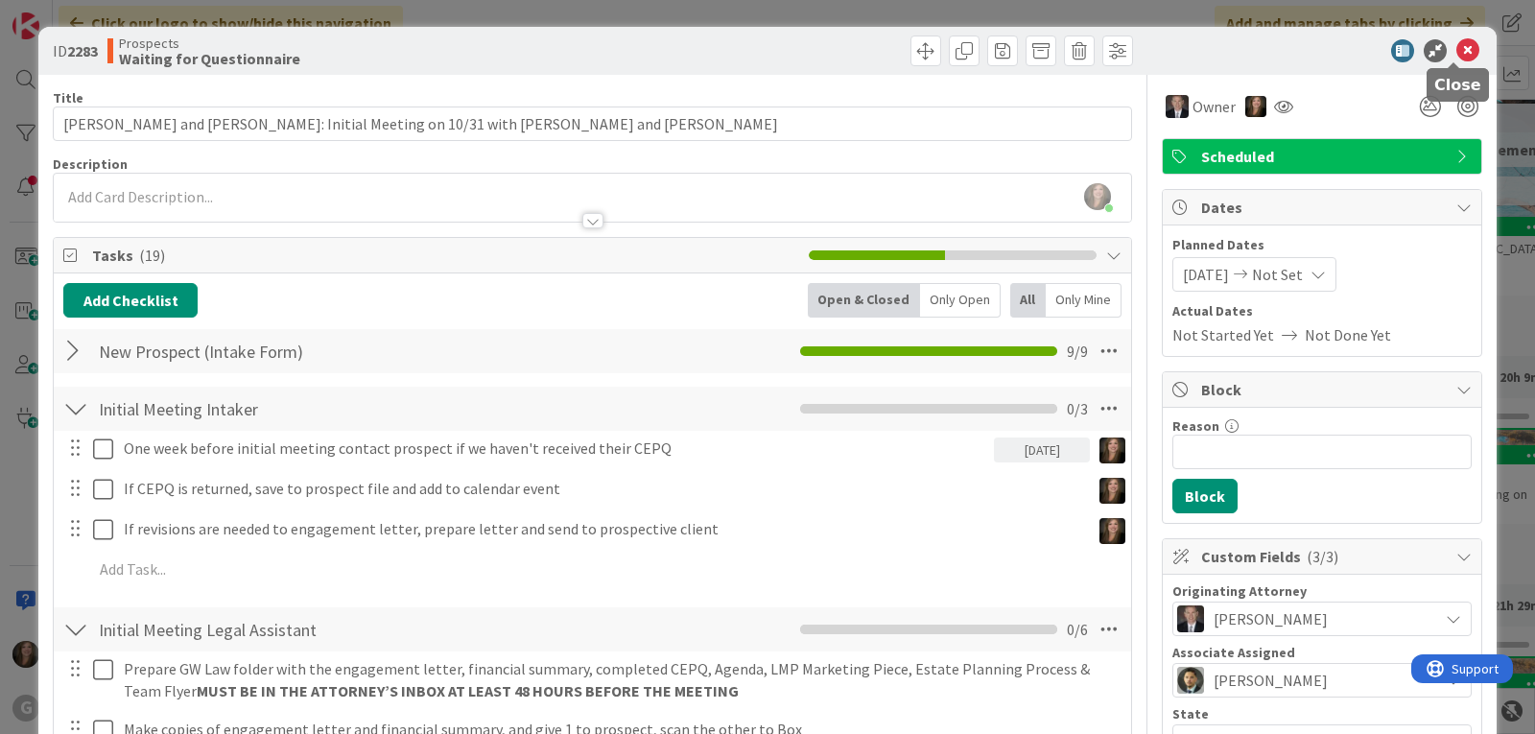
click at [1457, 49] on icon at bounding box center [1467, 50] width 23 height 23
